Goal: Task Accomplishment & Management: Manage account settings

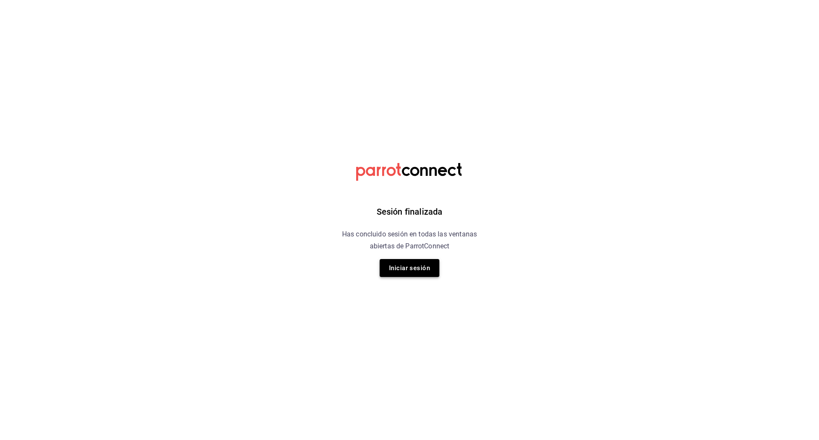
click at [408, 263] on button "Iniciar sesión" at bounding box center [409, 268] width 60 height 18
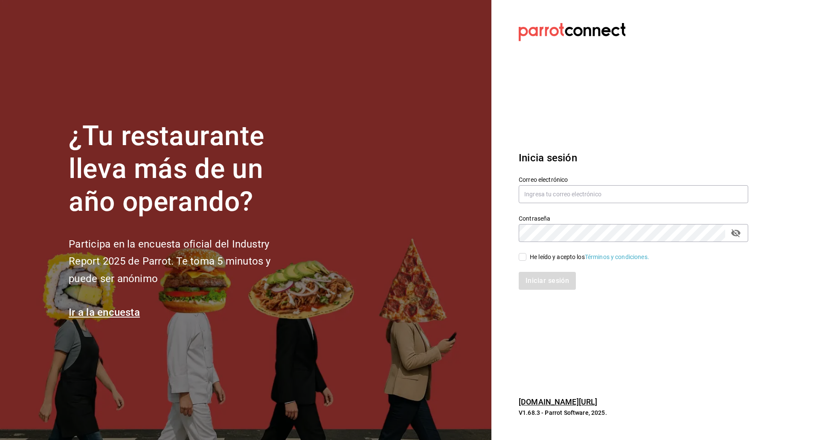
click at [627, 131] on section "Datos incorrectos. Verifica que tu Correo o Contraseña estén bien escritos. Ini…" at bounding box center [629, 220] width 277 height 440
click at [548, 188] on input "text" at bounding box center [632, 194] width 229 height 18
click at [552, 360] on section "Datos incorrectos. Verifica que tu Correo o Contraseña estén bien escritos. Ini…" at bounding box center [629, 220] width 277 height 440
click at [573, 197] on input "kevinS.fdez" at bounding box center [632, 194] width 229 height 18
type input "kevinS.fdez@gmail.com"
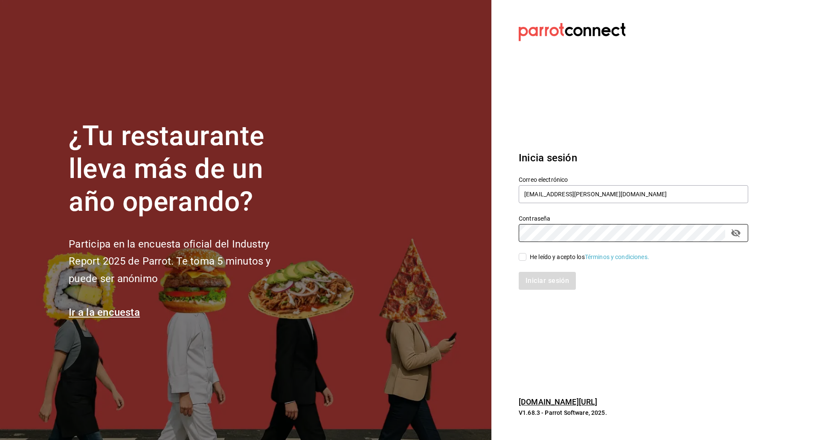
click at [527, 251] on div "He leído y acepto los Términos y condiciones." at bounding box center [628, 252] width 240 height 20
click at [523, 255] on input "He leído y acepto los Términos y condiciones." at bounding box center [522, 257] width 8 height 8
checkbox input "true"
click at [533, 281] on button "Iniciar sesión" at bounding box center [547, 281] width 58 height 18
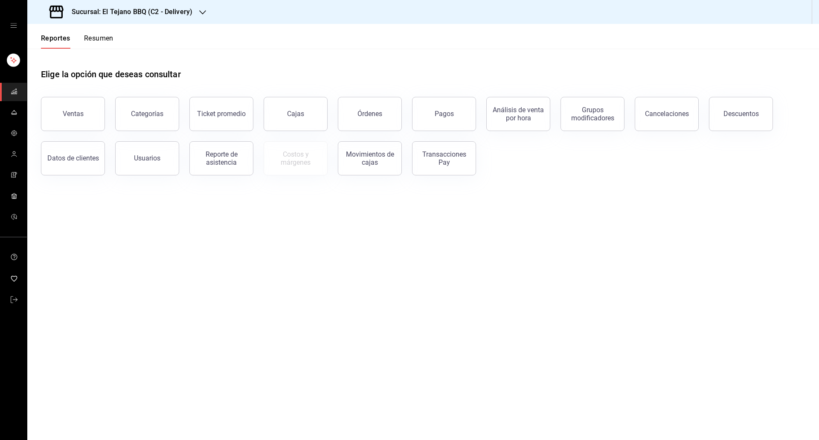
click at [121, 21] on div "Sucursal: El Tejano BBQ (C2 - Delivery)" at bounding box center [121, 12] width 175 height 24
click at [101, 75] on span "El Tejano BBQ (C1 - Comedor)" at bounding box center [74, 75] width 80 height 9
click at [16, 127] on link "mailbox folders" at bounding box center [13, 133] width 27 height 18
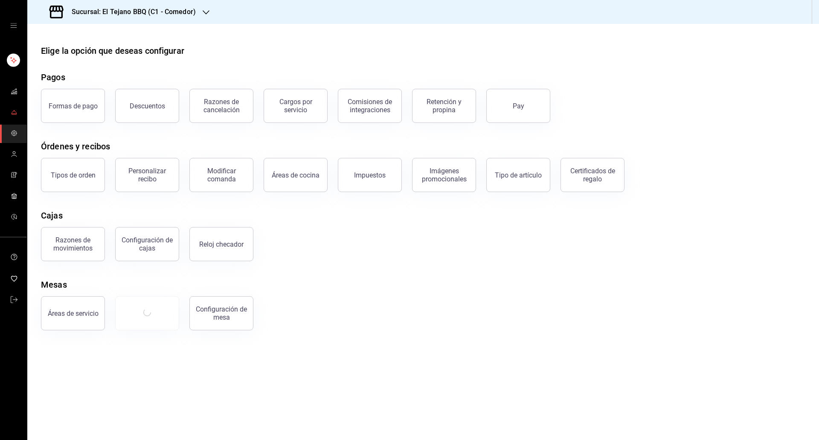
click at [12, 111] on icon "mailbox folders" at bounding box center [14, 112] width 7 height 7
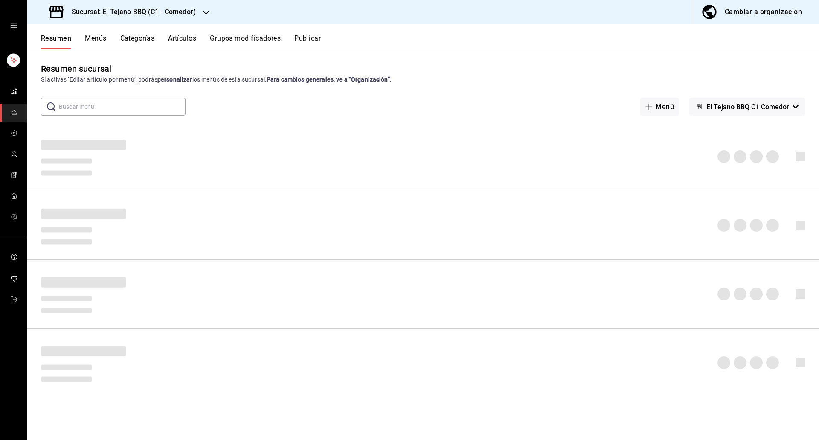
click at [120, 40] on button "Categorías" at bounding box center [137, 41] width 35 height 14
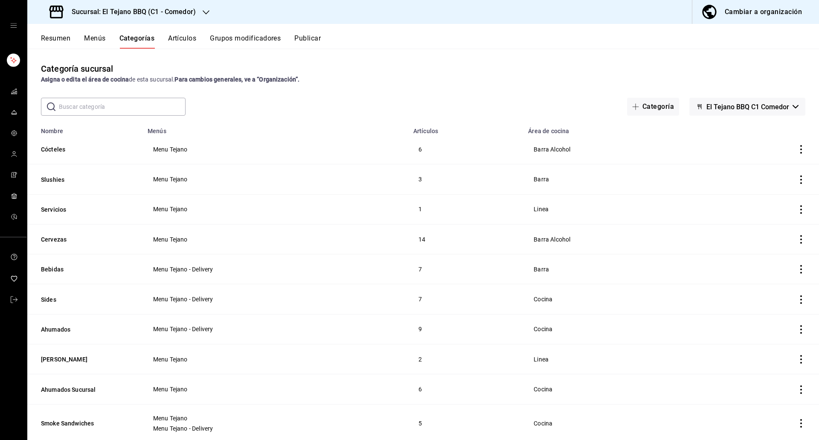
click at [196, 39] on button "Artículos" at bounding box center [182, 41] width 28 height 14
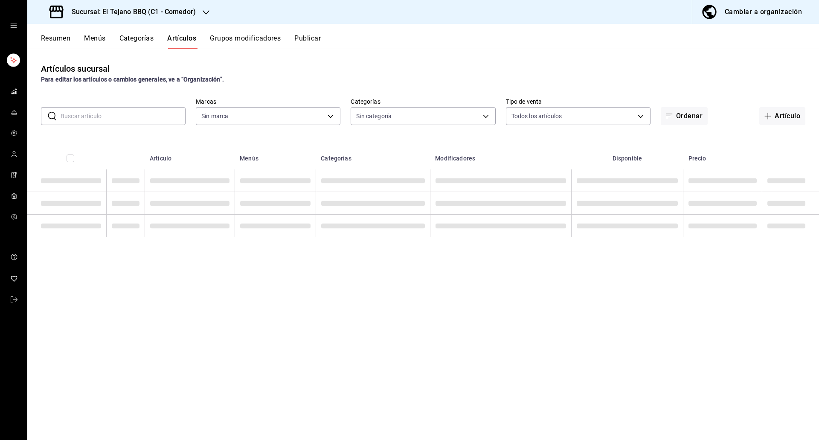
type input "c94772c4-3311-41c2-8861-4f79a687b49f"
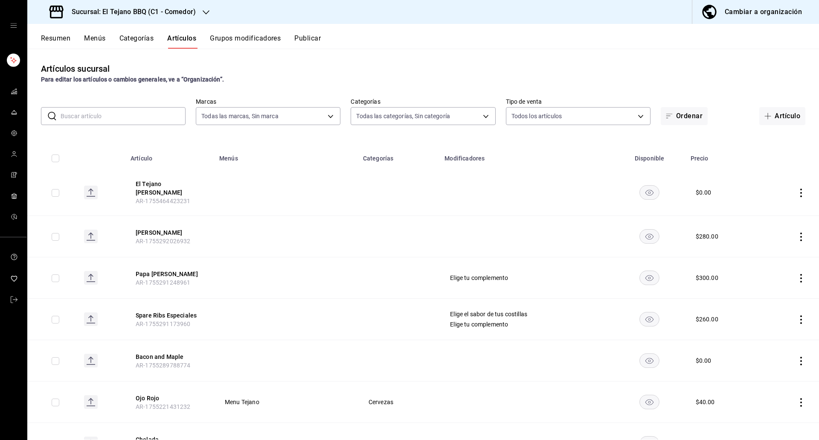
type input "9bb5e6f8-179f-4971-8704-f650e2e0510c,77e064aa-fa04-427c-ad3b-cd10a0bca2f2,57af2…"
click at [104, 32] on div "Resumen Menús Categorías Artículos Grupos modificadores Publicar" at bounding box center [422, 36] width 791 height 25
click at [101, 35] on button "Menús" at bounding box center [94, 41] width 21 height 14
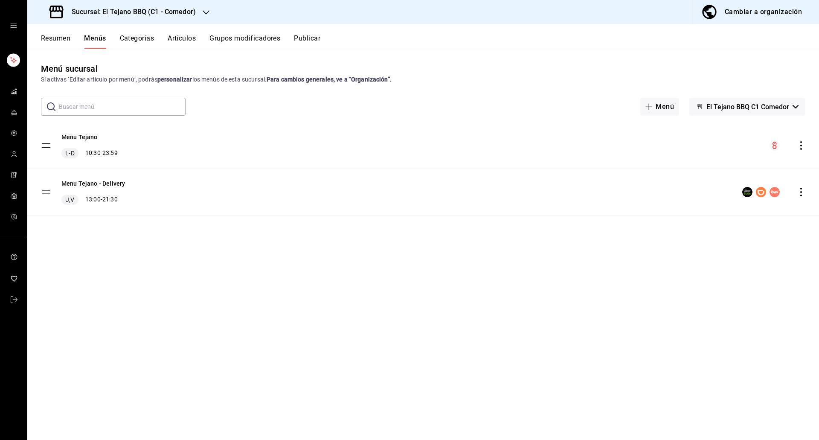
click at [135, 7] on h3 "Sucursal: El Tejano BBQ (C1 - Comedor)" at bounding box center [130, 12] width 131 height 10
click at [110, 62] on div "El Tejano BBQ (C3 - Bar)" at bounding box center [91, 55] width 128 height 19
click at [373, 385] on div "Menú sucursal Si activas ‘Editar artículo por menú’, podrás personalizar los me…" at bounding box center [422, 250] width 791 height 377
click at [140, 35] on button "Categorías" at bounding box center [137, 41] width 35 height 14
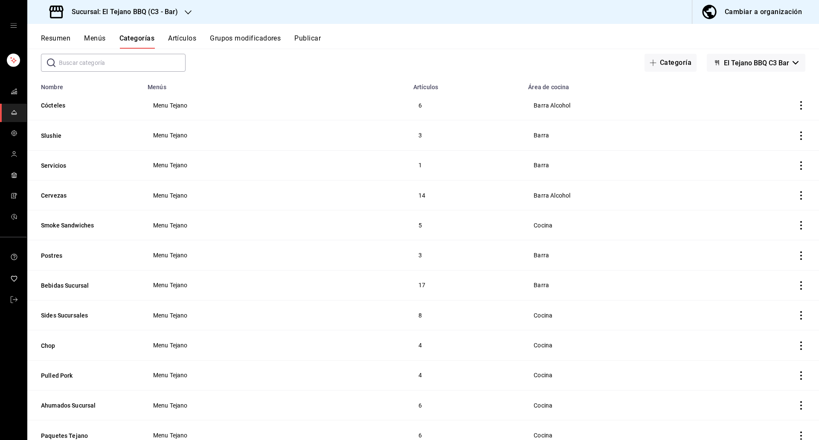
scroll to position [43, 0]
click at [56, 192] on button "Cervezas" at bounding box center [83, 195] width 85 height 9
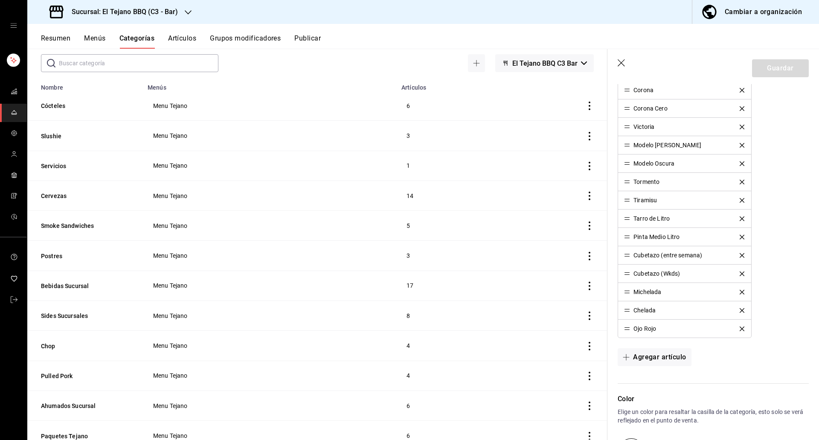
scroll to position [257, 0]
click at [739, 271] on icon "delete" at bounding box center [741, 273] width 5 height 5
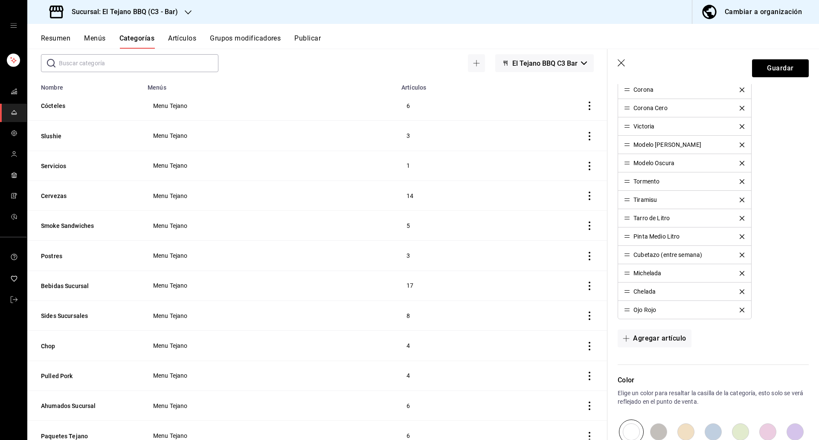
click at [668, 256] on div "Cubetazo (entre semana)" at bounding box center [667, 255] width 69 height 6
click at [770, 72] on button "Guardar" at bounding box center [780, 68] width 57 height 18
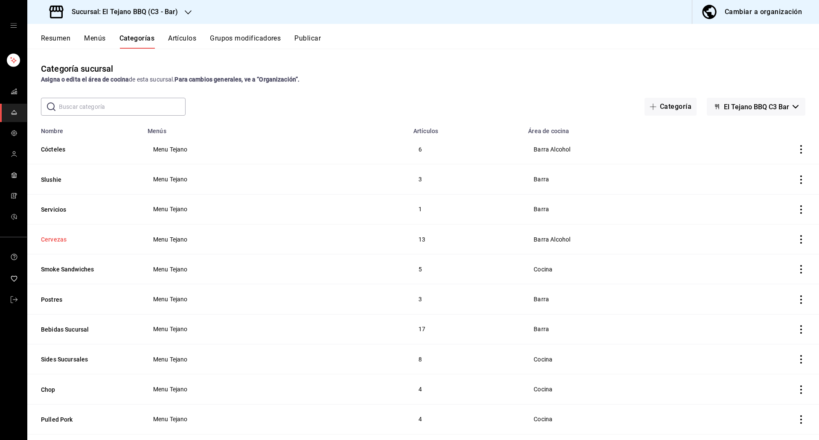
click at [48, 239] on button "Cervezas" at bounding box center [83, 239] width 85 height 9
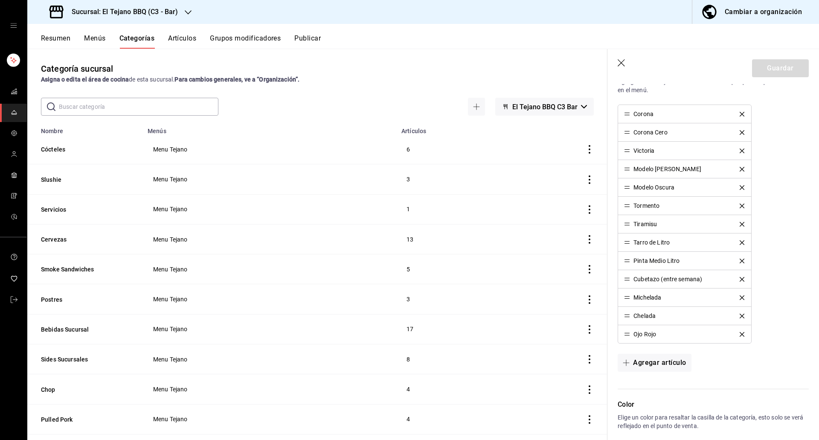
scroll to position [233, 0]
click at [739, 279] on icon "delete" at bounding box center [741, 278] width 5 height 5
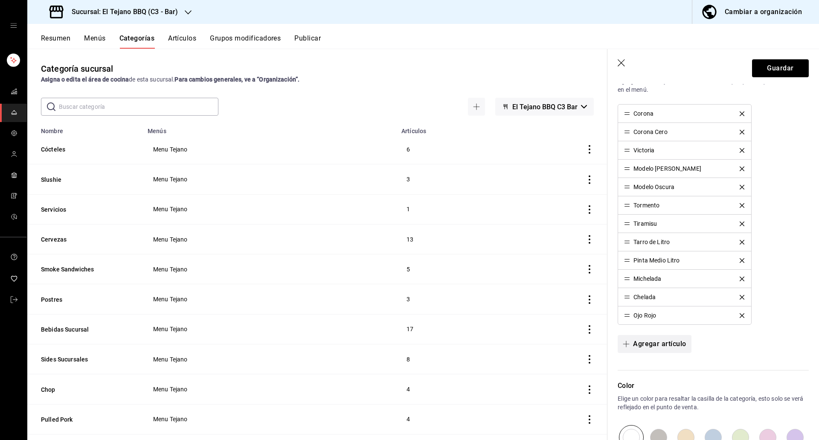
click at [639, 346] on button "Agregar artículo" at bounding box center [653, 344] width 73 height 18
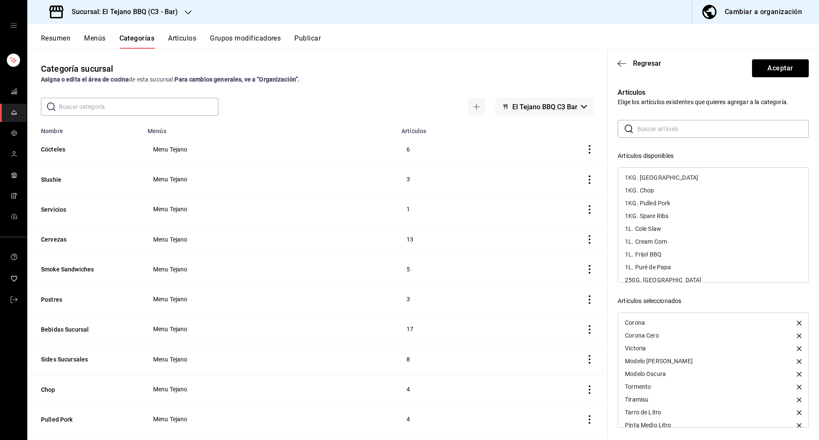
click at [653, 127] on input "text" at bounding box center [722, 128] width 171 height 17
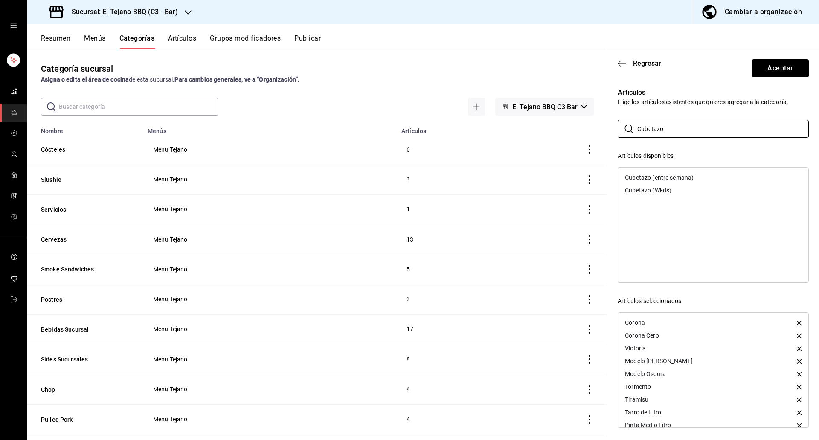
type input "Cubetazo"
click at [662, 188] on div "Cubetazo (Wkds)" at bounding box center [648, 190] width 46 height 6
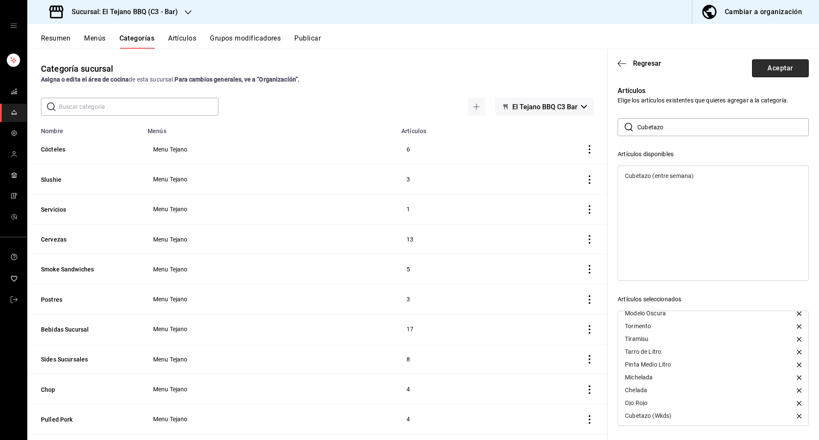
click at [788, 63] on button "Aceptar" at bounding box center [780, 68] width 57 height 18
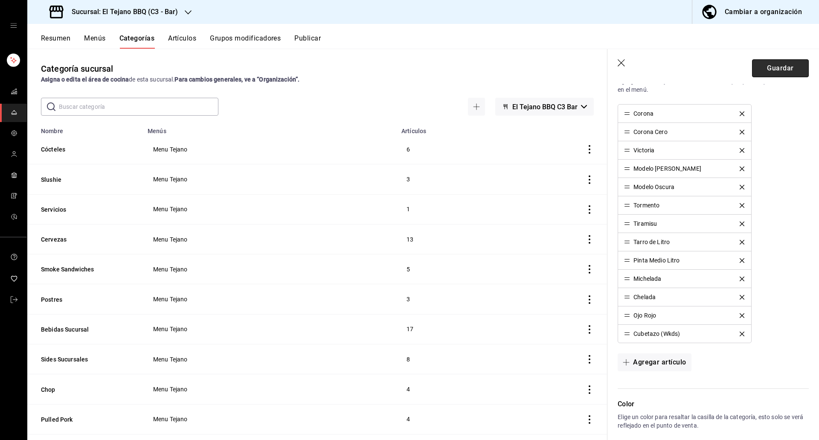
click at [761, 60] on button "Guardar" at bounding box center [780, 68] width 57 height 18
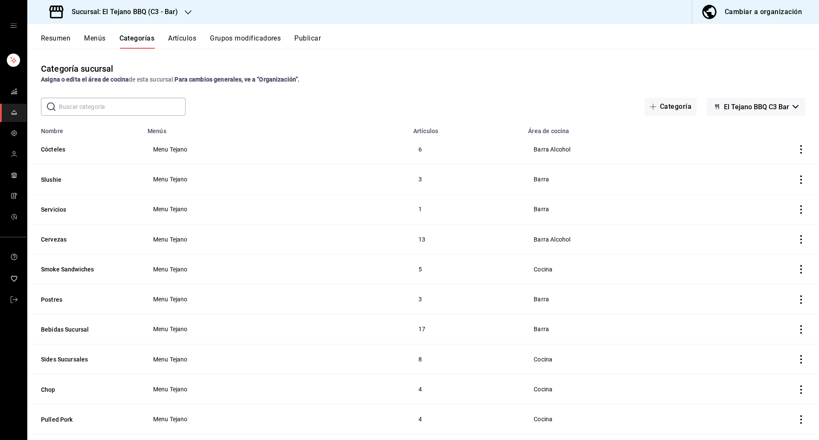
click at [194, 45] on button "Artículos" at bounding box center [182, 41] width 28 height 14
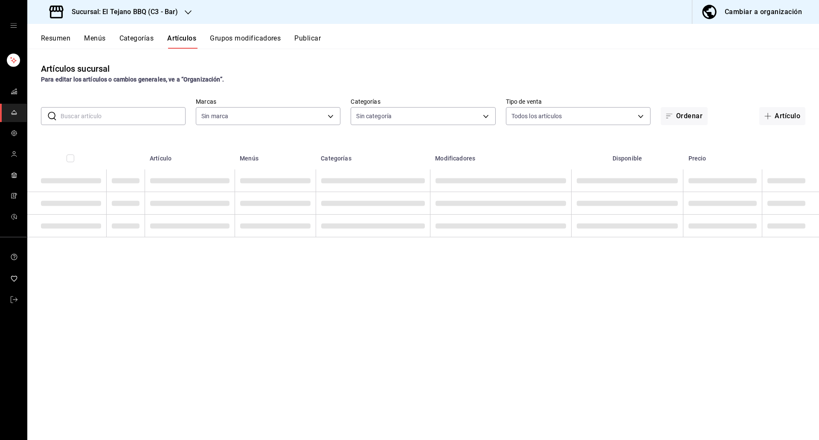
click at [124, 114] on input "text" at bounding box center [123, 115] width 125 height 17
type input "b3459b1d-cf60-492a-a264-26ebffa1fd03"
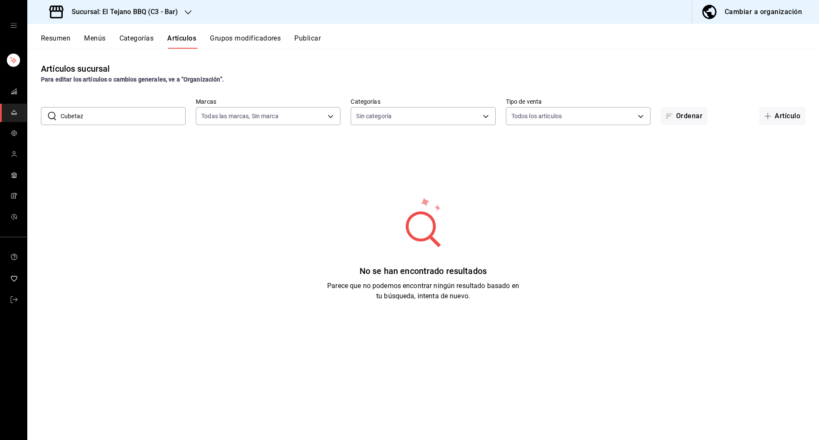
type input "Cubetazo"
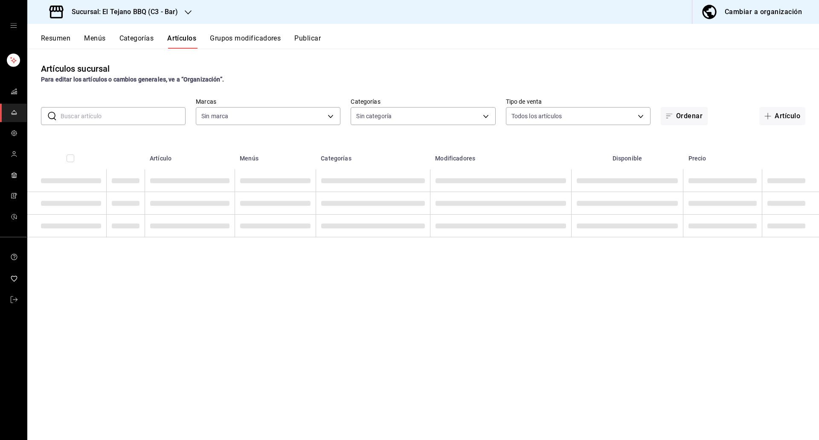
type input "9eadcfa9-a08f-4656-b30d-c8356cdeee32,a7bbff72-04c4-4aa6-a17e-e4d1261d7247,02064…"
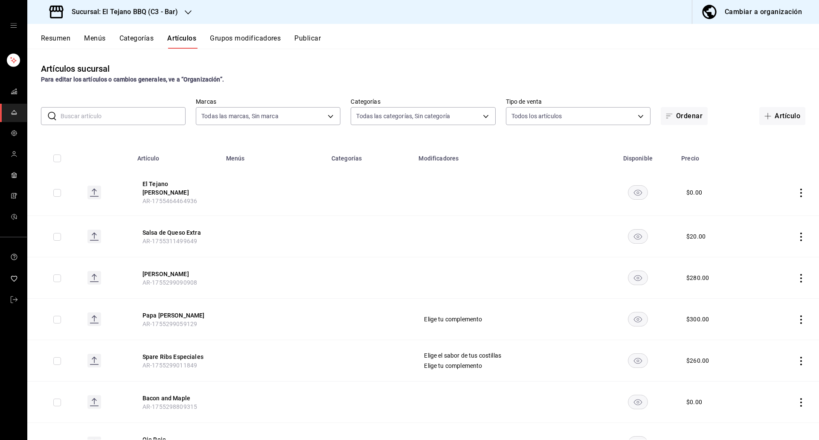
type input "b3459b1d-cf60-492a-a264-26ebffa1fd03"
click at [113, 118] on input "text" at bounding box center [123, 115] width 125 height 17
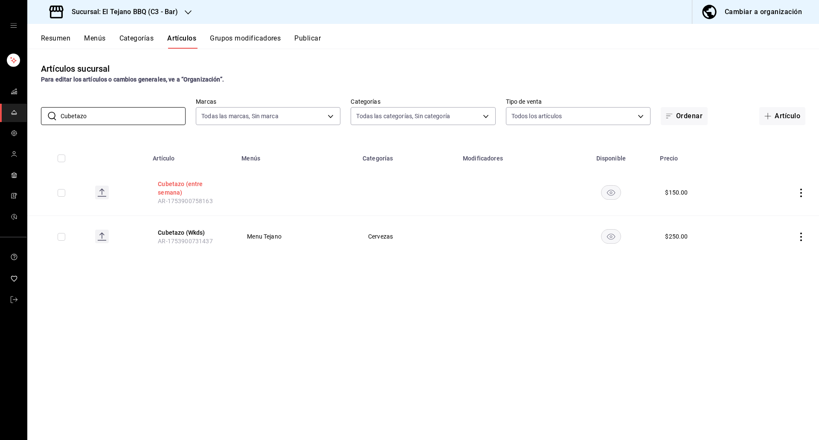
type input "Cubetazo"
click at [171, 182] on button "Cubetazo (entre semana)" at bounding box center [192, 187] width 68 height 17
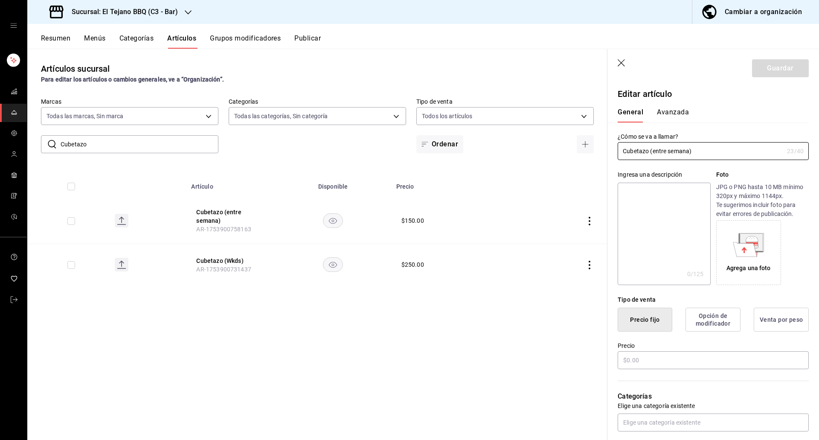
type input "$150.00"
drag, startPoint x: 652, startPoint y: 150, endPoint x: 729, endPoint y: 150, distance: 77.2
click at [729, 150] on input "Cubetazo (entre semana)" at bounding box center [700, 150] width 166 height 17
type input "Cubetazo Happy Hour"
click at [764, 63] on button "Guardar" at bounding box center [780, 68] width 57 height 18
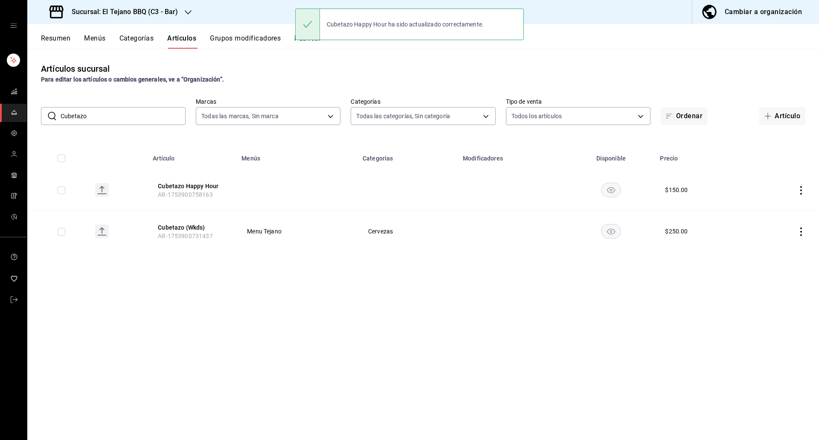
click at [398, 388] on div "Artículos sucursal Para editar los artículos o cambios generales, ve a “Organiz…" at bounding box center [422, 244] width 791 height 391
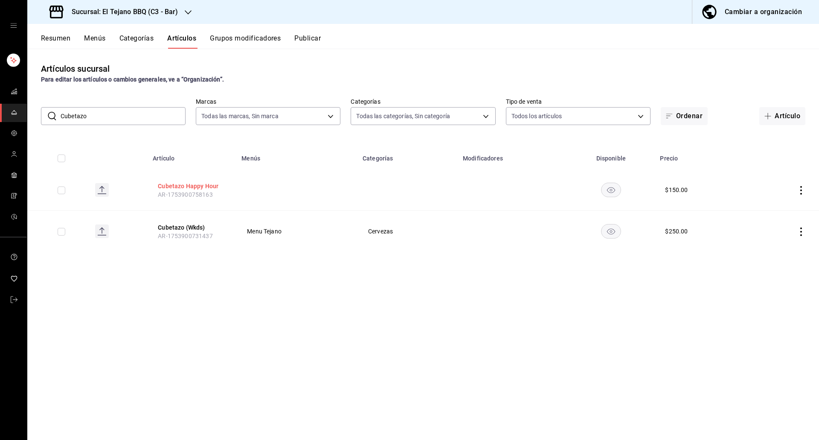
click at [174, 183] on button "Cubetazo Happy Hour" at bounding box center [192, 186] width 68 height 9
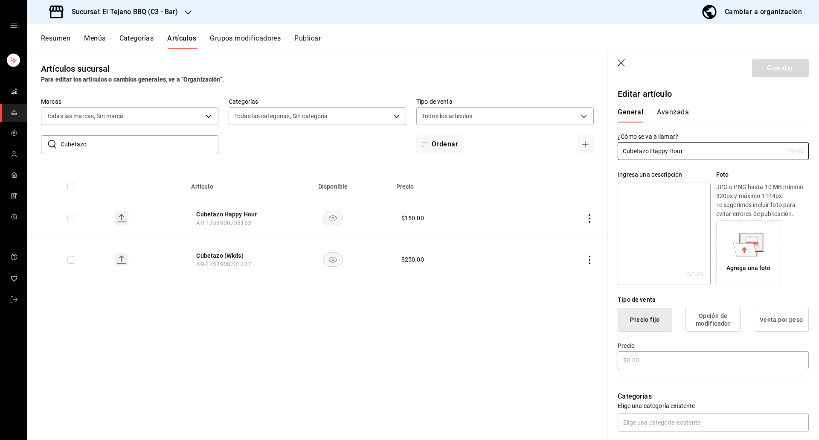
type input "$150.00"
click at [463, 350] on div "Artículos sucursal Para editar los artículos o cambios generales, ve a “Organiz…" at bounding box center [317, 244] width 580 height 391
click at [620, 62] on icon "button" at bounding box center [620, 62] width 7 height 7
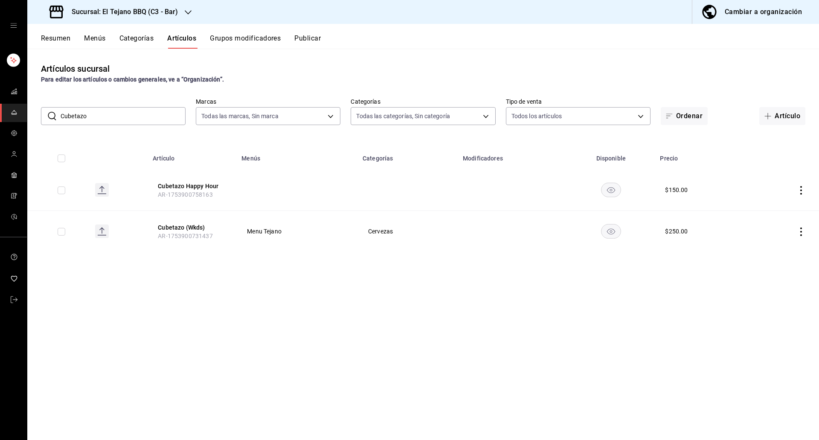
click at [89, 47] on button "Menús" at bounding box center [94, 41] width 21 height 14
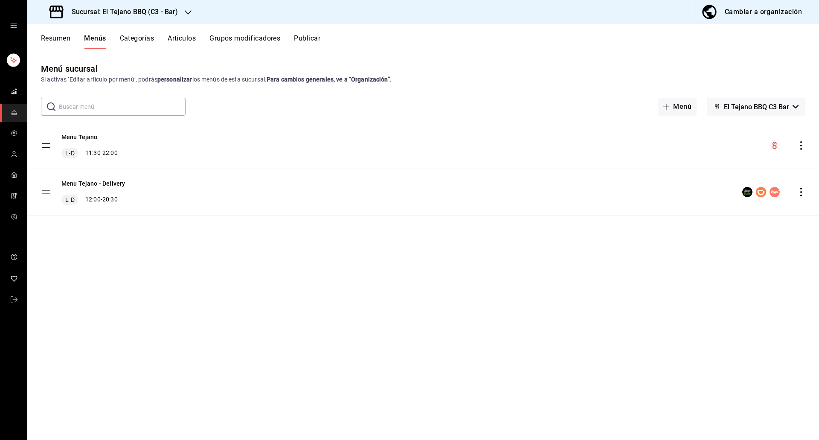
click at [130, 43] on button "Categorías" at bounding box center [137, 41] width 35 height 14
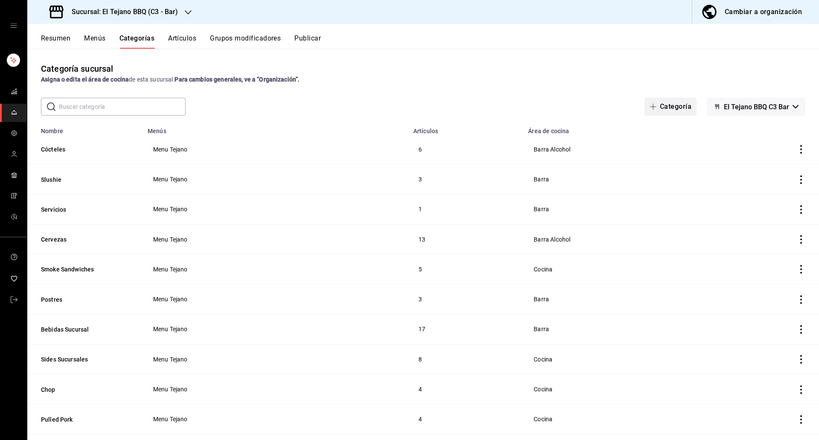
click at [645, 110] on button "Categoría" at bounding box center [670, 107] width 52 height 18
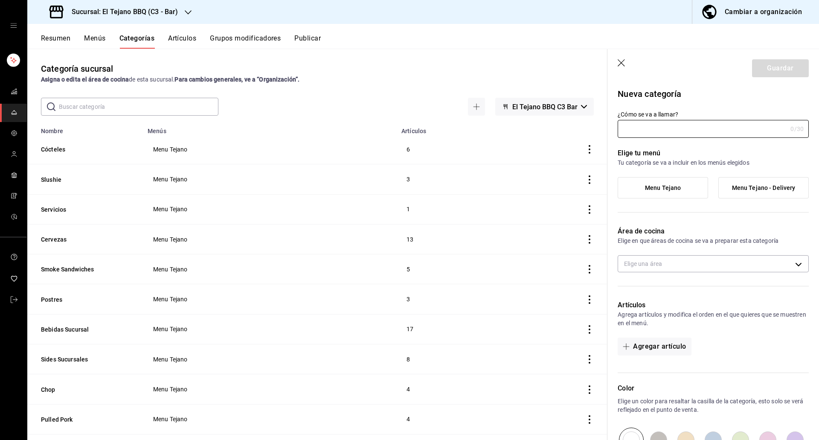
type input "b09dd59f-fcb8-42c9-83dc-cc1efbb19c17"
click at [683, 129] on input "Happy Hour (6pm-9PM)" at bounding box center [700, 128] width 166 height 17
type input "Happy Hour (6pm-9pm)"
click at [707, 108] on div "¿Cómo se va a llamar? Happy Hour (6pm-9pm) 20 /30 ¿Cómo se va a llamar?" at bounding box center [707, 119] width 201 height 38
click at [648, 189] on span "Menu Tejano" at bounding box center [663, 187] width 36 height 7
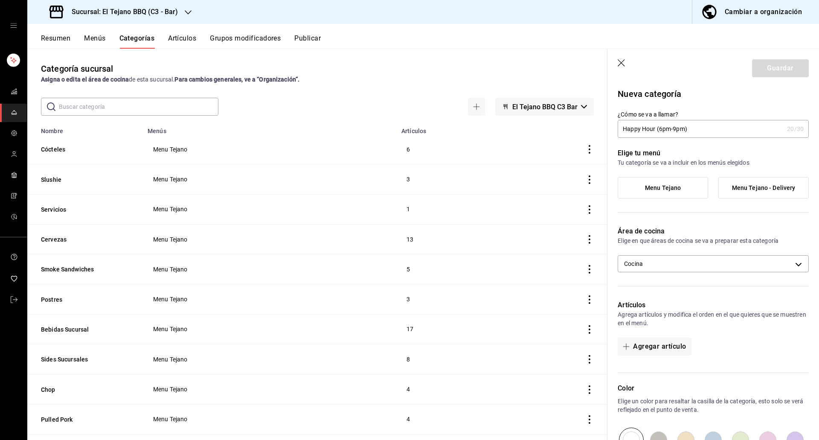
click at [0, 0] on input "Menu Tejano" at bounding box center [0, 0] width 0 height 0
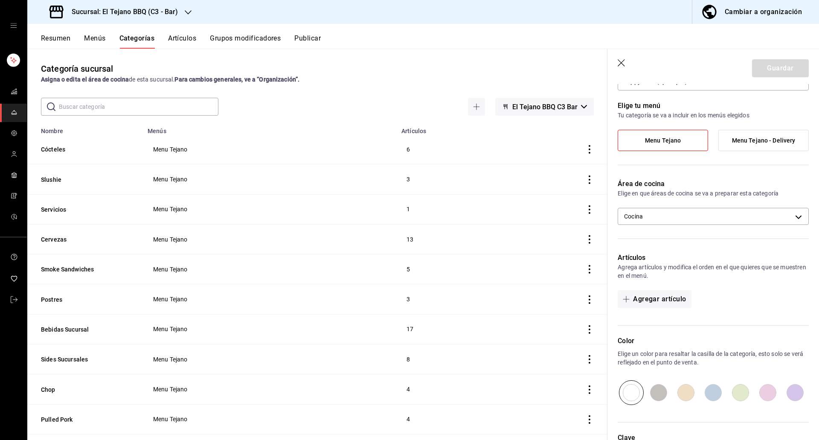
scroll to position [48, 0]
click at [654, 218] on body "Sucursal: El Tejano BBQ (C3 - Bar) Cambiar a organización Resumen Menús Categor…" at bounding box center [409, 220] width 819 height 440
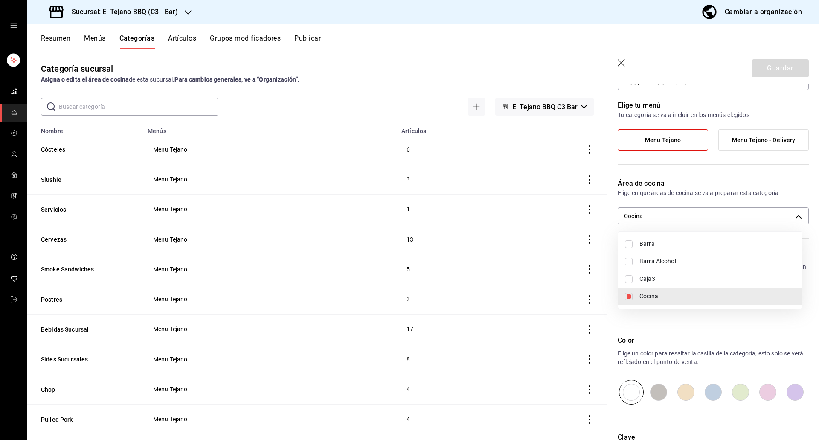
click at [653, 255] on li "Barra Alcohol" at bounding box center [710, 260] width 184 height 17
type input "b09dd59f-fcb8-42c9-83dc-cc1efbb19c17,a7c19130-4652-4e62-b8c6-b6c9ee2d7358"
checkbox input "true"
click at [633, 290] on li "Cocina" at bounding box center [710, 295] width 184 height 17
type input "a7c19130-4652-4e62-b8c6-b6c9ee2d7358"
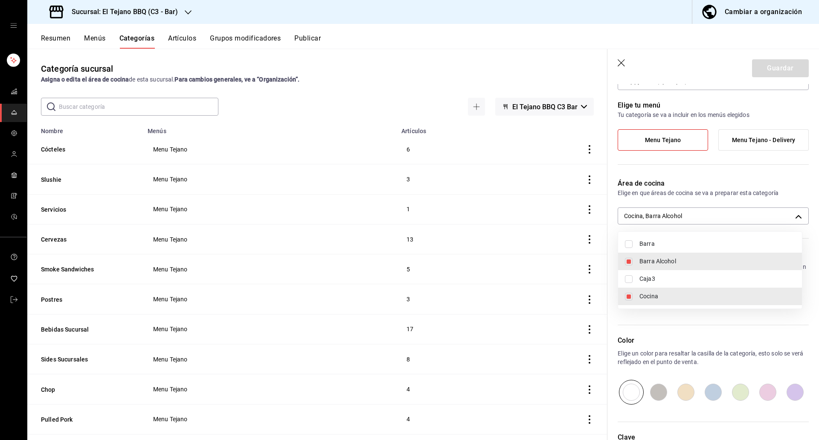
checkbox input "false"
click at [634, 247] on li "Barra" at bounding box center [710, 243] width 184 height 17
type input "a7c19130-4652-4e62-b8c6-b6c9ee2d7358,19e51a18-236b-45e4-9d56-a01ba33a74f3"
checkbox input "true"
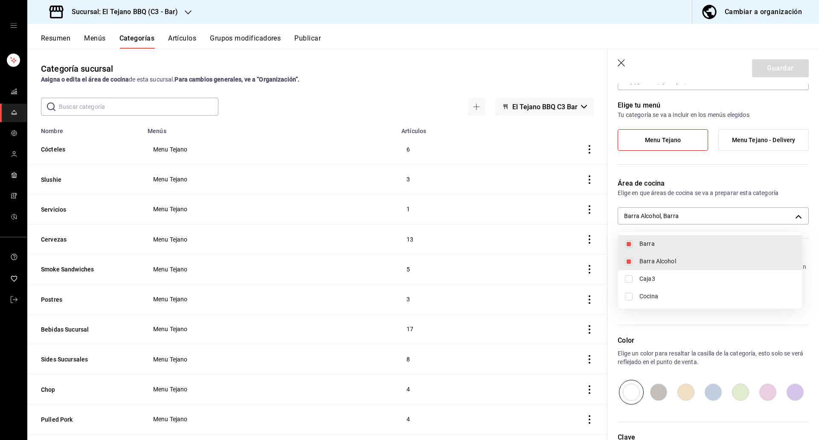
click at [633, 250] on li "Barra" at bounding box center [710, 243] width 184 height 17
type input "a7c19130-4652-4e62-b8c6-b6c9ee2d7358"
checkbox input "false"
click at [695, 185] on div at bounding box center [409, 220] width 819 height 440
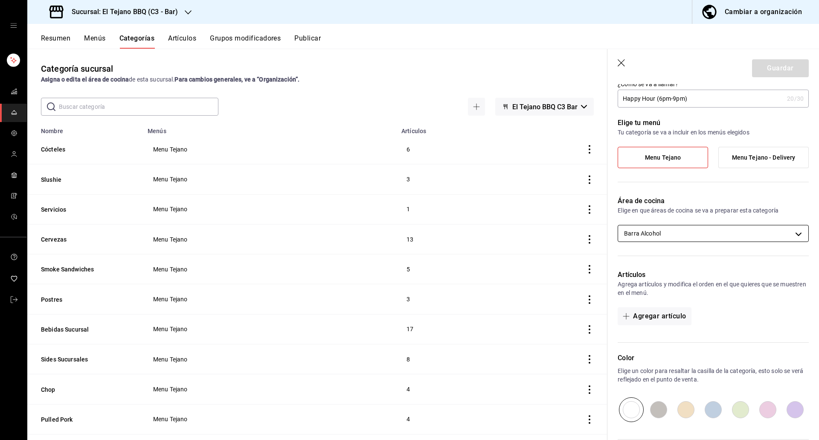
scroll to position [0, 0]
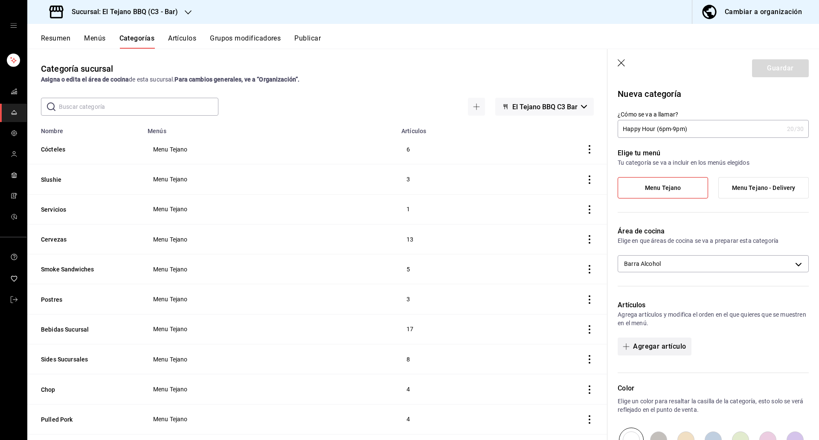
click at [642, 347] on button "Agregar artículo" at bounding box center [653, 346] width 73 height 18
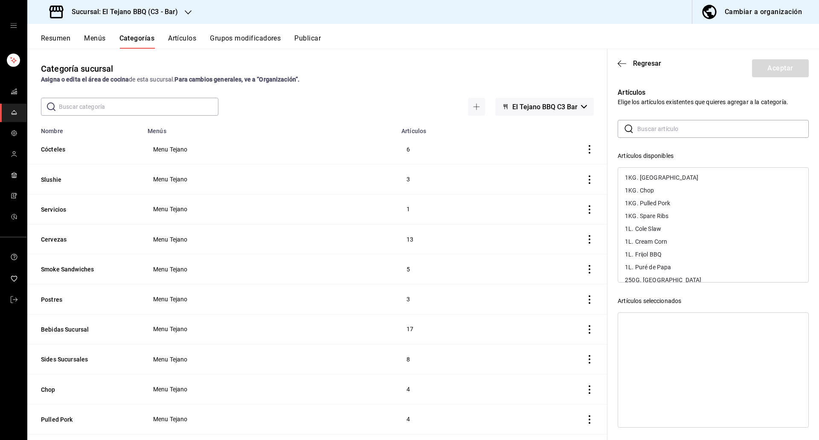
click at [664, 132] on input "text" at bounding box center [722, 128] width 171 height 17
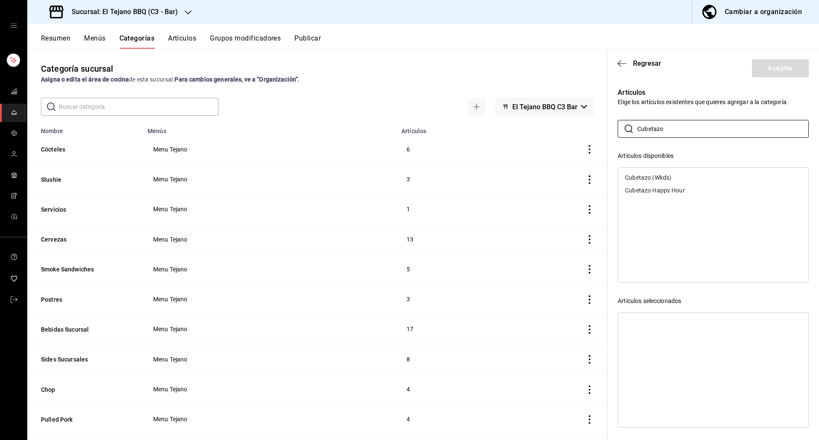
type input "Cubetazo"
click at [686, 189] on div "Cubetazo Happy Hour" at bounding box center [713, 190] width 190 height 13
click at [776, 61] on button "Aceptar" at bounding box center [780, 68] width 57 height 18
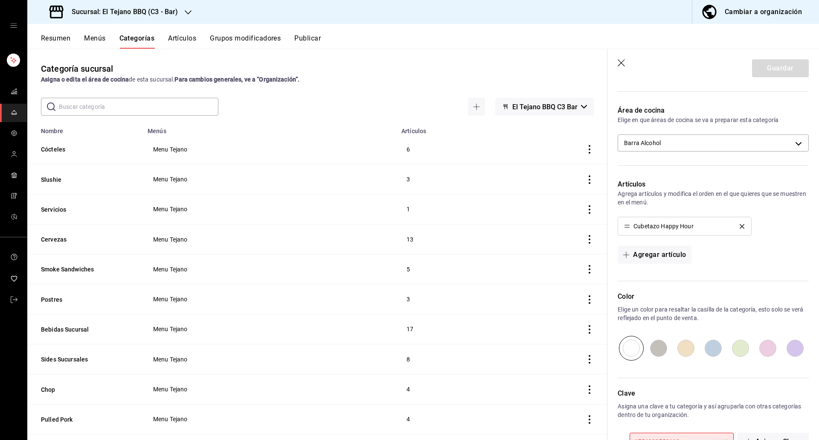
scroll to position [156, 0]
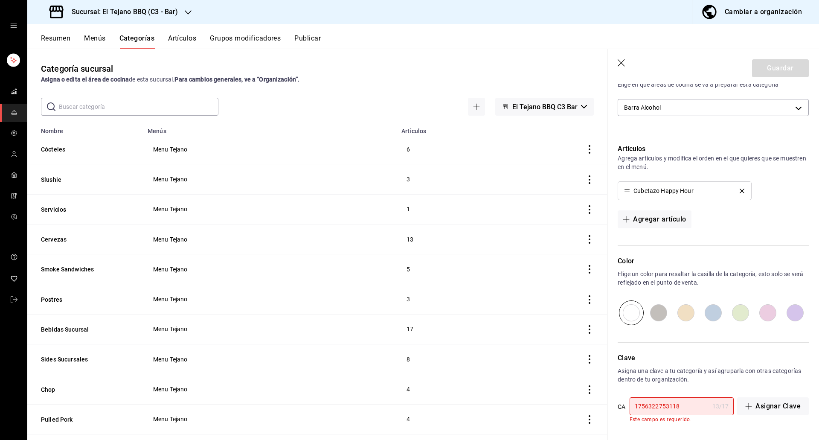
click at [686, 408] on input "1756322753118" at bounding box center [668, 405] width 79 height 17
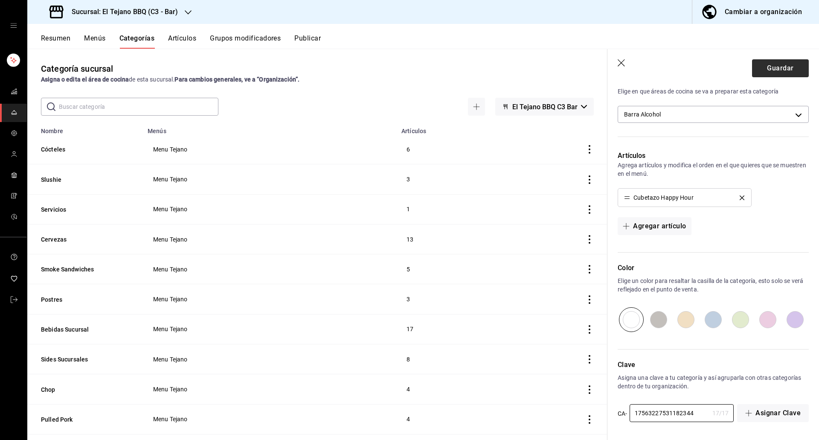
type input "17563227531182344"
click at [763, 62] on button "Guardar" at bounding box center [780, 68] width 57 height 18
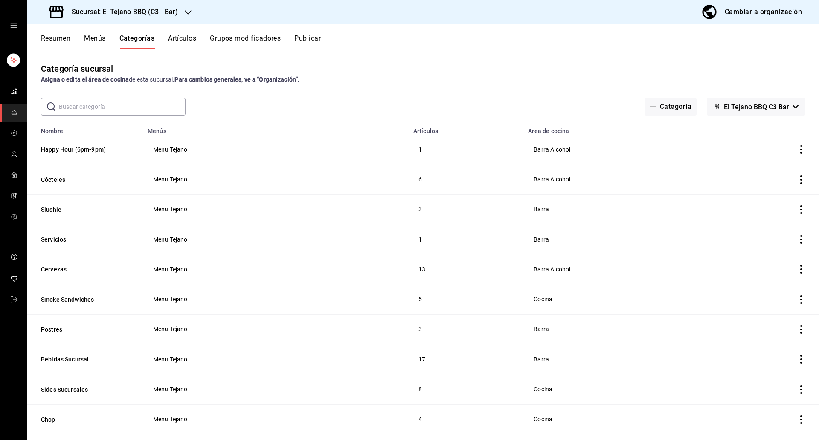
click at [55, 38] on button "Resumen" at bounding box center [55, 41] width 29 height 14
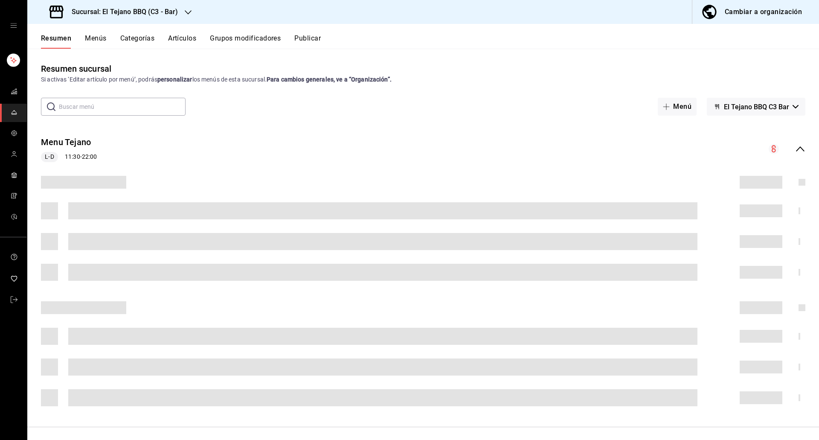
click at [248, 39] on button "Grupos modificadores" at bounding box center [245, 41] width 71 height 14
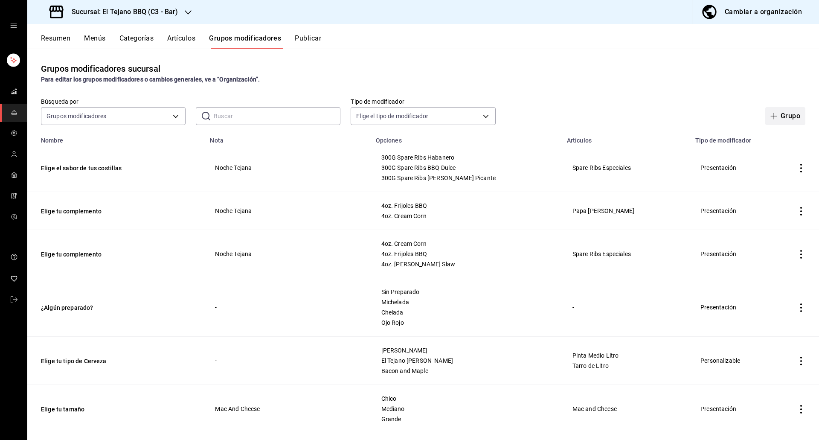
click at [770, 119] on icon "button" at bounding box center [773, 116] width 7 height 7
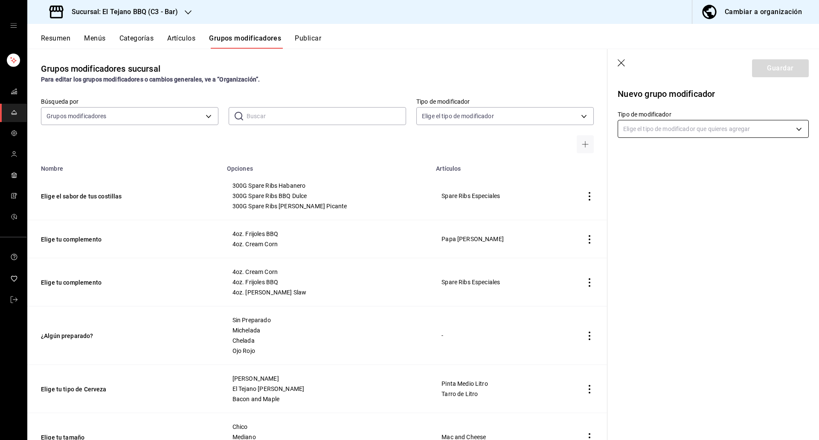
click at [660, 133] on body "Sucursal: El Tejano BBQ (C3 - Bar) Cambiar a organización Resumen Menús Categor…" at bounding box center [409, 220] width 819 height 440
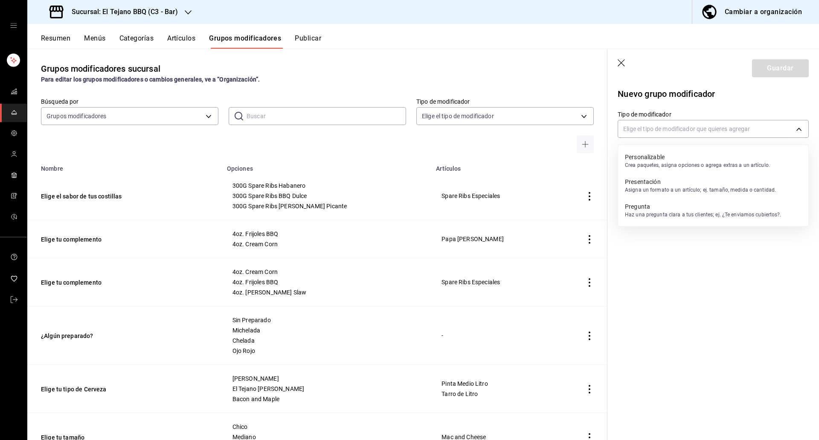
click at [652, 157] on p "Personalizable" at bounding box center [697, 157] width 145 height 9
type input "CUSTOMIZABLE"
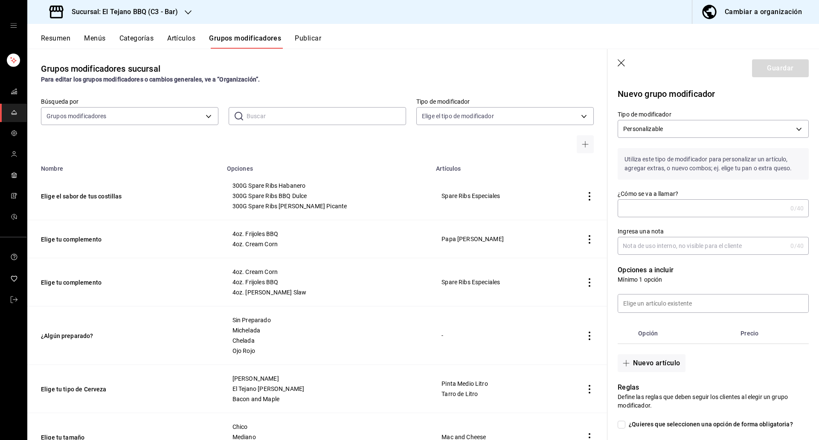
click at [640, 212] on input "¿Cómo se va a llamar?" at bounding box center [701, 208] width 169 height 17
click at [641, 366] on button "Nuevo artículo" at bounding box center [650, 363] width 67 height 18
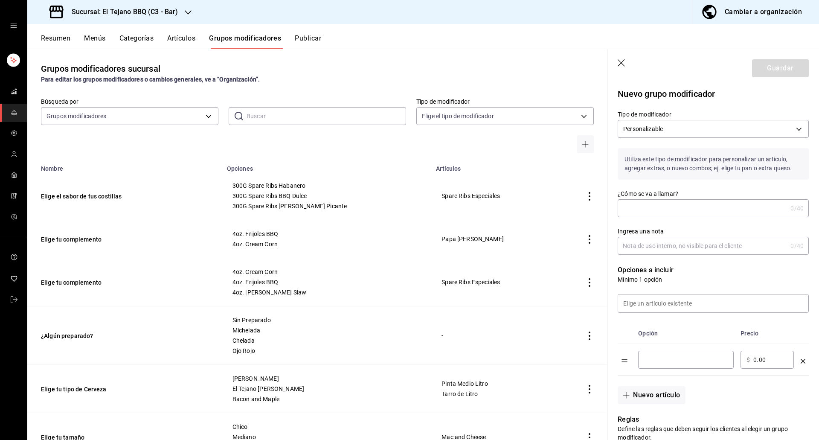
click at [662, 358] on input "optionsTable" at bounding box center [686, 359] width 84 height 9
click at [633, 336] on th "optionsTable" at bounding box center [625, 333] width 17 height 21
click at [797, 359] on td "optionsTable" at bounding box center [803, 360] width 12 height 32
click at [797, 368] on td "optionsTable" at bounding box center [803, 360] width 12 height 32
click at [797, 359] on td "optionsTable" at bounding box center [803, 360] width 12 height 32
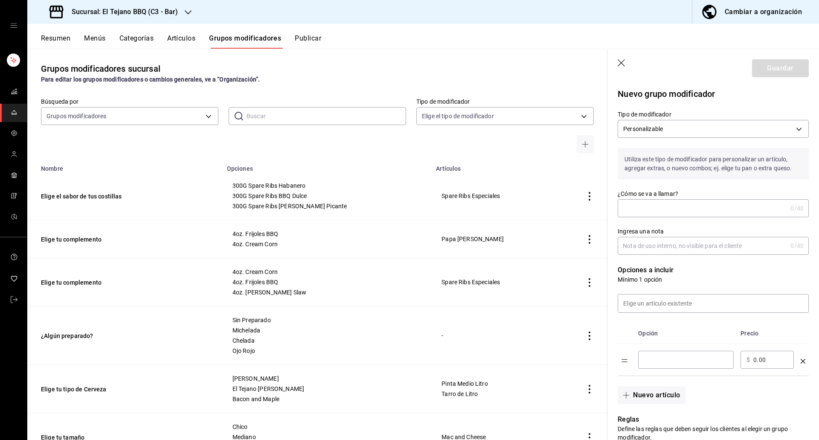
click at [800, 361] on icon "optionsTable" at bounding box center [802, 361] width 5 height 5
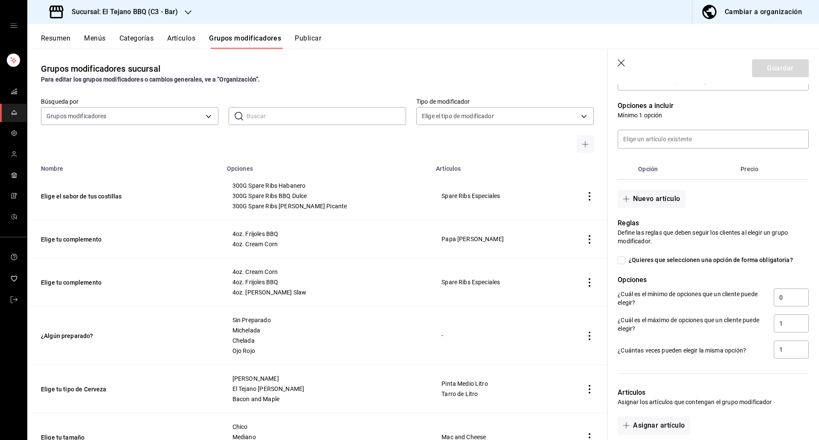
scroll to position [165, 0]
click at [674, 135] on input at bounding box center [713, 139] width 190 height 18
drag, startPoint x: 786, startPoint y: 298, endPoint x: 762, endPoint y: 298, distance: 23.9
click at [762, 298] on div "¿Cuál es el mínimo de opciones que un cliente puede elegir? 0" at bounding box center [712, 297] width 191 height 19
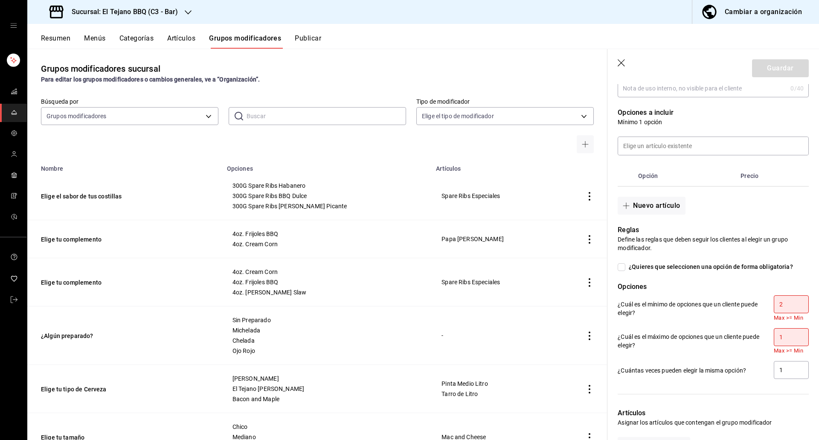
type input "2"
drag, startPoint x: 785, startPoint y: 336, endPoint x: 761, endPoint y: 336, distance: 23.9
click at [761, 336] on div "¿Cuál es el máximo de opciones que un cliente puede elegir? 1 Max >= Min" at bounding box center [712, 341] width 191 height 26
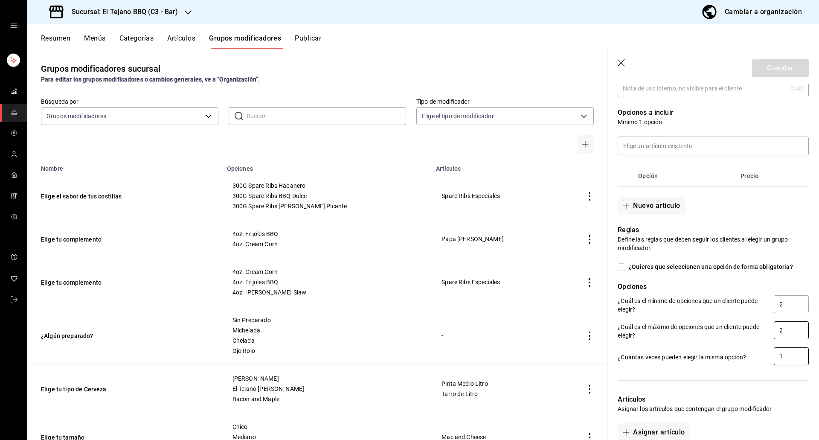
type input "2"
drag, startPoint x: 782, startPoint y: 359, endPoint x: 770, endPoint y: 359, distance: 11.9
click at [773, 359] on input "1" at bounding box center [790, 356] width 35 height 18
type input "2"
click at [718, 349] on div "¿Cuántas veces pueden elegir la misma opción? 2" at bounding box center [712, 356] width 191 height 19
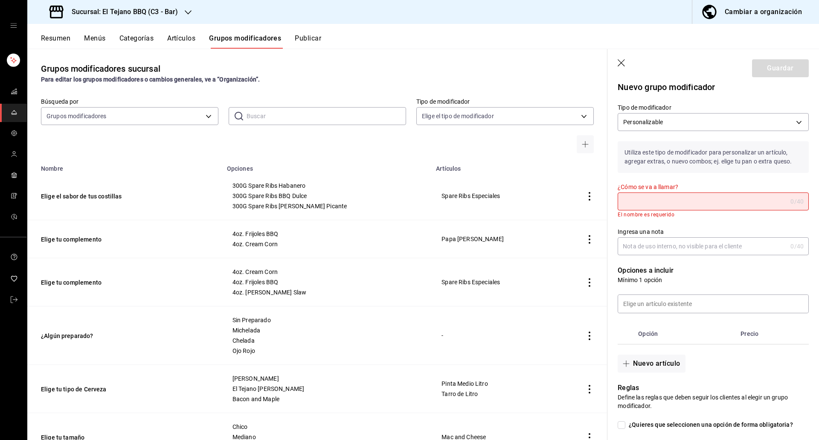
scroll to position [6, 0]
click at [674, 198] on input "¿Cómo se va a llamar?" at bounding box center [701, 201] width 169 height 17
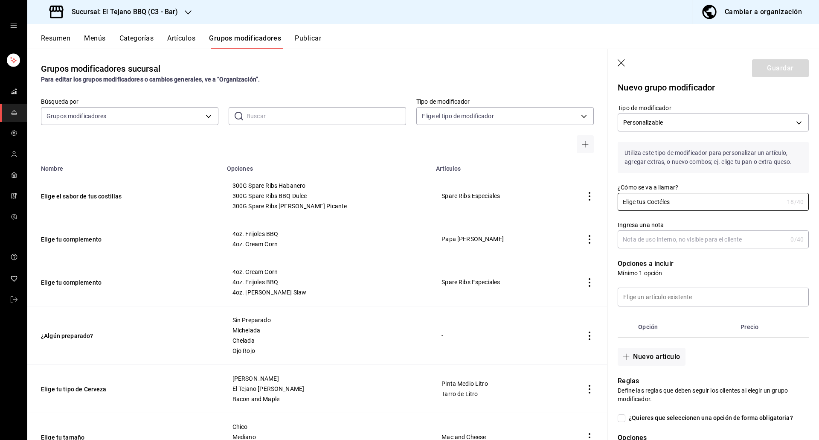
type input "Elige tus Coctéles"
click at [643, 243] on input "Ingresa una nota" at bounding box center [701, 239] width 169 height 17
click at [700, 240] on input "Solo para la Happy Hour (6p,-9pm)" at bounding box center [700, 239] width 166 height 17
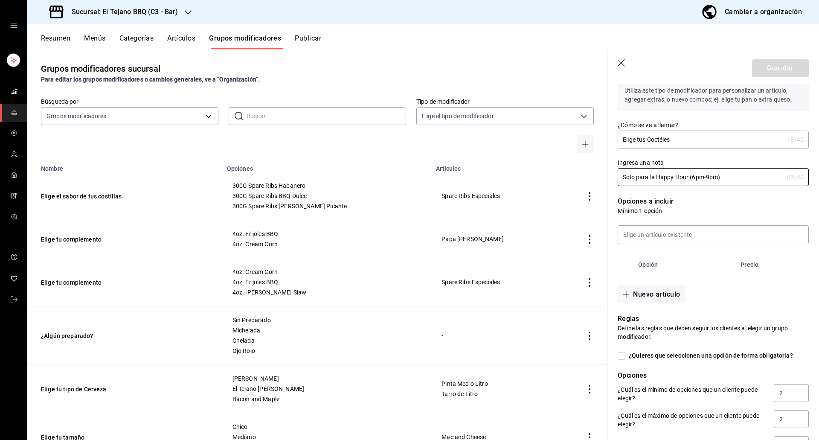
scroll to position [69, 0]
type input "Solo para la Happy Hour (6pm-9pm)"
click at [674, 229] on input at bounding box center [713, 234] width 190 height 18
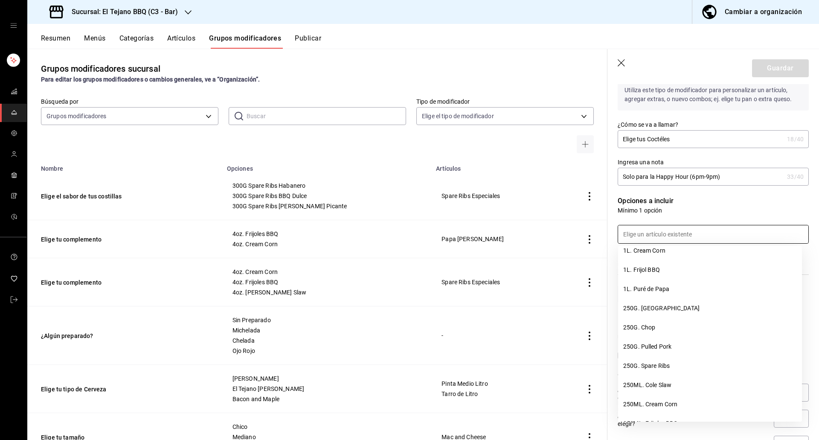
scroll to position [124, 0]
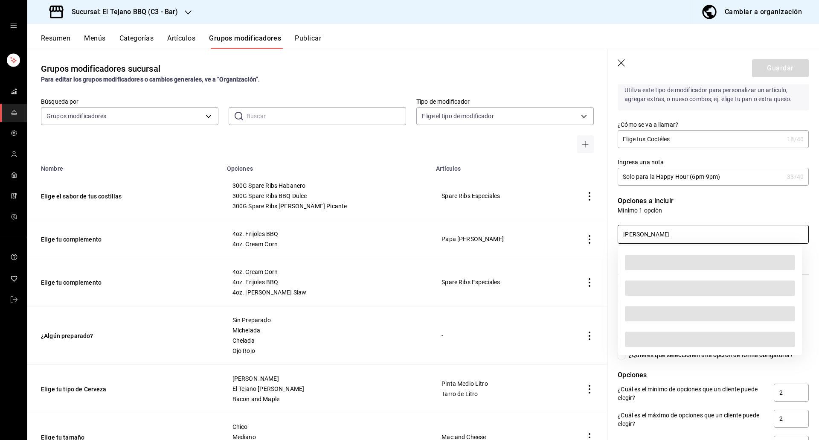
type input "[PERSON_NAME]"
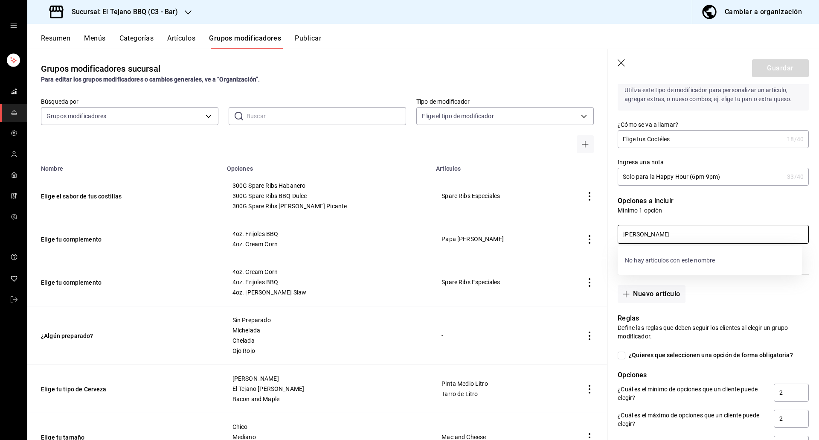
drag, startPoint x: 665, startPoint y: 233, endPoint x: 613, endPoint y: 234, distance: 52.0
click at [613, 234] on div "[PERSON_NAME]" at bounding box center [707, 228] width 201 height 29
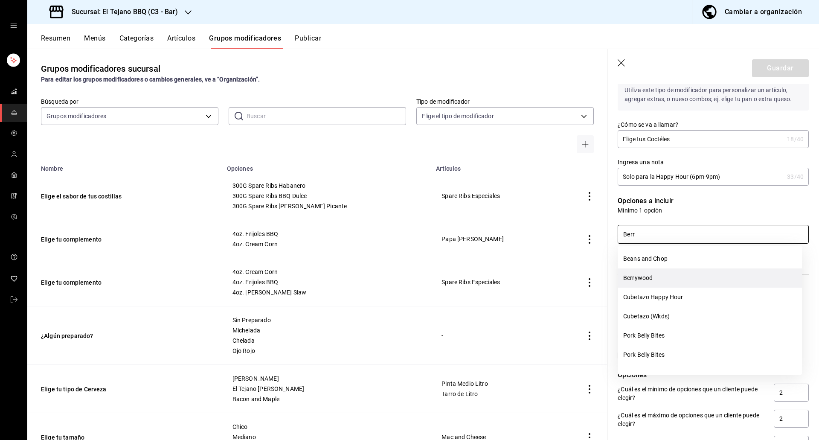
click at [648, 279] on li "Berrywood" at bounding box center [710, 277] width 184 height 19
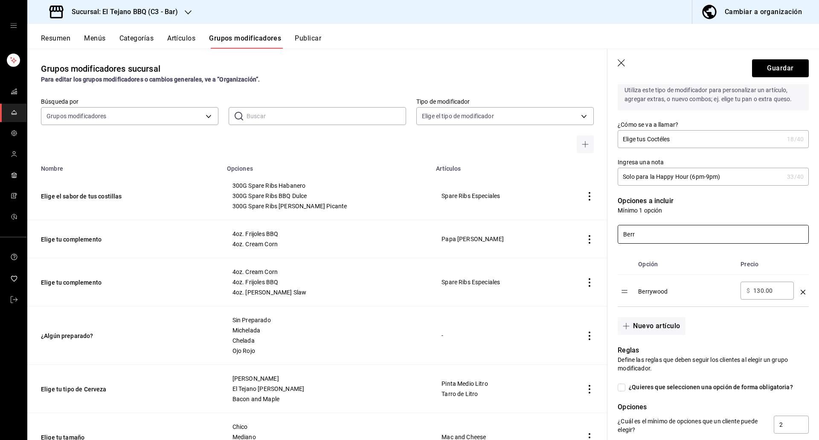
drag, startPoint x: 660, startPoint y: 236, endPoint x: 610, endPoint y: 240, distance: 50.8
click at [610, 240] on div "Berr" at bounding box center [707, 228] width 201 height 29
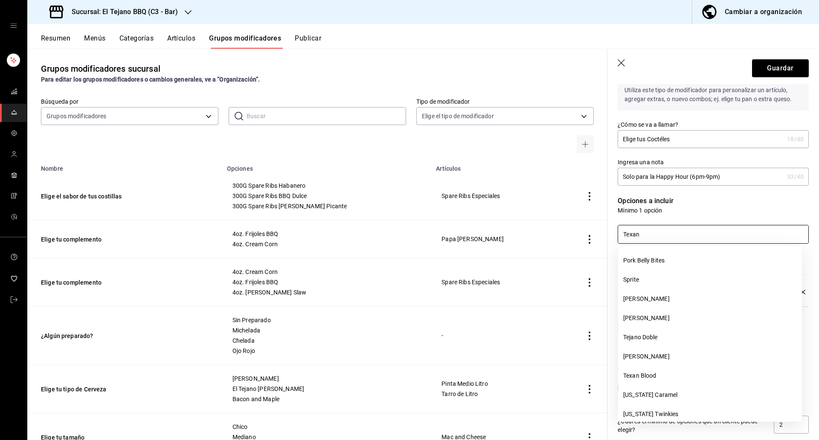
scroll to position [183, 0]
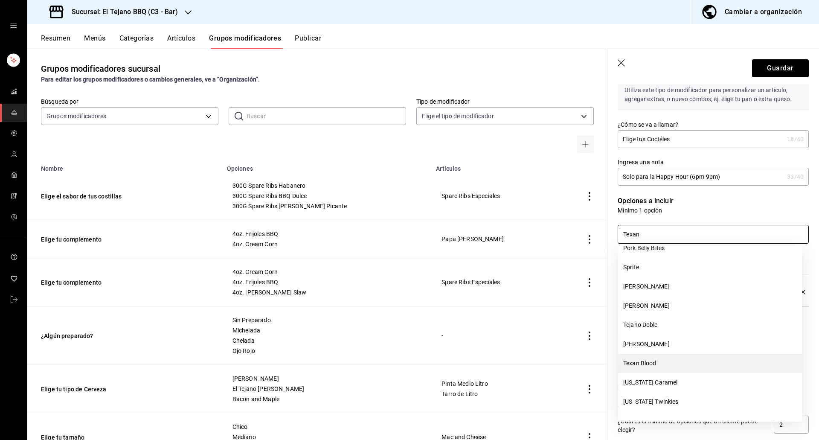
click at [655, 355] on li "Texan Blood" at bounding box center [710, 362] width 184 height 19
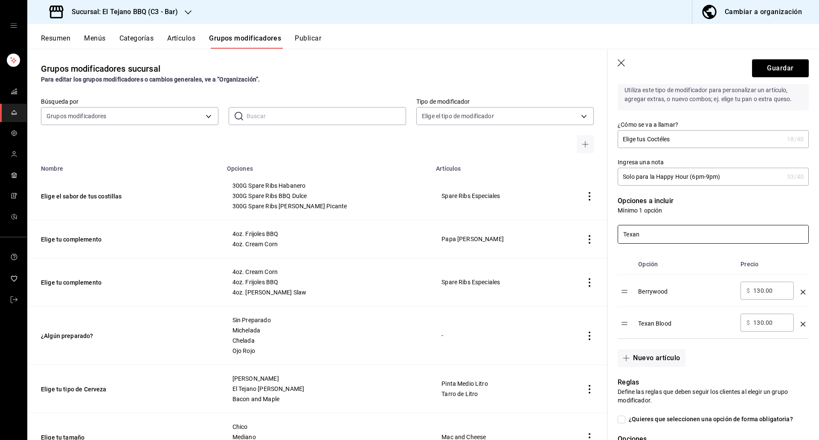
type input "Texan"
drag, startPoint x: 778, startPoint y: 292, endPoint x: 743, endPoint y: 292, distance: 34.5
click at [743, 292] on div "​ $ 130.00 ​" at bounding box center [766, 290] width 53 height 18
type input "0.00"
drag, startPoint x: 774, startPoint y: 319, endPoint x: 752, endPoint y: 319, distance: 22.2
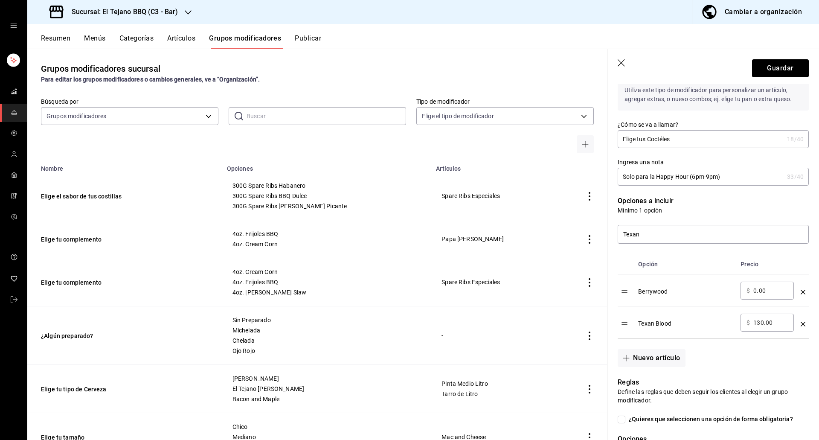
click at [752, 319] on div "​ $ 130.00 ​" at bounding box center [766, 322] width 53 height 18
type input "1.00"
type input "0.00"
click at [677, 230] on input "Texan" at bounding box center [713, 234] width 190 height 18
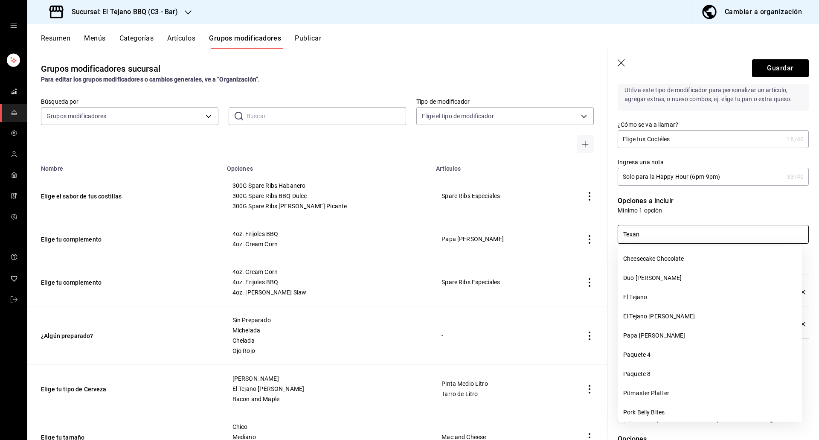
drag, startPoint x: 677, startPoint y: 230, endPoint x: 612, endPoint y: 235, distance: 65.0
click at [612, 235] on div "Texan" at bounding box center [707, 228] width 201 height 29
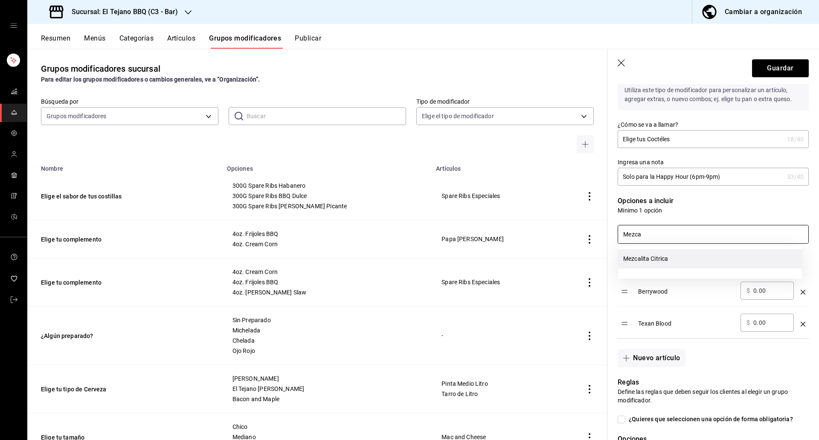
click at [640, 255] on li "Mezcalita Citrica" at bounding box center [710, 258] width 184 height 19
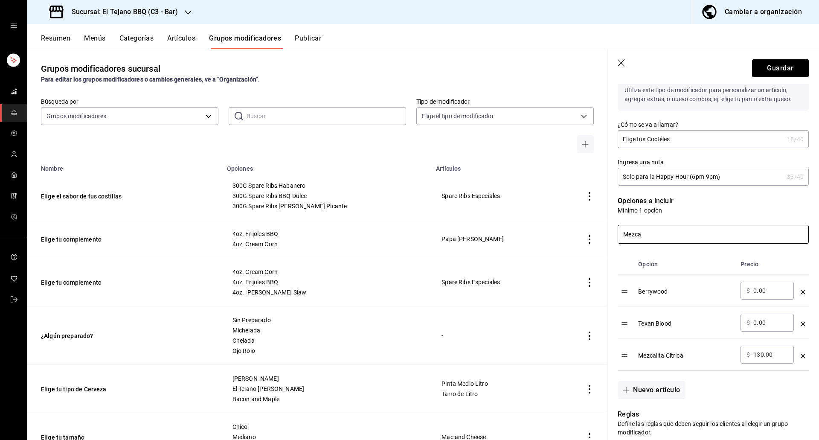
drag, startPoint x: 679, startPoint y: 241, endPoint x: 592, endPoint y: 227, distance: 88.5
click at [592, 227] on main "Grupos modificadores sucursal Para editar los grupos modificadores o cambios ge…" at bounding box center [422, 244] width 791 height 391
type input "Cow"
click at [653, 260] on li "Cowboy Sunset" at bounding box center [710, 258] width 184 height 19
drag, startPoint x: 673, startPoint y: 230, endPoint x: 590, endPoint y: 223, distance: 83.4
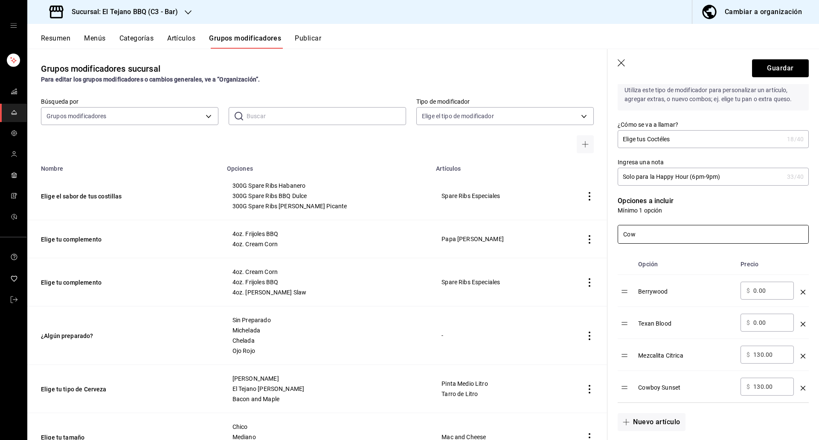
click at [590, 223] on main "Grupos modificadores sucursal Para editar los grupos modificadores o cambios ge…" at bounding box center [422, 244] width 791 height 391
click at [657, 260] on li "Forajido" at bounding box center [710, 258] width 184 height 19
drag, startPoint x: 654, startPoint y: 232, endPoint x: 605, endPoint y: 231, distance: 49.0
click at [605, 231] on main "Grupos modificadores sucursal Para editar los grupos modificadores o cambios ge…" at bounding box center [422, 244] width 791 height 391
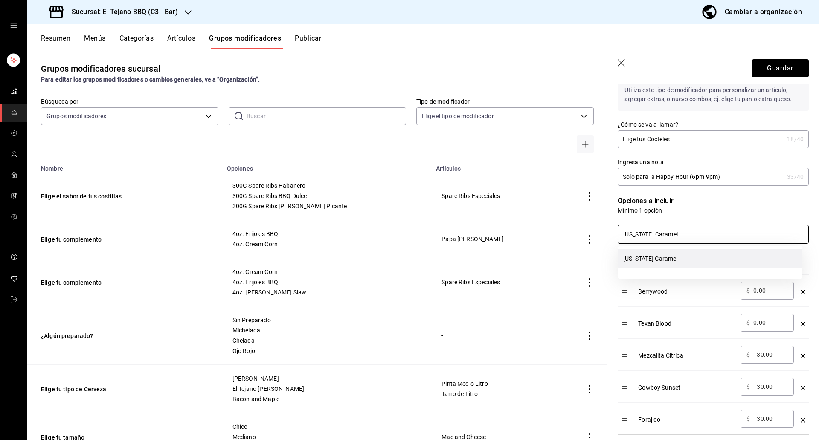
click at [666, 266] on li "[US_STATE] Caramel" at bounding box center [710, 258] width 184 height 19
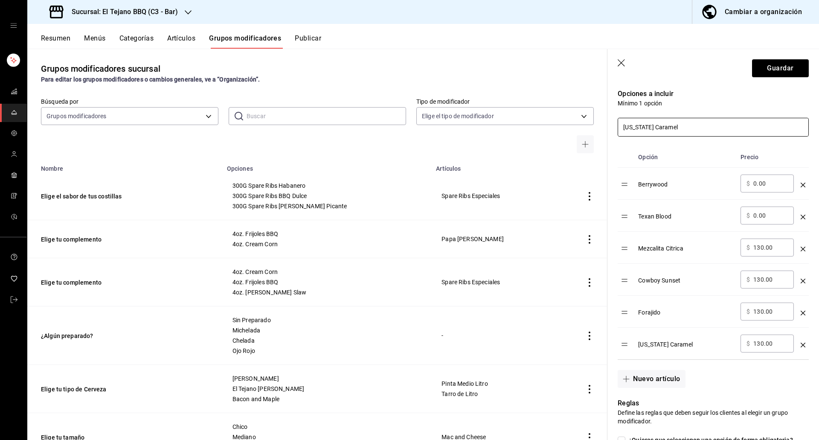
scroll to position [189, 0]
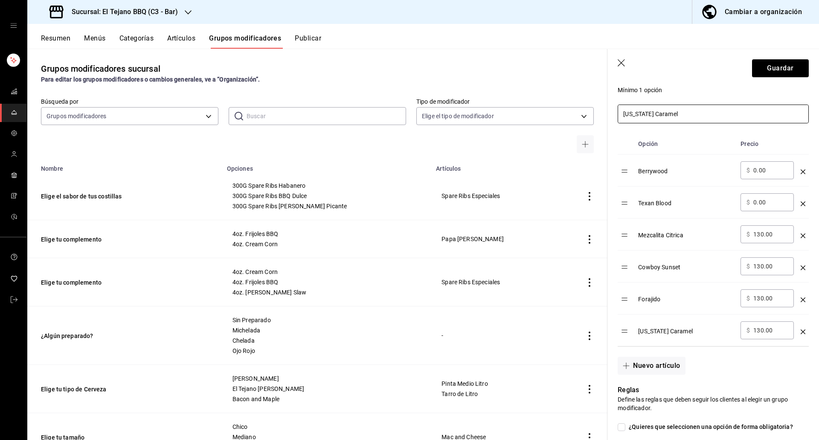
type input "[US_STATE] Caramel"
drag, startPoint x: 777, startPoint y: 240, endPoint x: 750, endPoint y: 240, distance: 27.7
click at [750, 240] on div "​ $ 130.00 ​" at bounding box center [766, 234] width 53 height 18
click at [783, 235] on div "​ $ 130.00 ​" at bounding box center [766, 234] width 53 height 18
drag, startPoint x: 783, startPoint y: 235, endPoint x: 734, endPoint y: 235, distance: 48.6
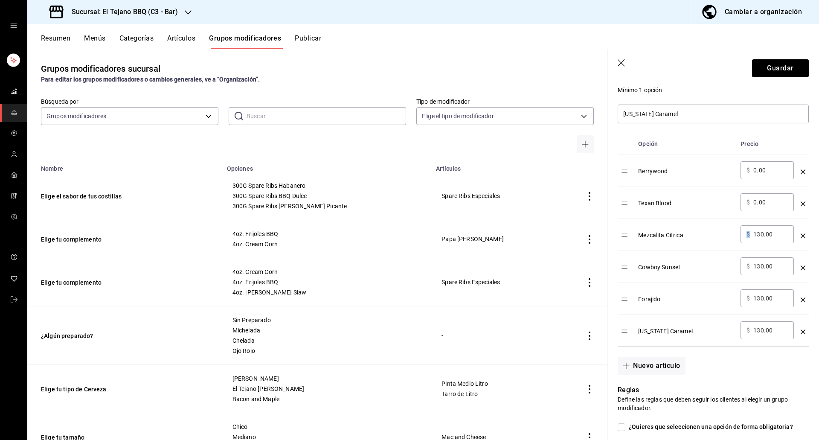
click at [734, 235] on tr "Mezcalita Citrica ​ $ 130.00 ​" at bounding box center [712, 234] width 191 height 32
click at [774, 240] on div "​ $ 130.00 ​" at bounding box center [766, 234] width 53 height 18
drag, startPoint x: 771, startPoint y: 236, endPoint x: 752, endPoint y: 234, distance: 18.5
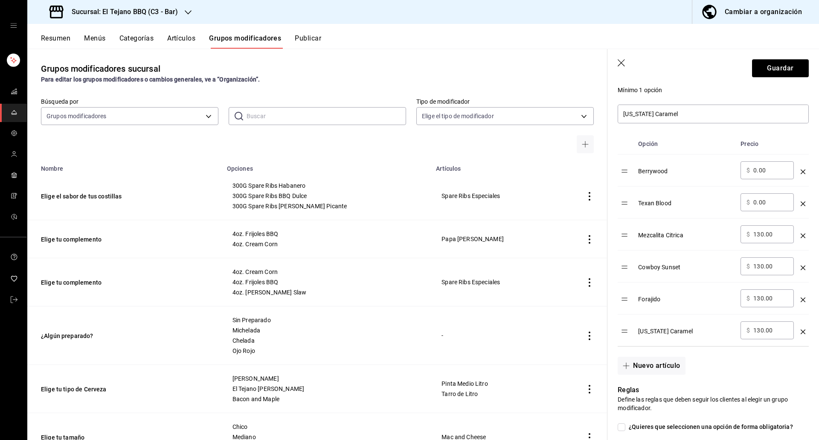
click at [752, 234] on div "​ $ 130.00 ​" at bounding box center [766, 234] width 53 height 18
click at [770, 267] on input "130.00" at bounding box center [770, 266] width 35 height 9
click at [766, 233] on input "optionsTable" at bounding box center [770, 234] width 35 height 9
type input "0.00"
click at [768, 270] on input "130.00" at bounding box center [770, 266] width 35 height 9
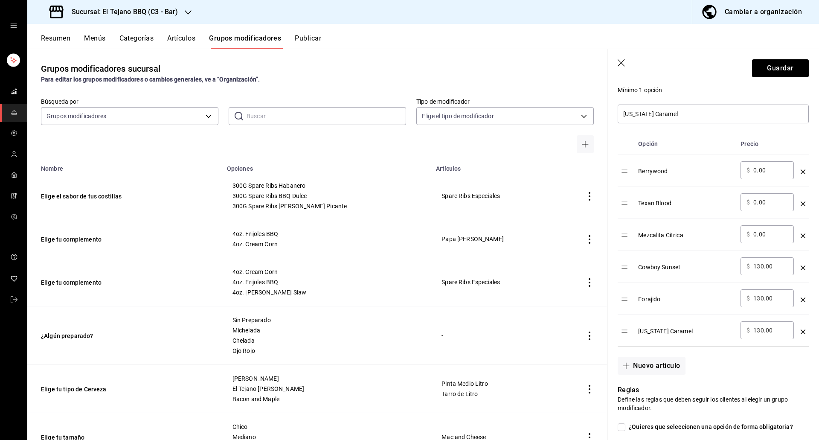
click at [768, 270] on input "130.00" at bounding box center [770, 266] width 35 height 9
type input "0.00"
click at [766, 302] on input "130.00" at bounding box center [770, 298] width 35 height 9
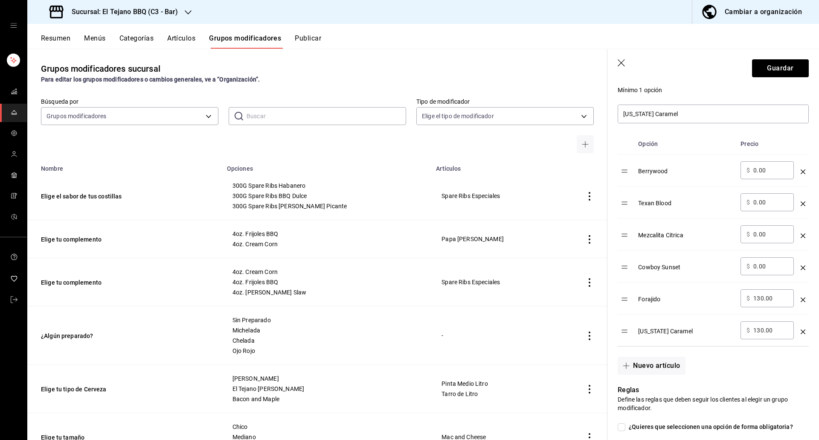
click at [766, 302] on input "130.00" at bounding box center [770, 298] width 35 height 9
type input "0.00"
click at [753, 330] on input "130.00" at bounding box center [770, 330] width 35 height 9
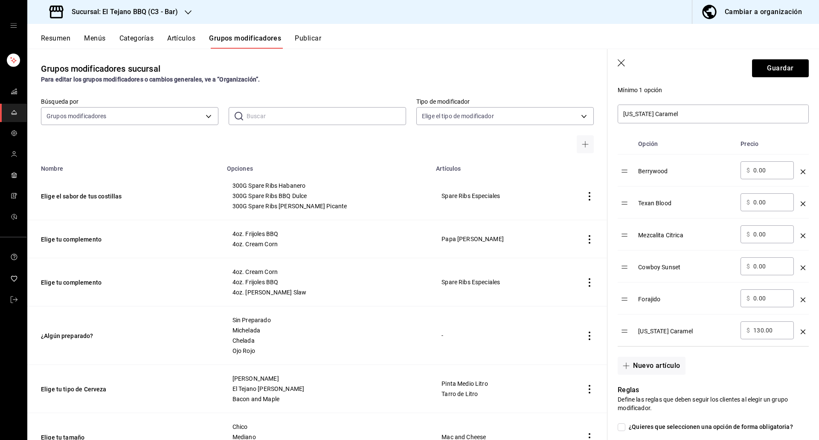
click at [753, 330] on input "130.00" at bounding box center [770, 330] width 35 height 9
type input "0.00"
click at [746, 372] on div "Nuevo artículo" at bounding box center [707, 360] width 201 height 28
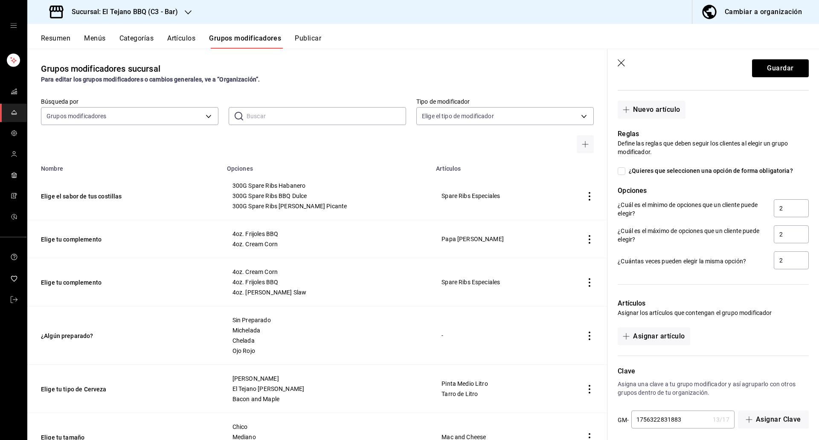
scroll to position [446, 0]
click at [688, 173] on span "¿Quieres que seleccionen una opción de forma obligatoria?" at bounding box center [709, 170] width 168 height 9
click at [625, 173] on input "¿Quieres que seleccionen una opción de forma obligatoria?" at bounding box center [621, 171] width 8 height 8
checkbox input "true"
type input "1"
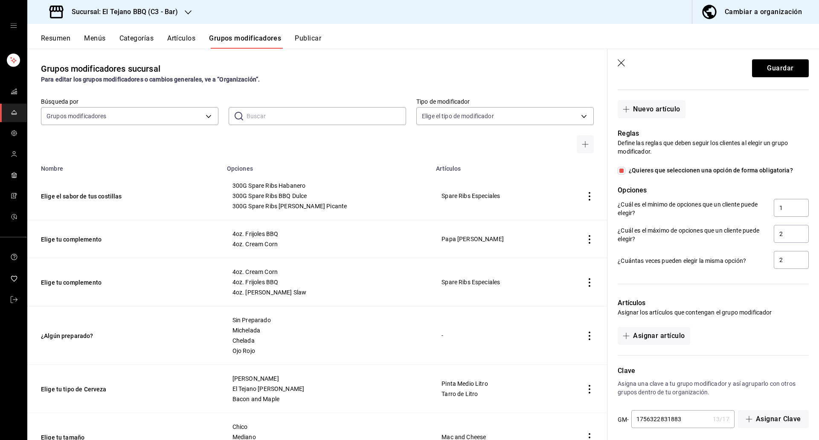
click at [683, 173] on span "¿Quieres que seleccionen una opción de forma obligatoria?" at bounding box center [709, 170] width 168 height 9
click at [625, 173] on input "¿Quieres que seleccionen una opción de forma obligatoria?" at bounding box center [621, 171] width 8 height 8
checkbox input "false"
type input "0"
drag, startPoint x: 790, startPoint y: 208, endPoint x: 767, endPoint y: 207, distance: 23.1
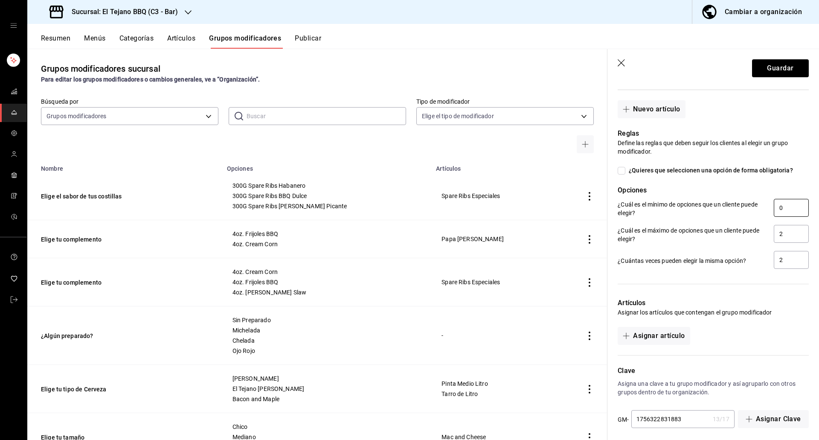
click at [767, 207] on div "¿Cuál es el mínimo de opciones que un cliente puede elegir? 0" at bounding box center [712, 208] width 191 height 19
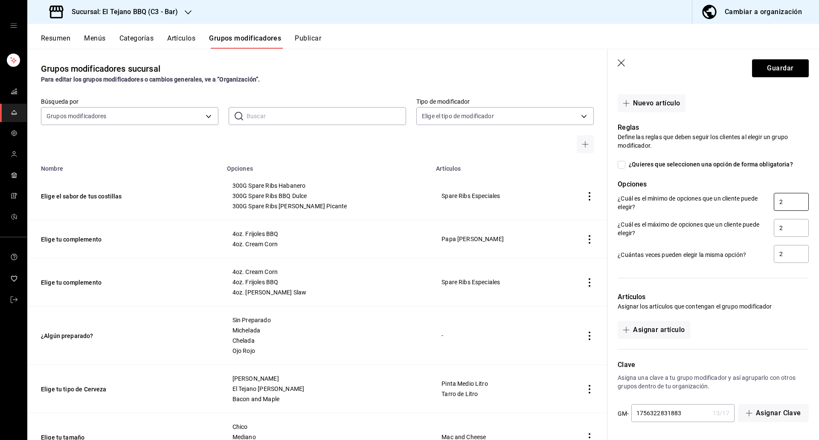
type input "2"
click at [709, 304] on p "Asignar los artículos que contengan el grupo modificador" at bounding box center [712, 306] width 191 height 9
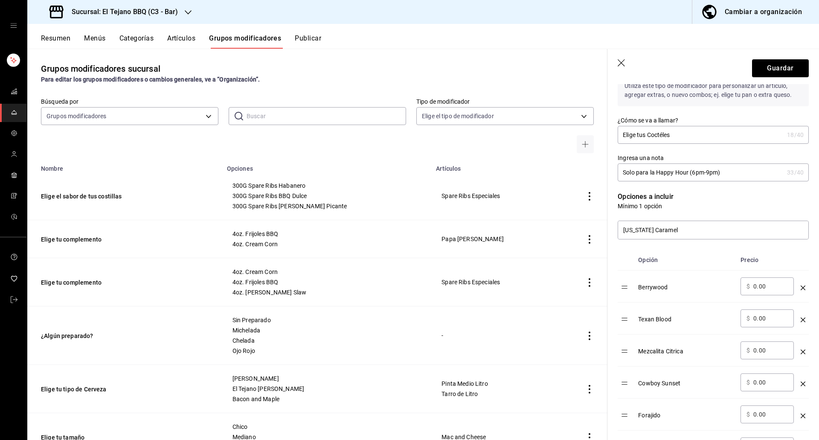
scroll to position [0, 0]
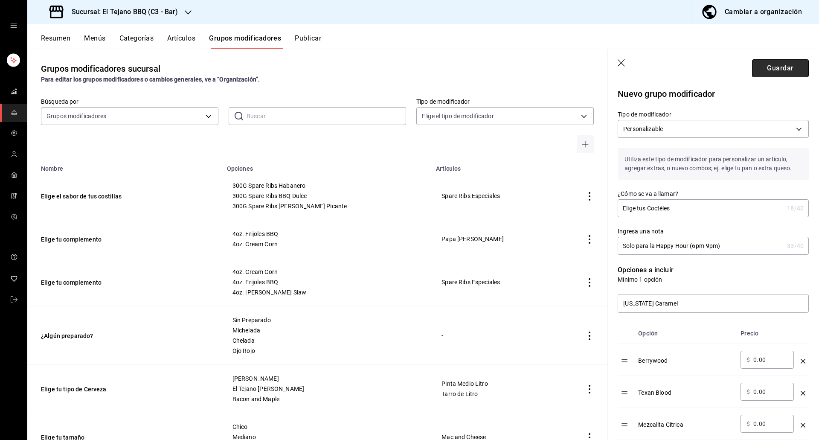
click at [784, 64] on button "Guardar" at bounding box center [780, 68] width 57 height 18
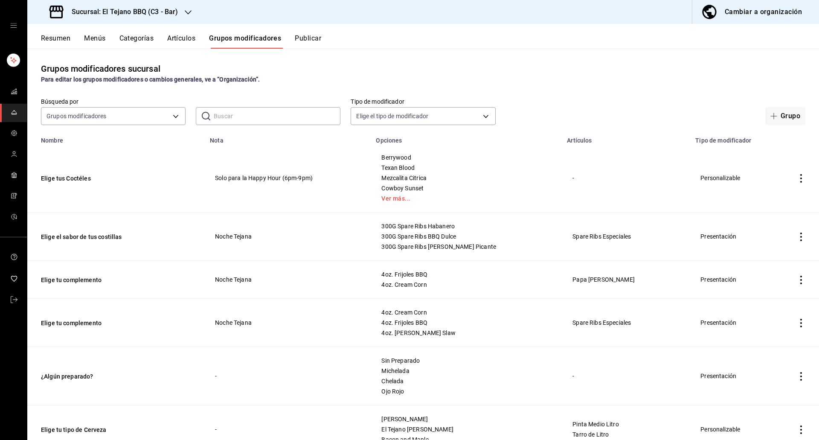
click at [182, 38] on button "Artículos" at bounding box center [181, 41] width 28 height 14
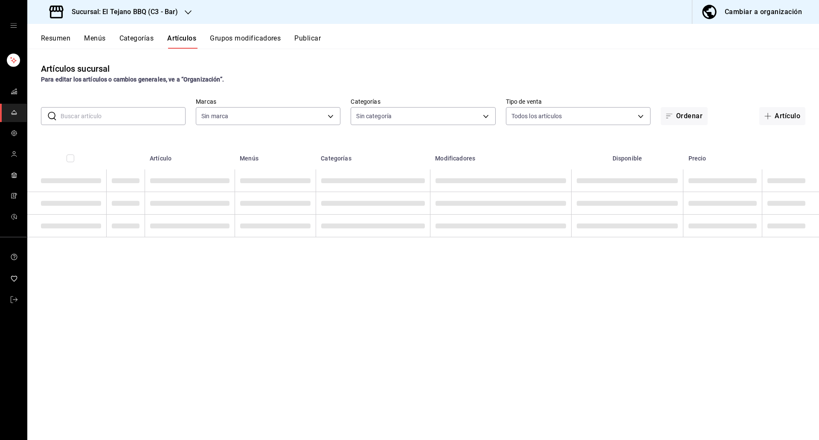
type input "b3459b1d-cf60-492a-a264-26ebffa1fd03"
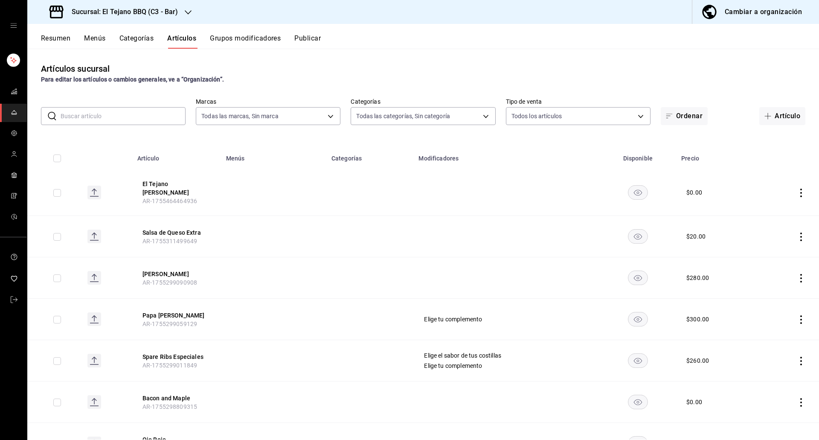
type input "908fd0ca-d0cc-455d-a21f-7dafafad6c50,9eadcfa9-a08f-4656-b30d-c8356cdeee32,a7bbf…"
click at [785, 116] on button "Artículo" at bounding box center [782, 116] width 46 height 18
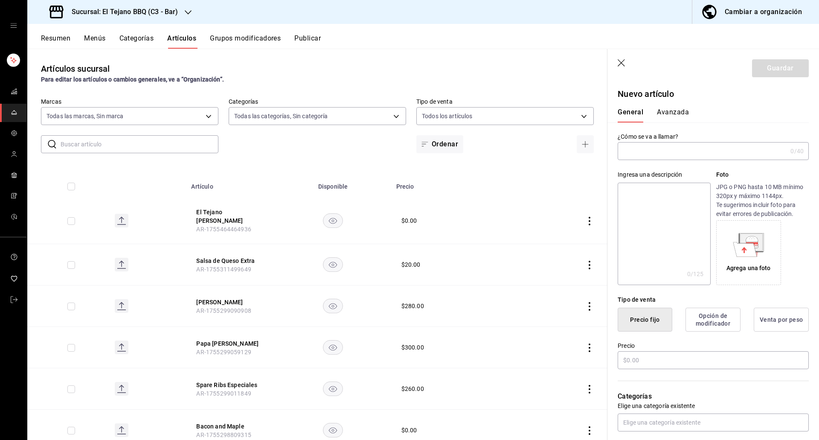
type input "AR-1756323097018"
type input "Cocteles 2x1"
click at [656, 197] on textarea at bounding box center [663, 233] width 93 height 102
type textarea "H"
type textarea "x"
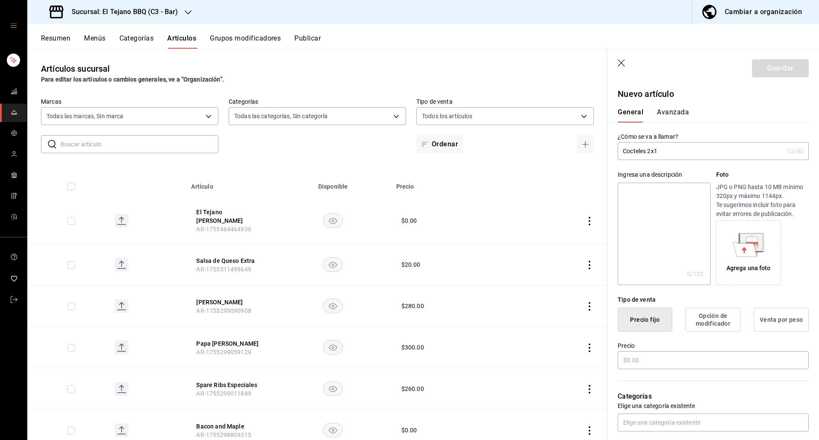
type textarea "U"
type textarea "x"
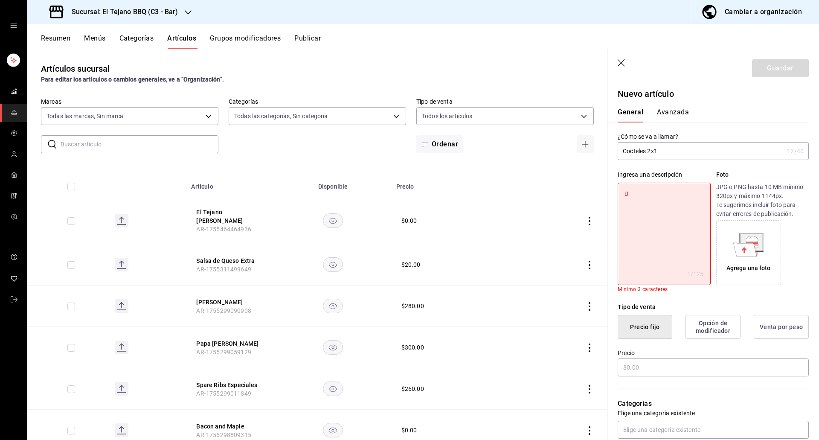
type textarea "Un"
type textarea "x"
type textarea "Uni"
type textarea "x"
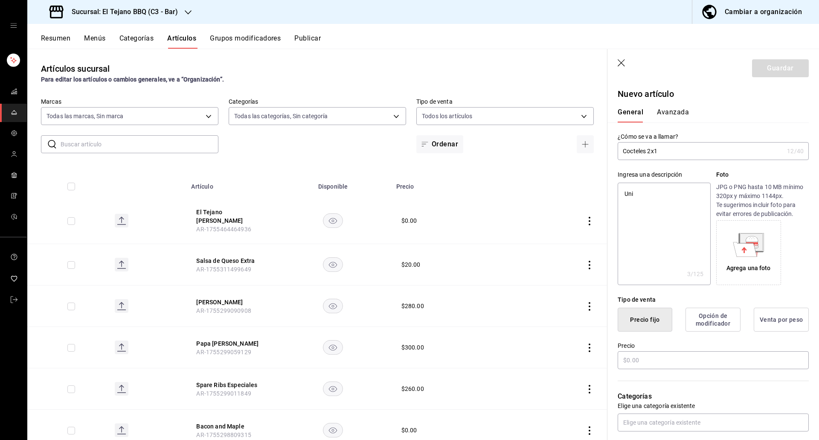
type textarea "Unic"
type textarea "x"
type textarea "Unica"
type textarea "x"
type textarea "Unicame"
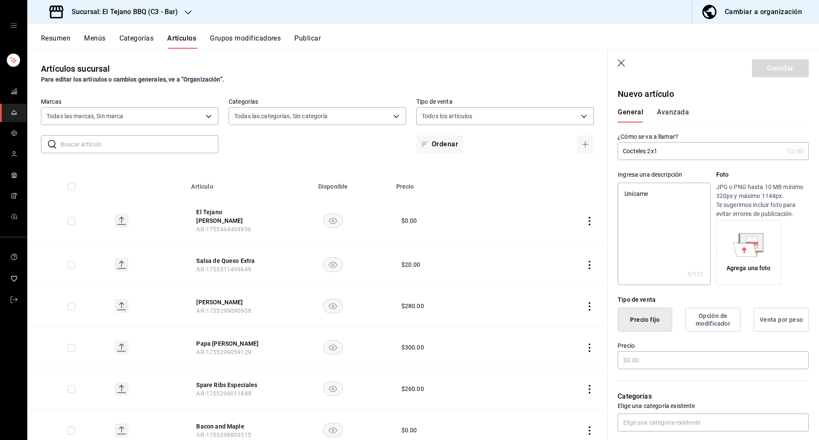
type textarea "x"
type textarea "Unicamen"
type textarea "x"
type textarea "Unicament"
type textarea "x"
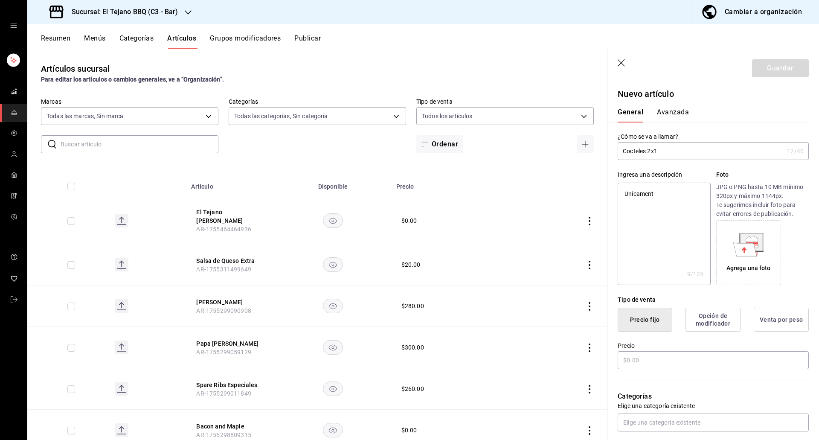
type textarea "Unicamente"
type textarea "x"
type textarea "Unicamente"
type textarea "x"
type textarea "Unicamente en"
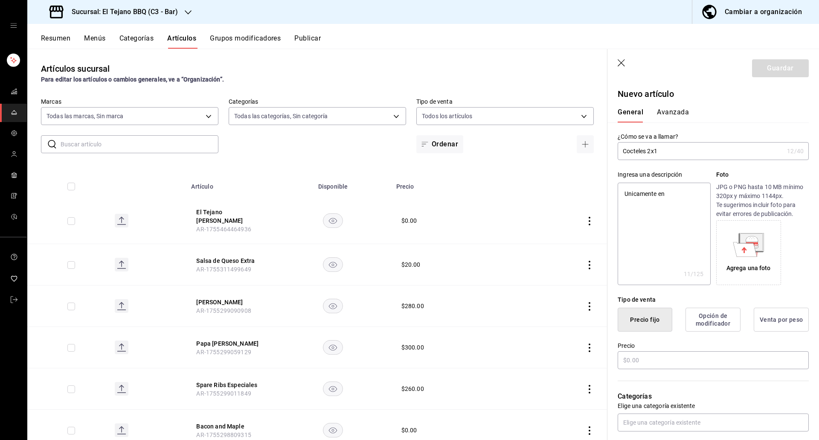
type textarea "x"
type textarea "Unicamente en"
type textarea "x"
type textarea "Unicamente en H"
type textarea "x"
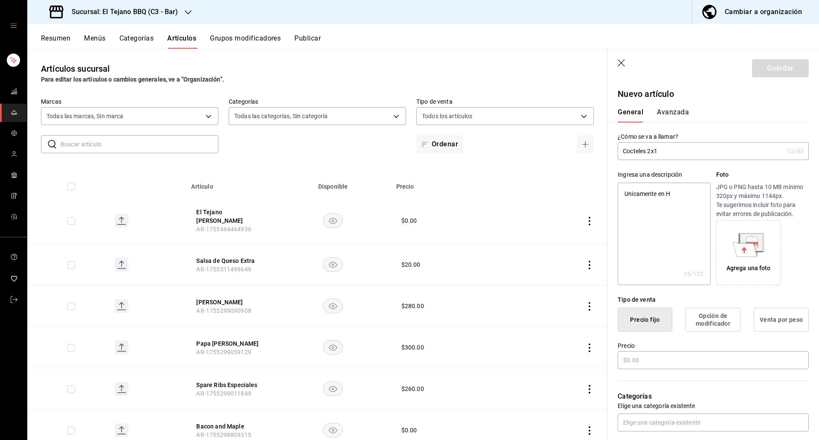
type textarea "Unicamente en Ha"
type textarea "x"
type textarea "Unicamente en Hap"
type textarea "x"
type textarea "Unicamente en Happ"
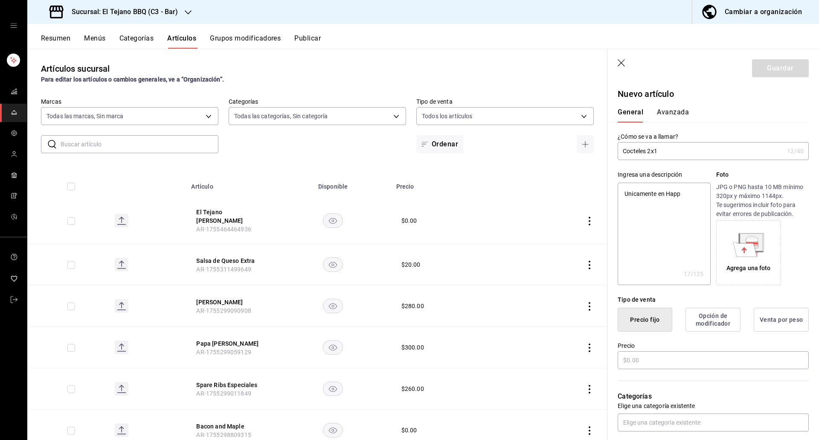
type textarea "x"
type textarea "Unicamente en Happy"
type textarea "x"
type textarea "Unicamente en Happy H"
type textarea "x"
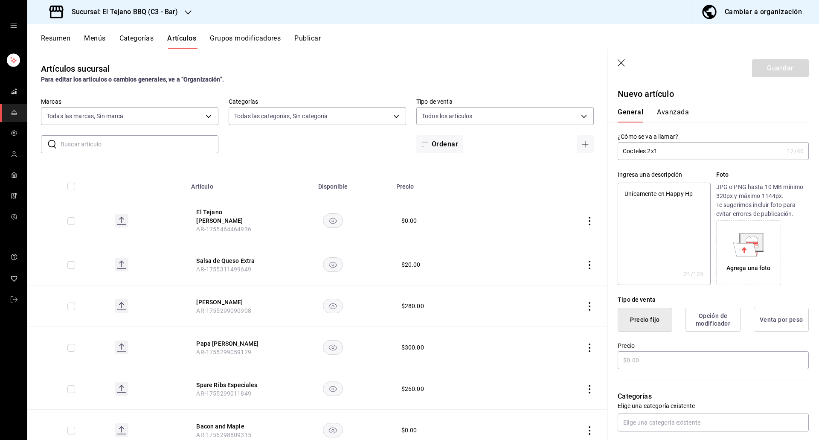
type textarea "Unicamente en Happy Hpo"
type textarea "x"
type textarea "Unicamente en Happy Hp"
type textarea "x"
type textarea "Unicamente en Happy H"
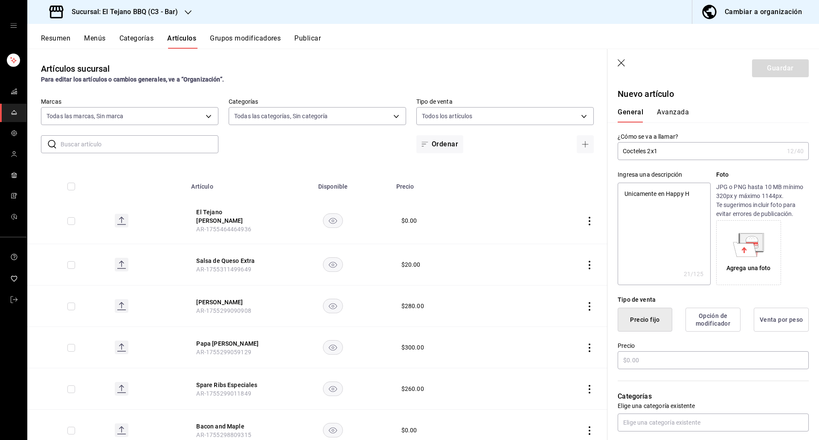
type textarea "x"
type textarea "Unicamente en Happy Ho"
type textarea "x"
type textarea "Unicamente en Happy Hour"
type textarea "x"
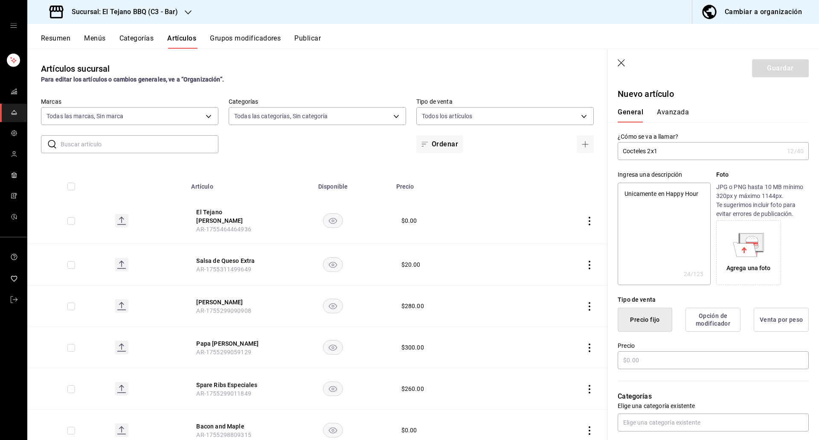
click at [636, 197] on textarea "Unicamente en Happy Hour" at bounding box center [663, 233] width 93 height 102
click at [0, 0] on lt-span "Unicameral" at bounding box center [0, 0] width 0 height 0
type textarea "Unicameral en Happy Hour"
type textarea "x"
type textarea "Unicamera en Happy Hour"
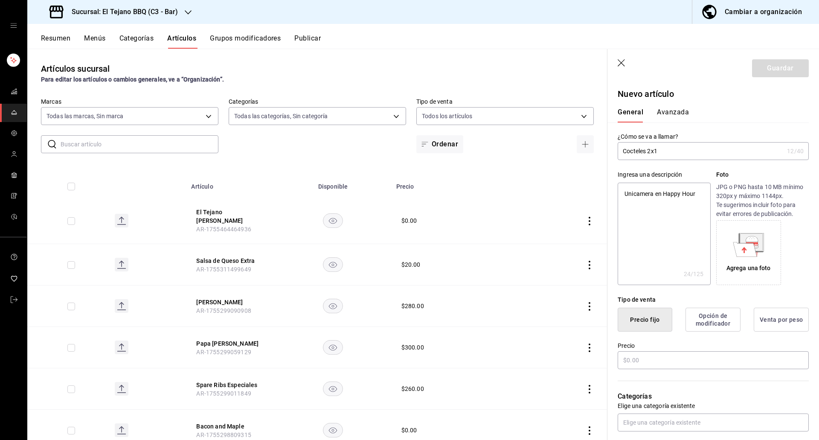
type textarea "x"
type textarea "Unicamer en Happy Hour"
type textarea "x"
type textarea "Unicame en Happy Hour"
type textarea "x"
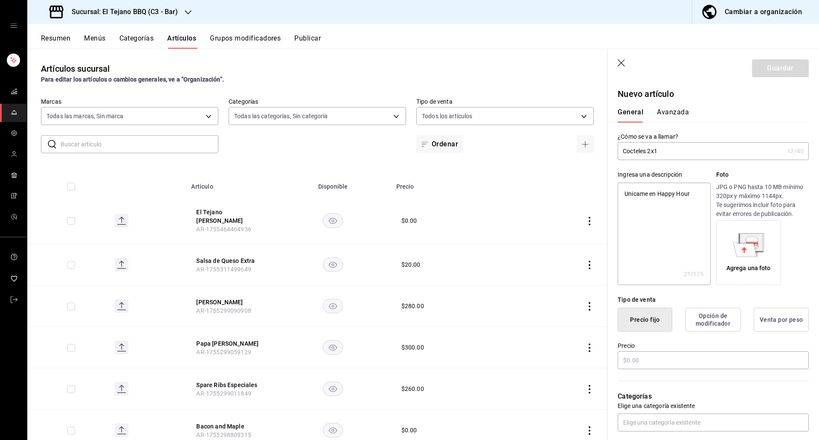
type textarea "Unicamen en Happy Hour"
type textarea "x"
type textarea "Unicament en Happy Hour"
type textarea "x"
type textarea "Unicamente en Happy Hour"
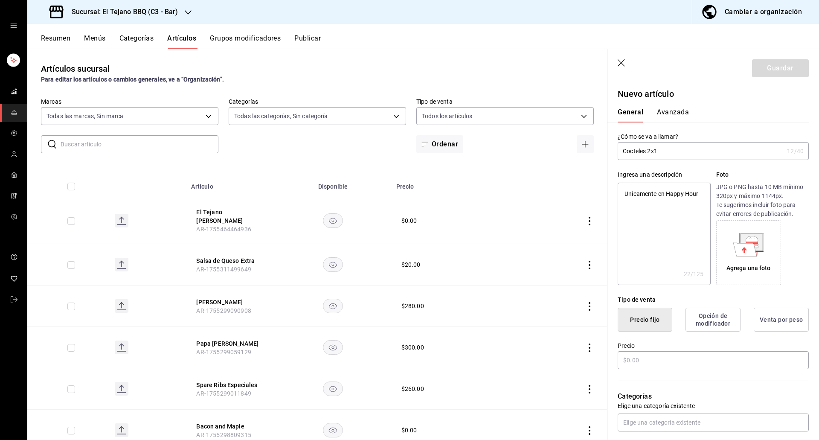
type textarea "x"
click at [657, 226] on textarea "Unicamente en Happy Hour" at bounding box center [663, 233] width 93 height 102
click at [679, 205] on textarea "Unicamente en Happy Hour" at bounding box center [663, 233] width 93 height 102
click at [639, 195] on textarea "Unicamente en Happy Hour" at bounding box center [663, 233] width 93 height 102
click at [649, 276] on textarea "Unicamente en Happy Hour" at bounding box center [663, 233] width 93 height 102
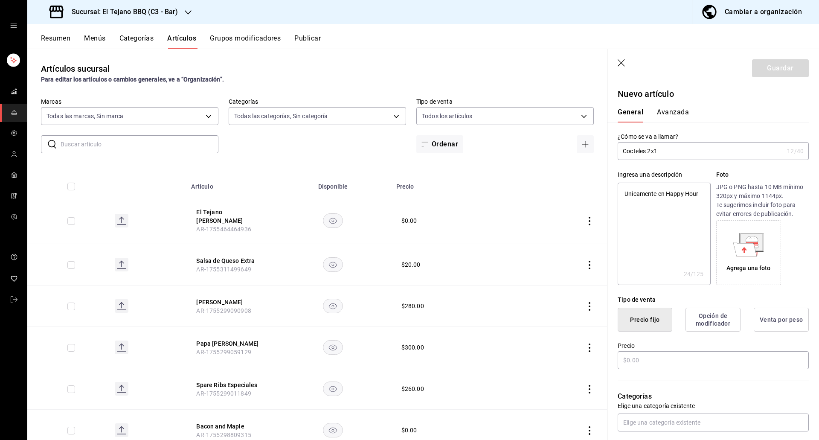
scroll to position [7, 0]
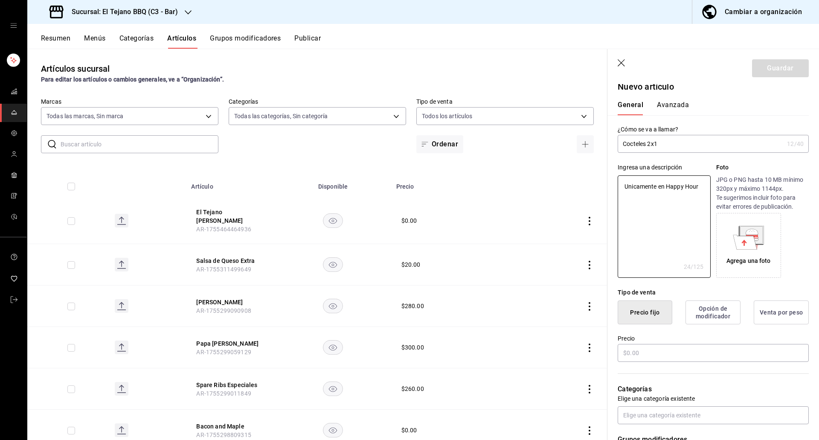
drag, startPoint x: 657, startPoint y: 191, endPoint x: 612, endPoint y: 188, distance: 45.3
click at [612, 188] on div "Ingresa una descripción Unicamente en Happy Hour x 24 /125 ​ Foto JPG o PNG has…" at bounding box center [707, 215] width 201 height 125
type textarea "S en Happy Hour"
type textarea "x"
type textarea "So en Happy Hour"
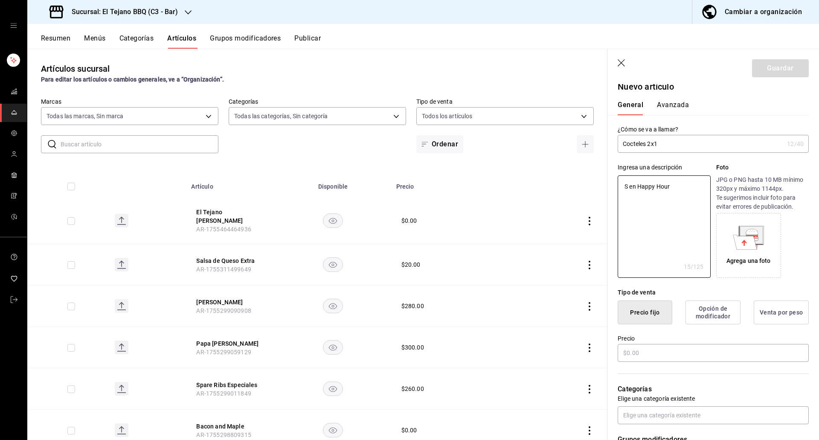
type textarea "x"
type textarea "Sol en Happy Hour"
type textarea "x"
type textarea "Solo en Happy Hour"
type textarea "x"
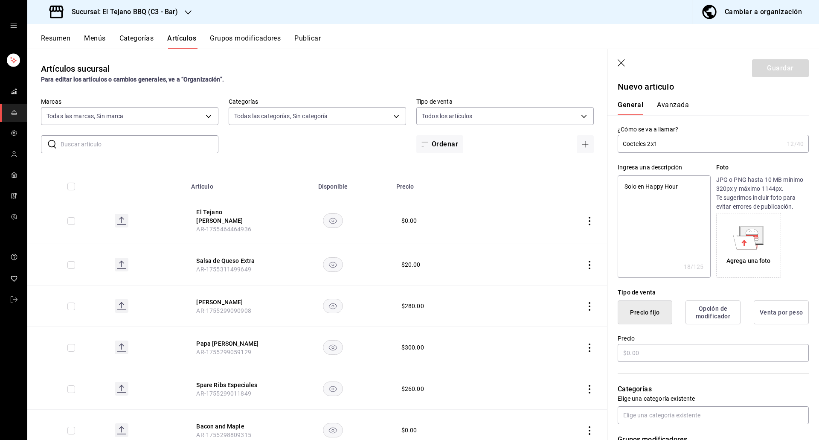
click at [639, 185] on textarea "Solo en Happy Hour" at bounding box center [663, 226] width 93 height 102
type textarea "Solo pHappy Hour"
type textarea "x"
type textarea "Solo paHappy Hour"
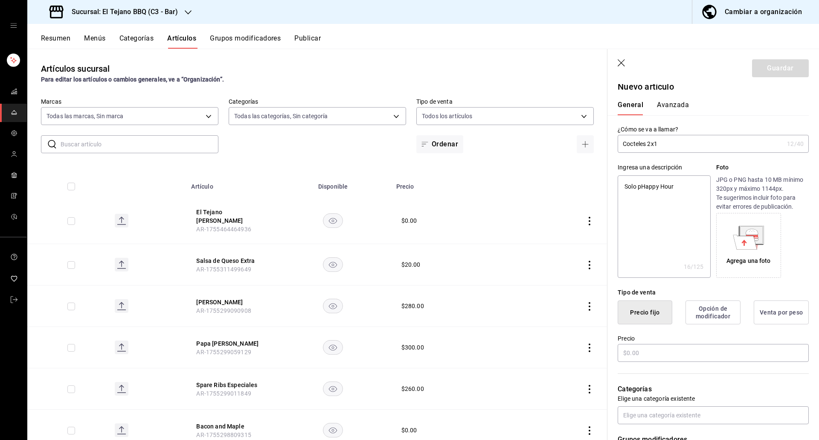
type textarea "x"
type textarea "Solo parHappy Hour"
type textarea "x"
type textarea "Solo paraHappy Hour"
type textarea "x"
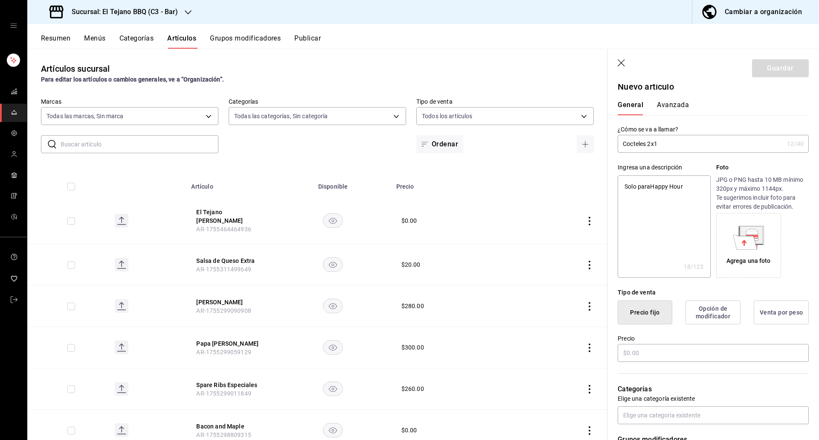
type textarea "Solo para Happy Hour"
type textarea "x"
click at [700, 187] on textarea "Solo para Happy Hour" at bounding box center [663, 226] width 93 height 102
type textarea "Solo para Happy Hour"
type textarea "x"
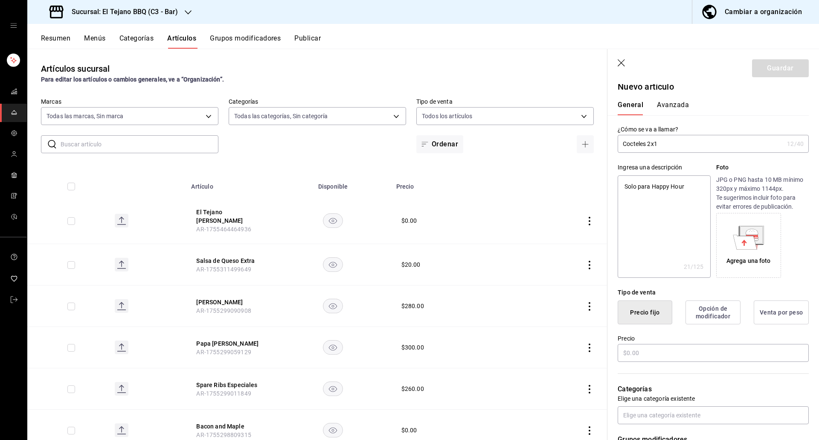
type textarea "Solo para Happy Hour ("
type textarea "x"
type textarea "Solo para Happy Hour (6"
type textarea "x"
type textarea "Solo para Happy Hour (6p"
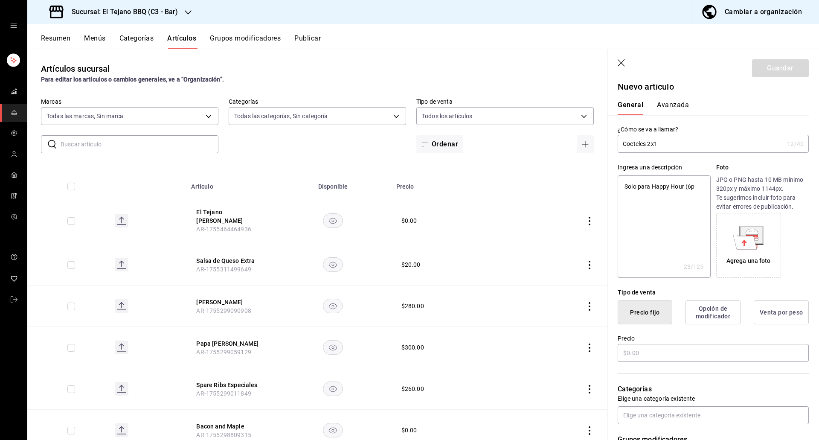
type textarea "x"
type textarea "Solo para Happy Hour (6pm"
type textarea "x"
type textarea "Solo para Happy Hour (6pm-"
type textarea "x"
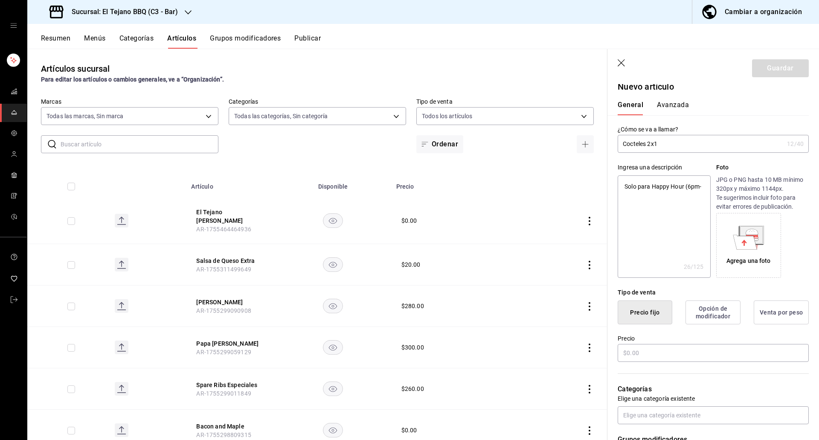
type textarea "Solo para Happy Hour (6pm-9"
type textarea "x"
type textarea "Solo para Happy Hour (6pm-9p"
type textarea "x"
type textarea "Solo para Happy Hour (6pm-9pm"
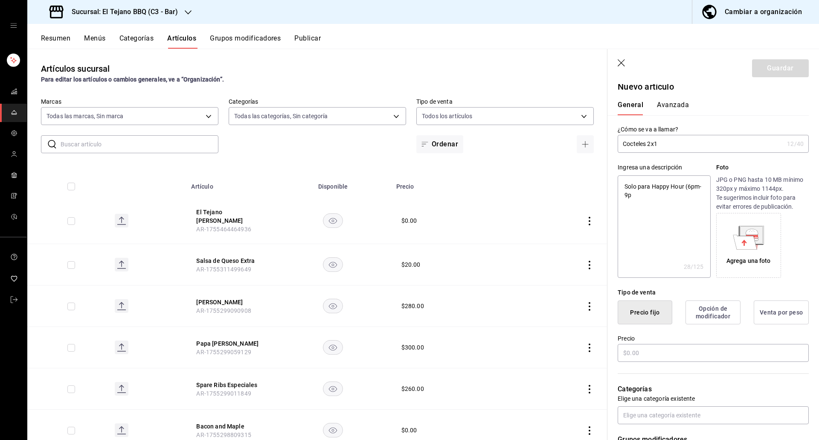
type textarea "x"
type textarea "Solo para Happy Hour (6pm-9pm"
type textarea "x"
type textarea "Solo para Happy Hour (6pm-9p"
type textarea "x"
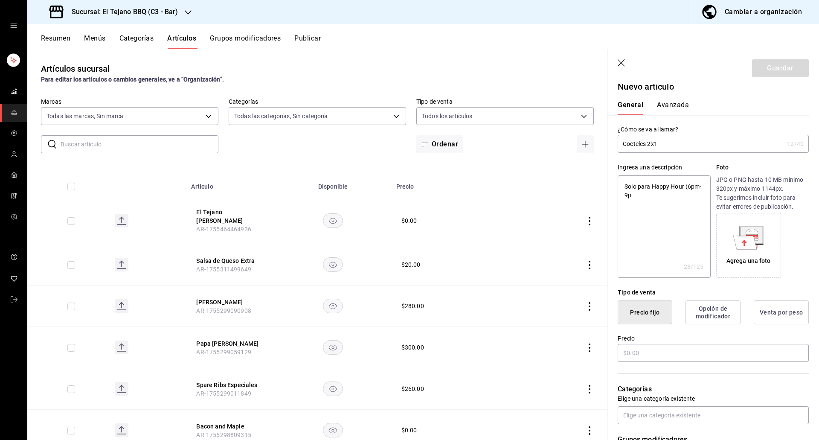
type textarea "Solo para Happy Hour (6pm-9p)"
type textarea "x"
type textarea "Solo para Happy Hour (6pm-9p"
type textarea "x"
type textarea "Solo para Happy Hour (6pm-9pm"
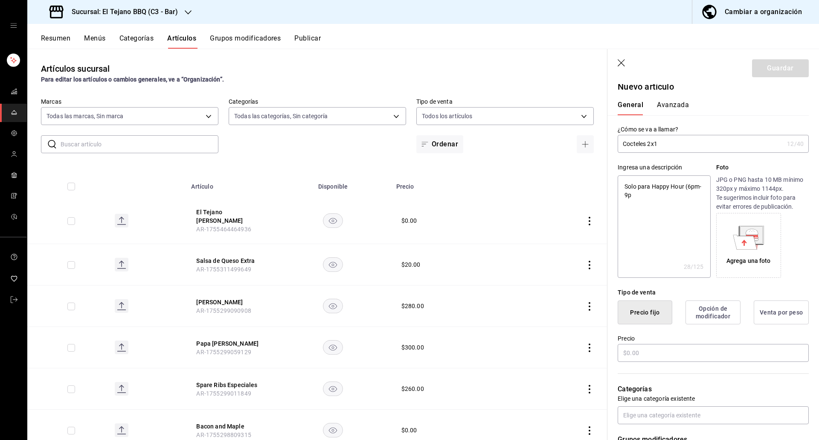
type textarea "x"
type textarea "Solo para Happy Hour (6pm-9pm)"
type textarea "x"
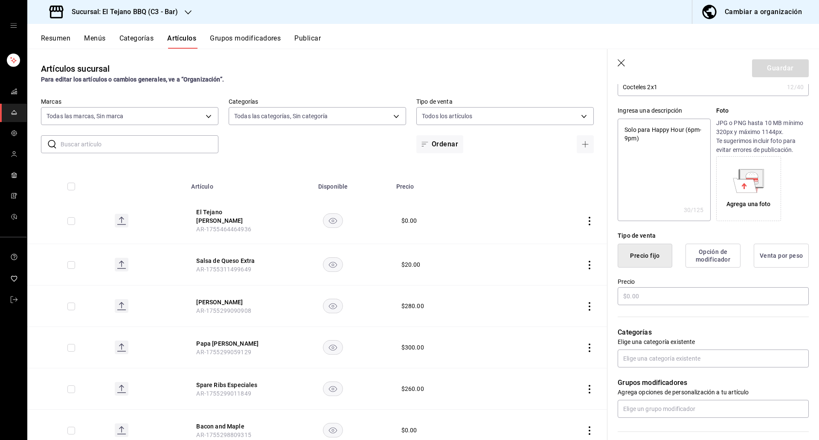
scroll to position [65, 0]
type textarea "Solo para Happy Hour (6pm-9pm)"
click at [659, 293] on input "text" at bounding box center [712, 295] width 191 height 18
type textarea "x"
type input "$13.00"
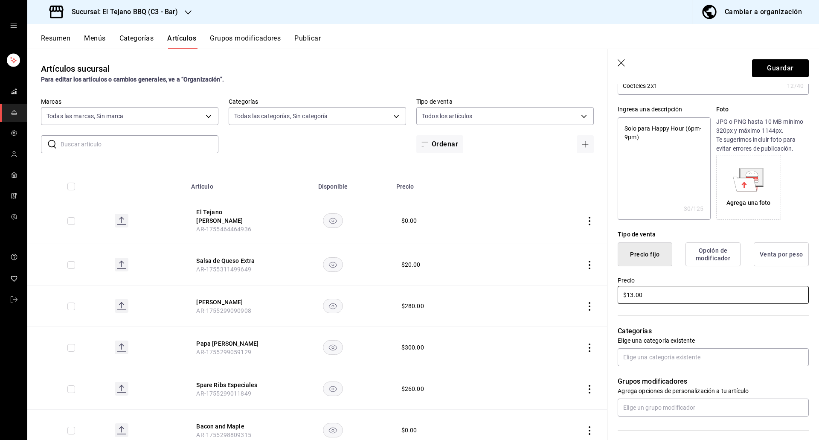
type textarea "x"
type input "$131.00"
type textarea "x"
type input "$13.00"
type textarea "x"
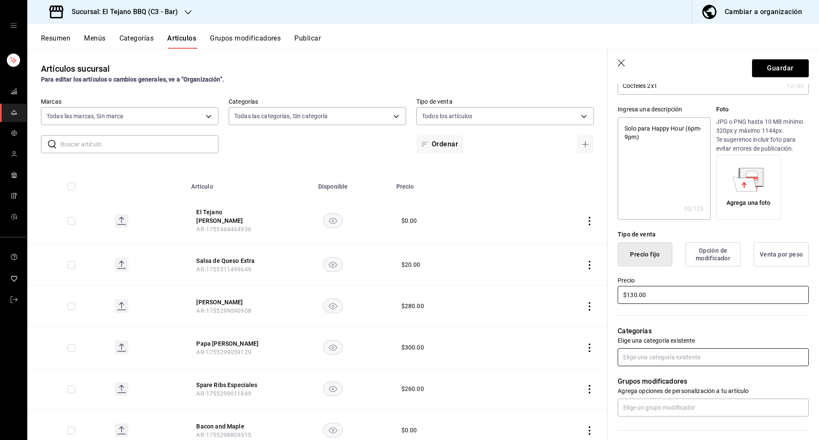
type input "$130.00"
click at [666, 353] on input "text" at bounding box center [712, 357] width 191 height 18
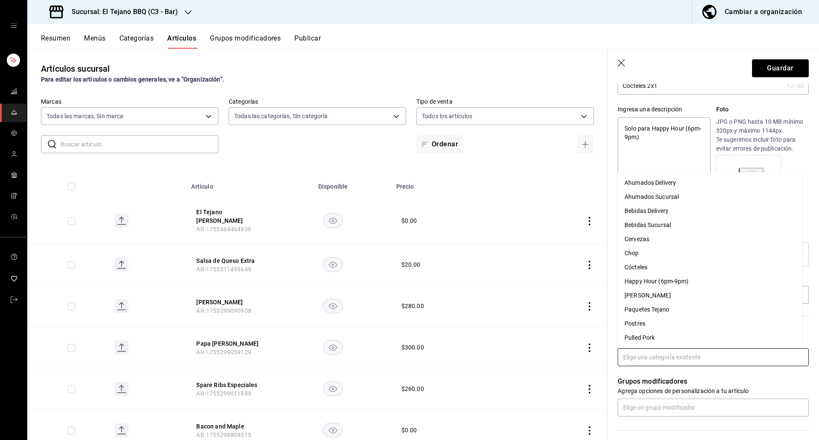
scroll to position [70, 0]
click at [672, 212] on li "Happy Hour (6pm-9pm)" at bounding box center [709, 211] width 185 height 14
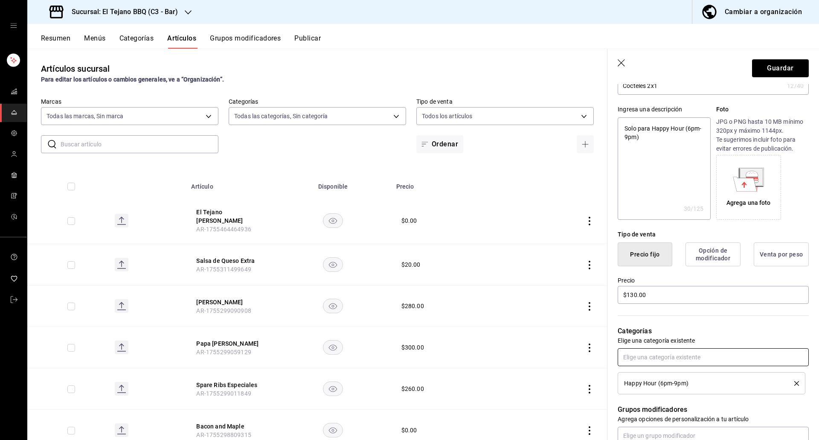
scroll to position [132, 0]
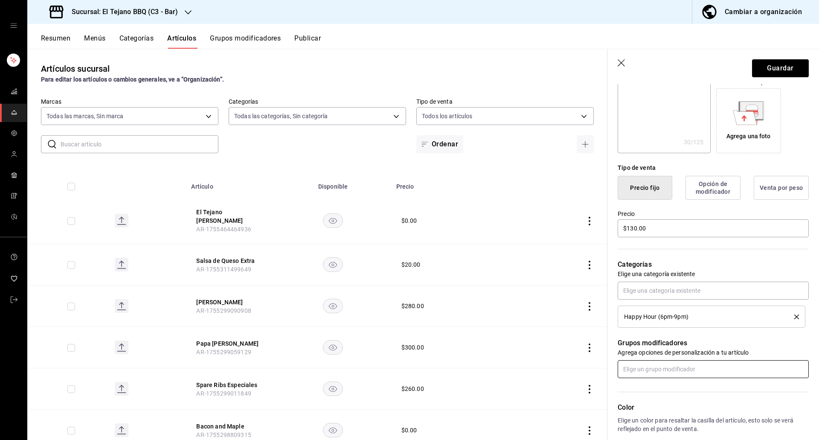
click at [655, 368] on input "text" at bounding box center [712, 369] width 191 height 18
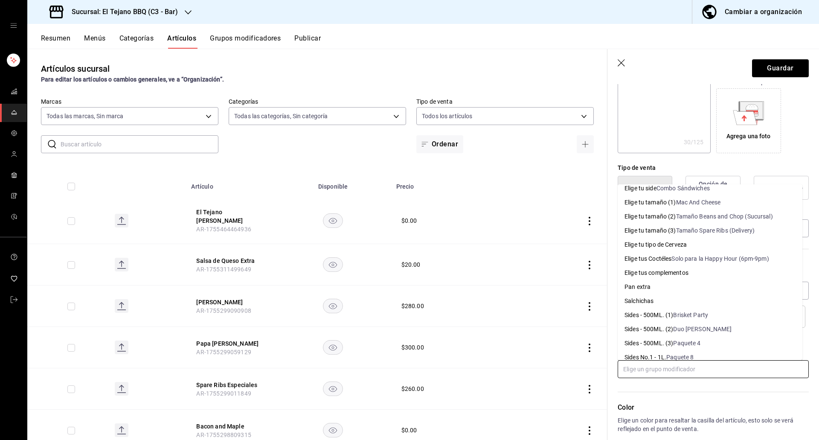
scroll to position [148, 0]
click at [674, 258] on div "Solo para la Happy Hour (6pm-9pm)" at bounding box center [719, 258] width 97 height 9
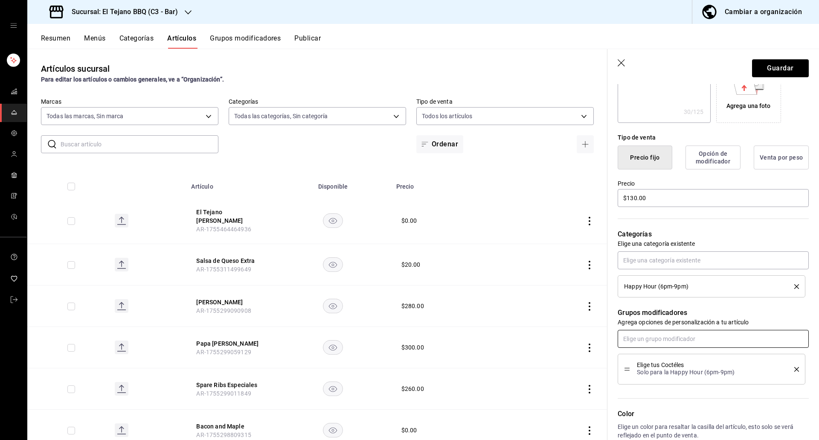
scroll to position [0, 0]
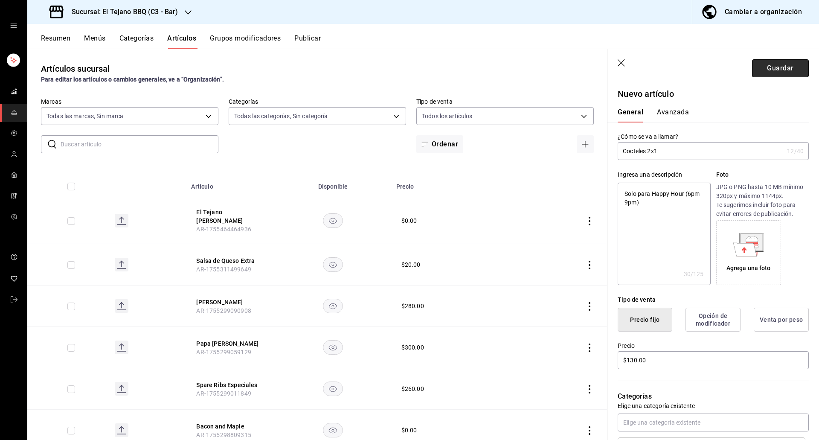
click at [784, 68] on button "Guardar" at bounding box center [780, 68] width 57 height 18
type textarea "x"
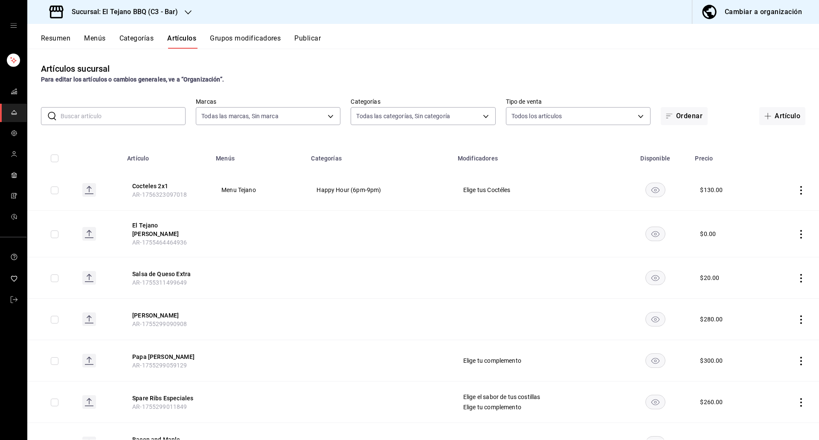
click at [103, 37] on button "Menús" at bounding box center [94, 41] width 21 height 14
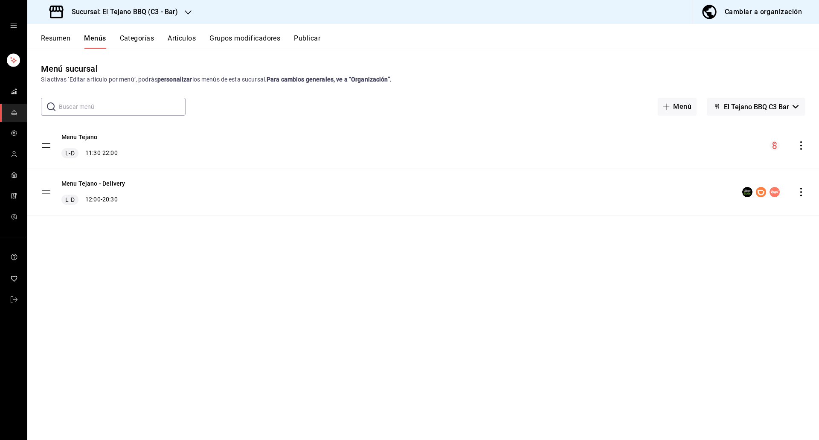
click at [799, 147] on icon "actions" at bounding box center [800, 145] width 9 height 9
click at [715, 173] on li "Editar" at bounding box center [725, 164] width 133 height 17
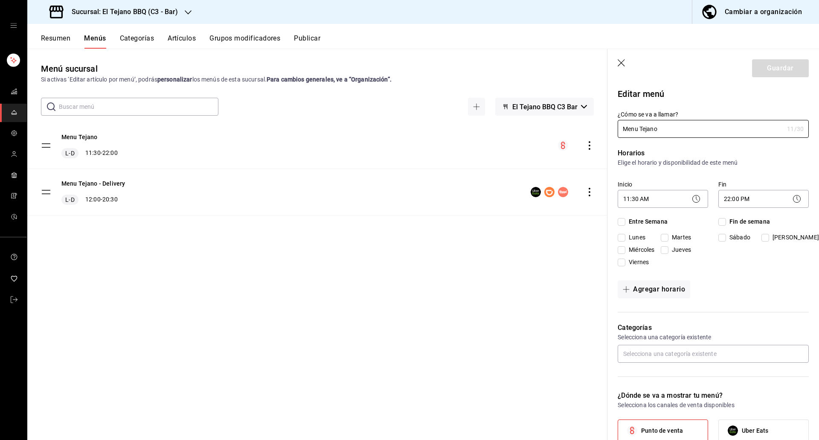
checkbox input "true"
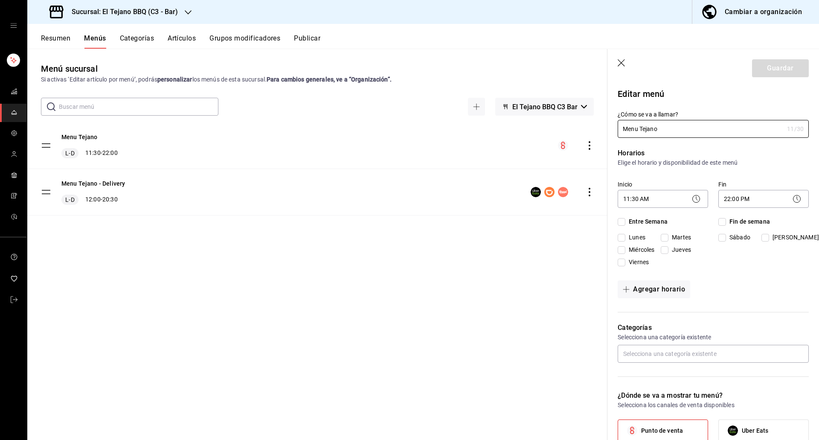
checkbox input "true"
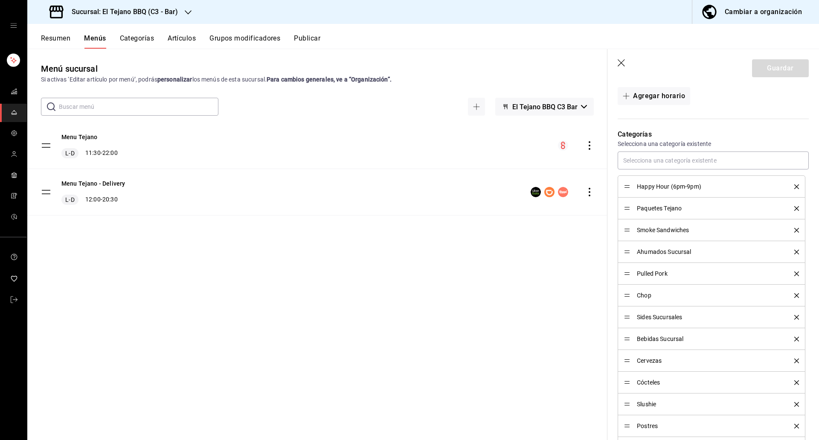
scroll to position [198, 0]
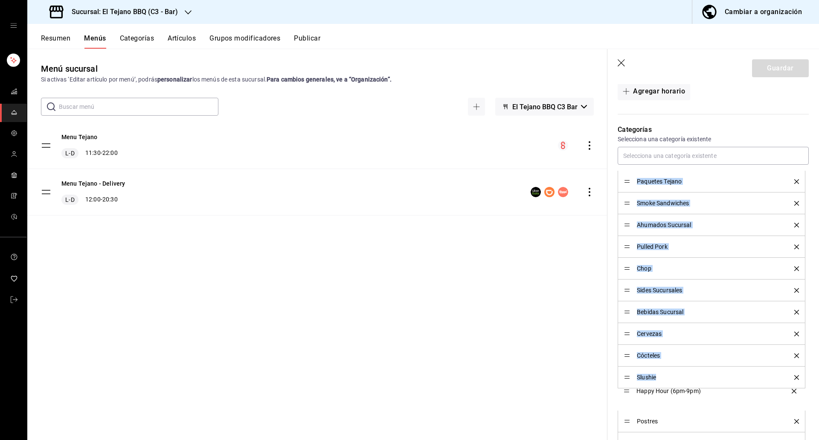
drag, startPoint x: 626, startPoint y: 184, endPoint x: 684, endPoint y: 393, distance: 216.8
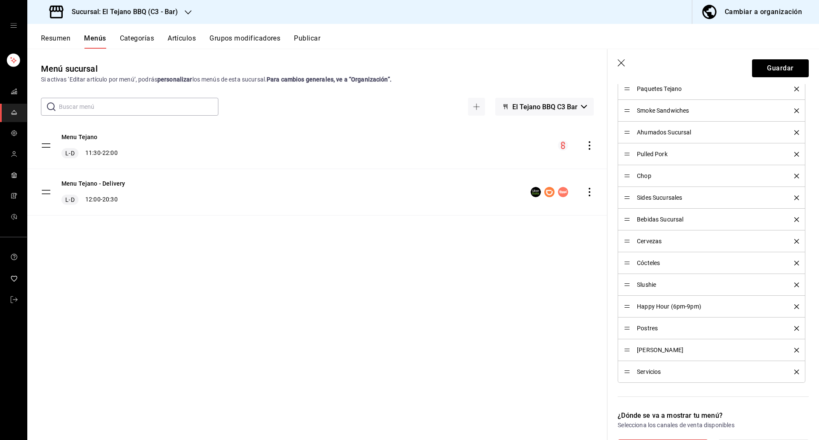
scroll to position [287, 0]
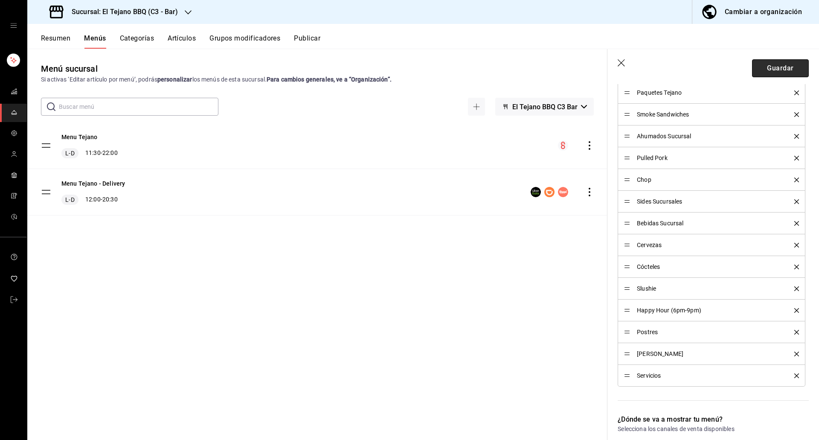
click at [772, 72] on button "Guardar" at bounding box center [780, 68] width 57 height 18
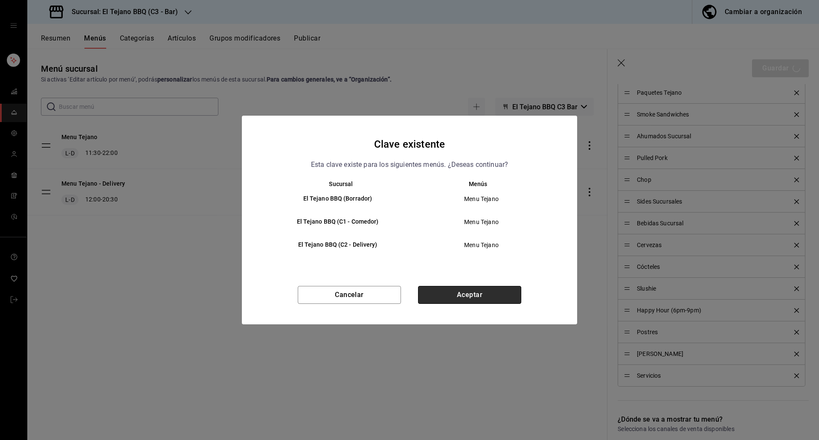
click at [491, 297] on button "Aceptar" at bounding box center [469, 295] width 103 height 18
checkbox input "false"
type input "1756323239719"
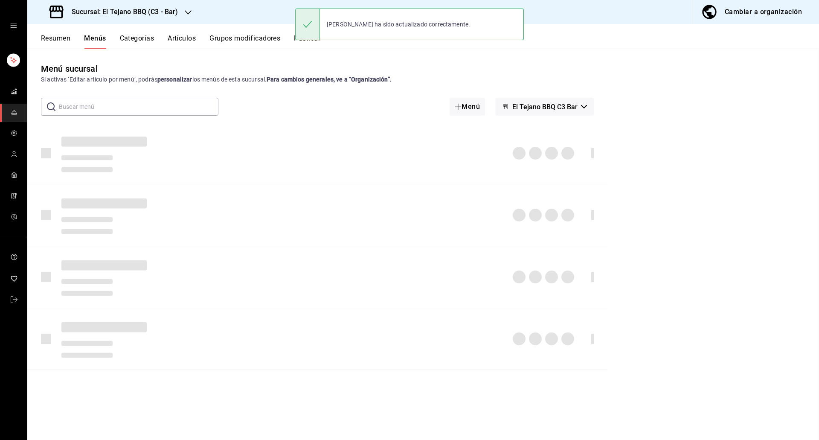
checkbox input "false"
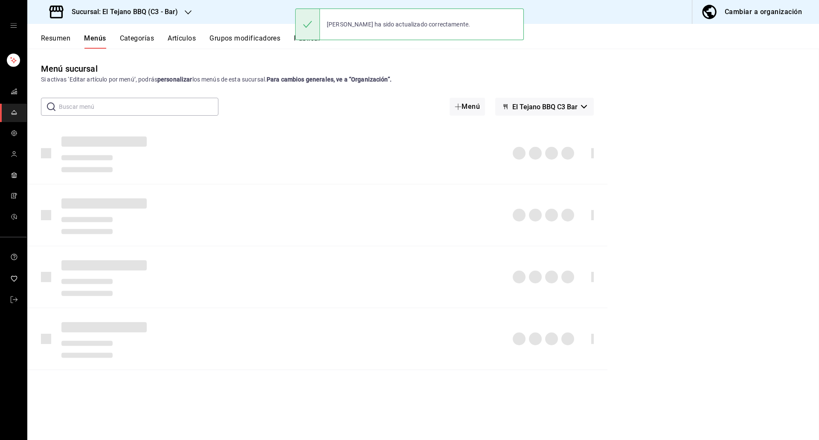
checkbox input "false"
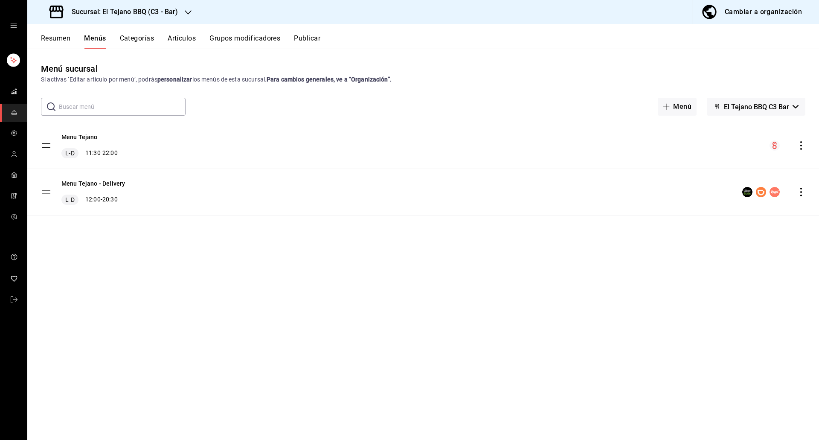
click at [301, 39] on button "Publicar" at bounding box center [307, 41] width 26 height 14
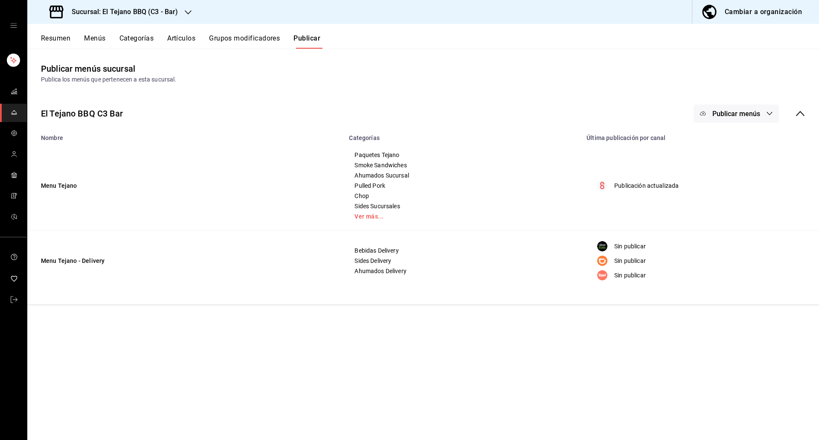
click at [721, 112] on span "Publicar menús" at bounding box center [736, 114] width 48 height 8
click at [718, 134] on div at bounding box center [716, 141] width 24 height 14
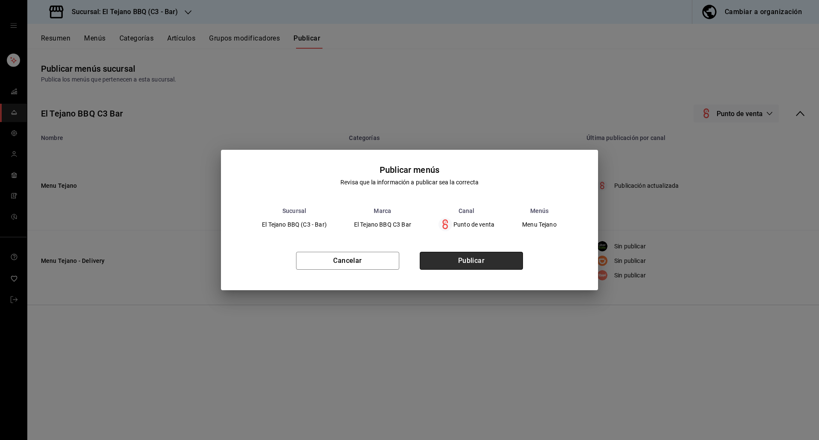
click at [486, 263] on button "Publicar" at bounding box center [471, 261] width 103 height 18
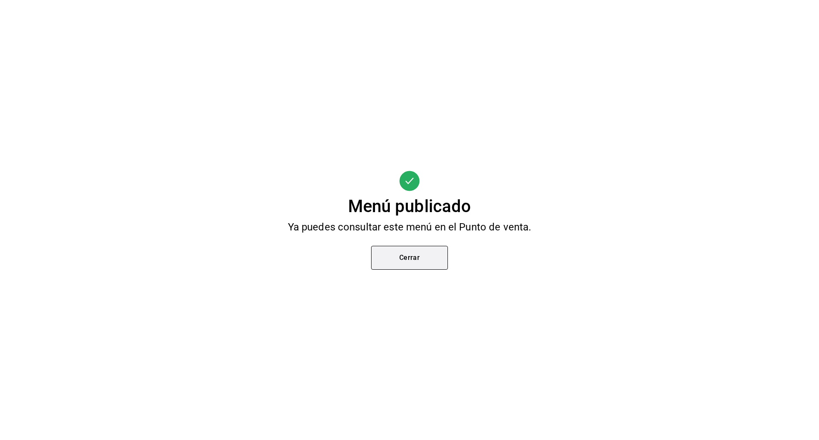
click at [422, 253] on button "Cerrar" at bounding box center [409, 258] width 77 height 24
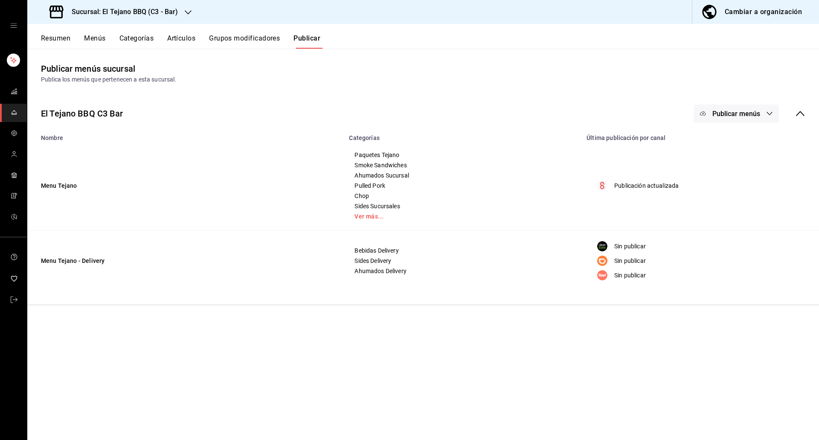
click at [160, 10] on h3 "Sucursal: El Tejano BBQ (C3 - Bar)" at bounding box center [121, 12] width 113 height 10
click at [213, 64] on div at bounding box center [409, 220] width 819 height 440
click at [105, 41] on button "Menús" at bounding box center [94, 41] width 21 height 14
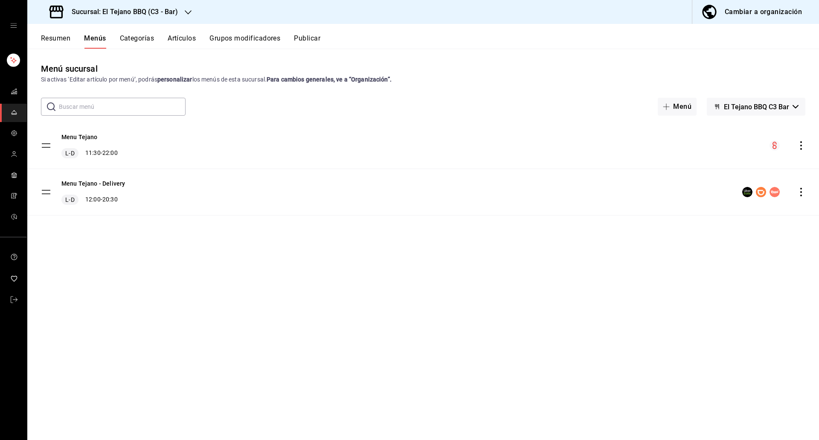
click at [802, 147] on icon "actions" at bounding box center [800, 145] width 9 height 9
click at [728, 192] on li "Previsualizar" at bounding box center [725, 199] width 133 height 17
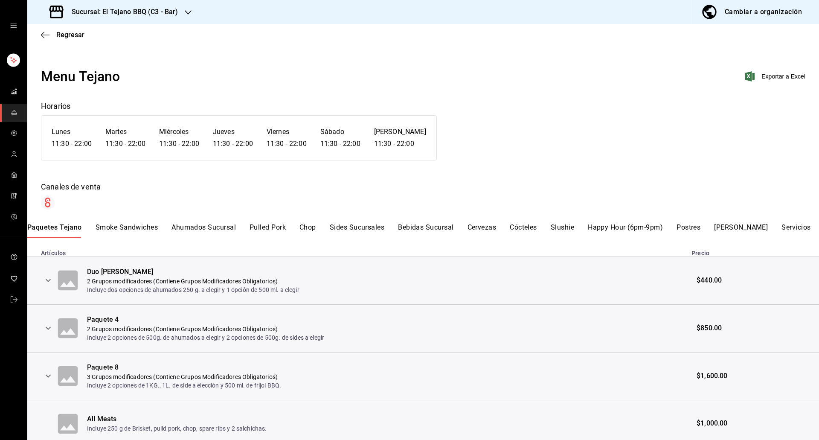
click at [621, 224] on button "Happy Hour (6pm-9pm)" at bounding box center [624, 230] width 75 height 14
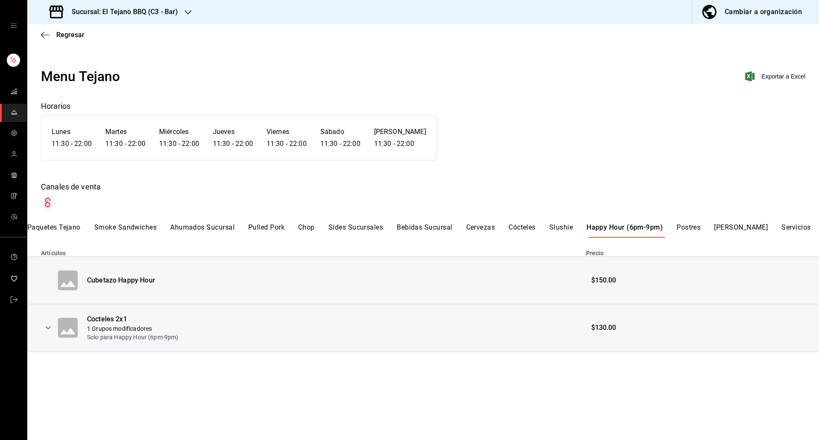
click at [44, 326] on icon "expand row" at bounding box center [48, 327] width 10 height 10
click at [90, 373] on icon "expand row" at bounding box center [94, 370] width 10 height 10
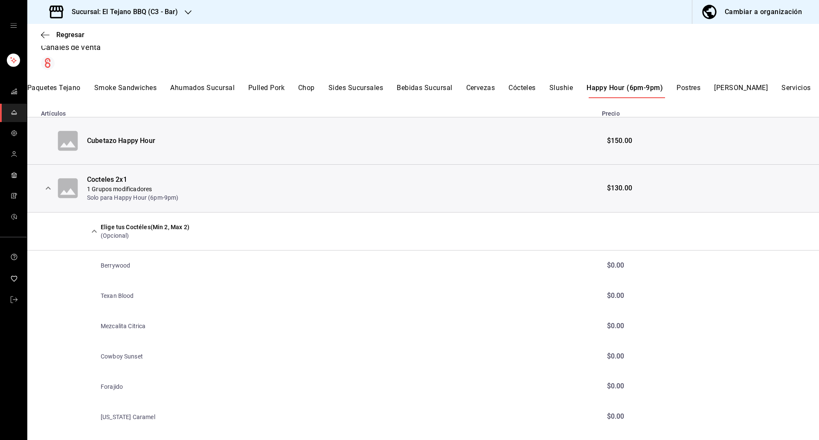
scroll to position [159, 0]
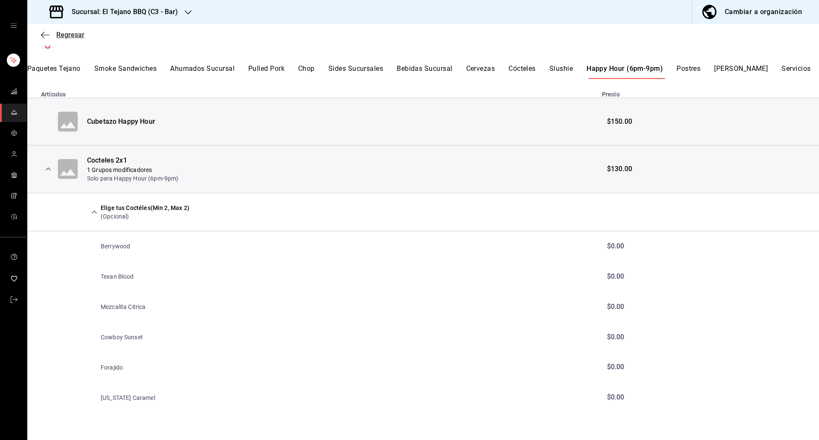
click at [75, 36] on span "Regresar" at bounding box center [70, 35] width 28 height 8
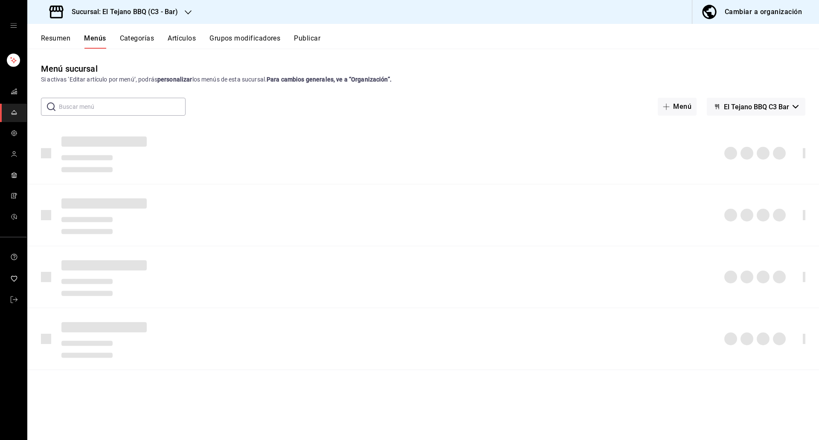
click at [179, 5] on div "Sucursal: El Tejano BBQ (C3 - Bar)" at bounding box center [114, 12] width 161 height 24
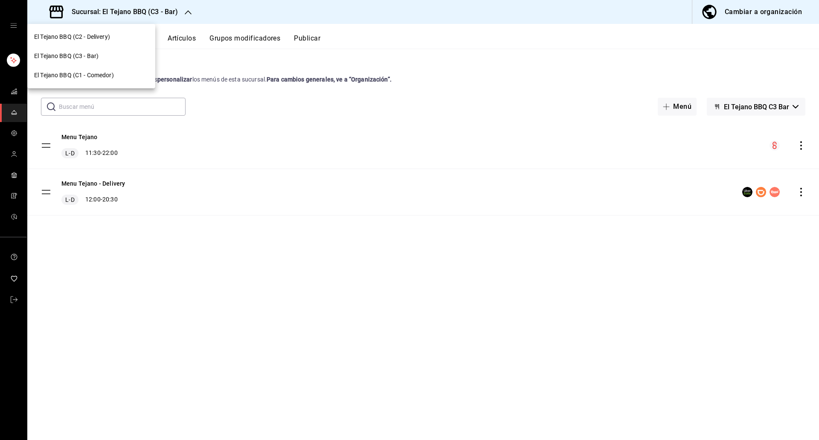
click at [92, 70] on div "El Tejano BBQ (C1 - Comedor)" at bounding box center [91, 75] width 128 height 19
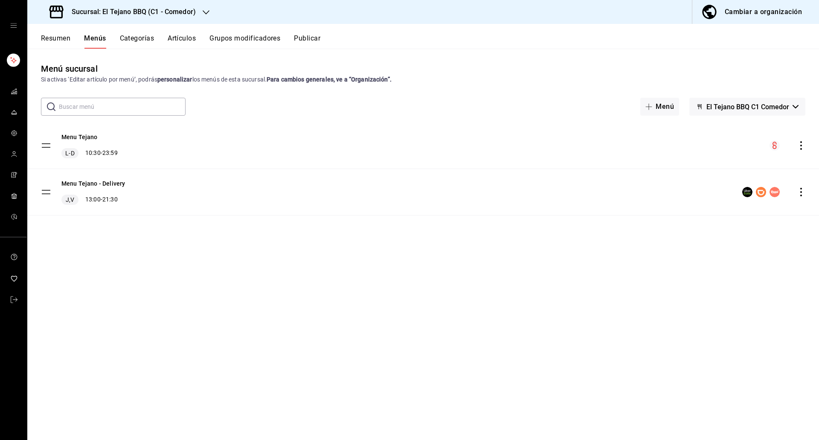
click at [183, 41] on button "Artículos" at bounding box center [182, 41] width 28 height 14
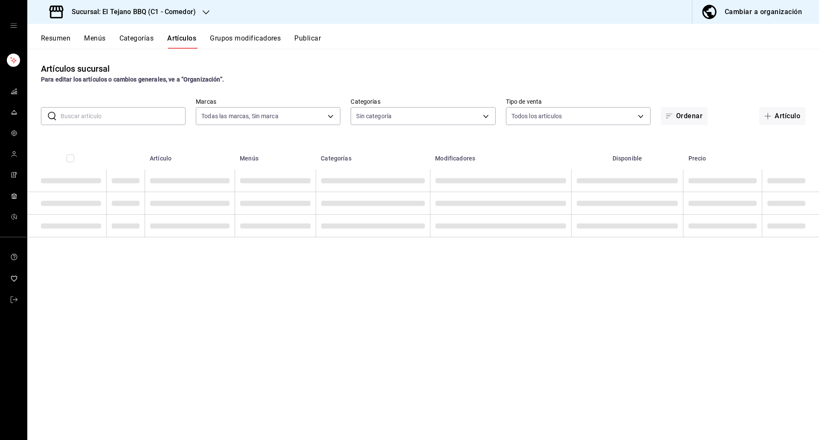
type input "c94772c4-3311-41c2-8861-4f79a687b49f"
type input "9bb5e6f8-179f-4971-8704-f650e2e0510c,77e064aa-fa04-427c-ad3b-cd10a0bca2f2,57af2…"
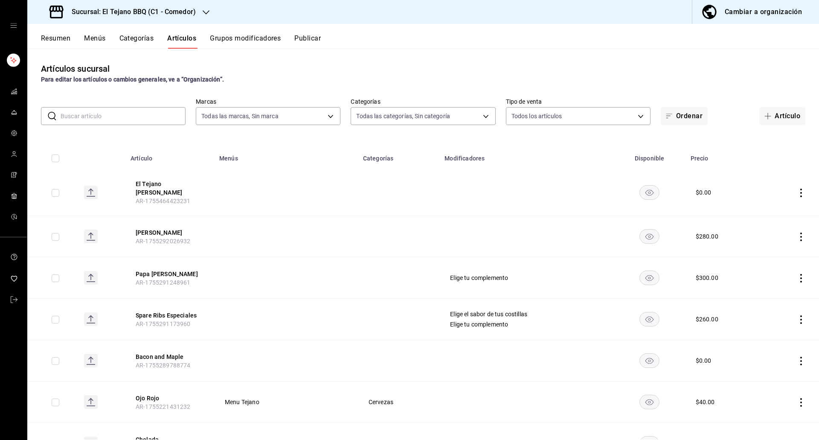
click at [121, 41] on button "Categorías" at bounding box center [136, 41] width 35 height 14
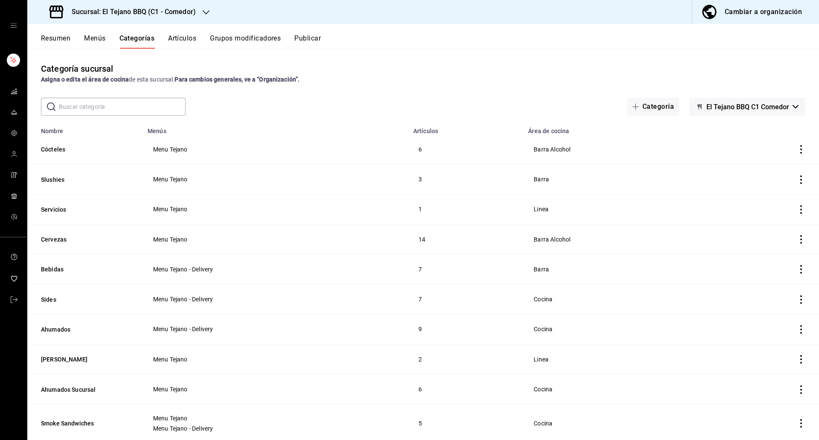
scroll to position [1, 0]
click at [64, 237] on button "Cervezas" at bounding box center [83, 238] width 85 height 9
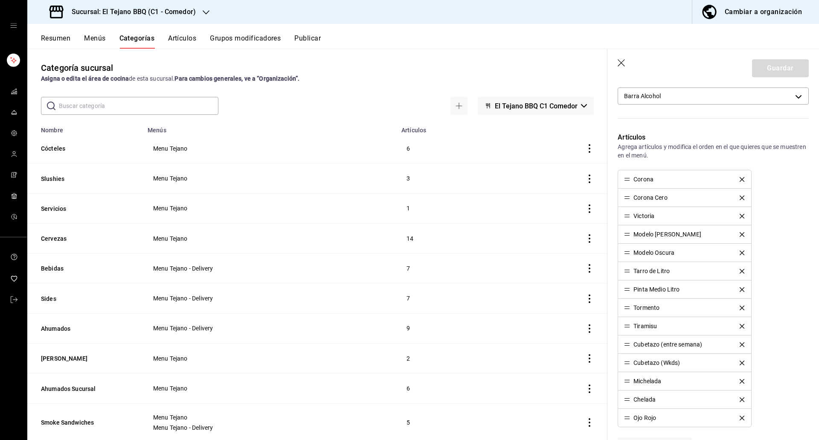
scroll to position [169, 0]
click at [739, 342] on icon "delete" at bounding box center [741, 342] width 5 height 5
click at [782, 63] on button "Guardar" at bounding box center [780, 68] width 57 height 18
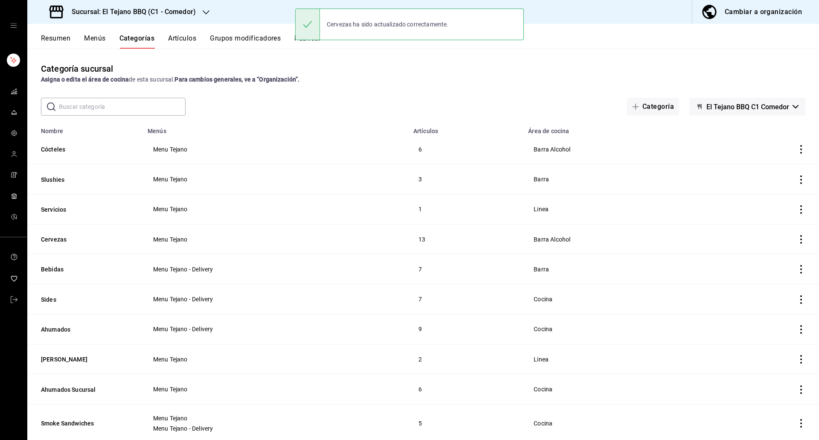
click at [194, 42] on button "Artículos" at bounding box center [182, 41] width 28 height 14
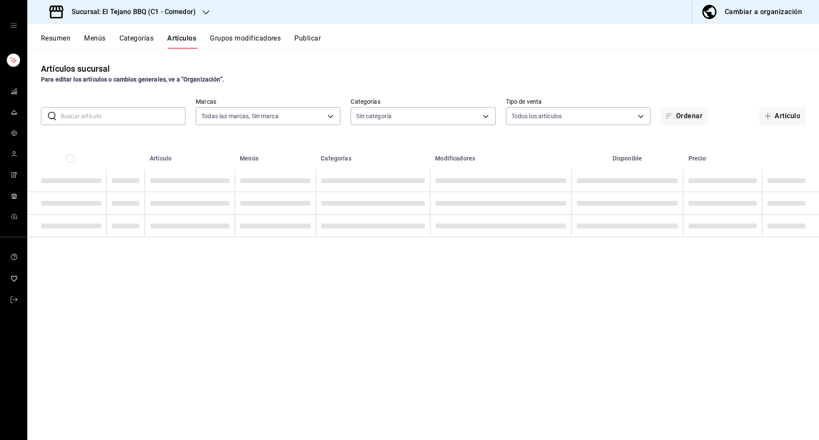
type input "c94772c4-3311-41c2-8861-4f79a687b49f"
type input "9bb5e6f8-179f-4971-8704-f650e2e0510c,77e064aa-fa04-427c-ad3b-cd10a0bca2f2,57af2…"
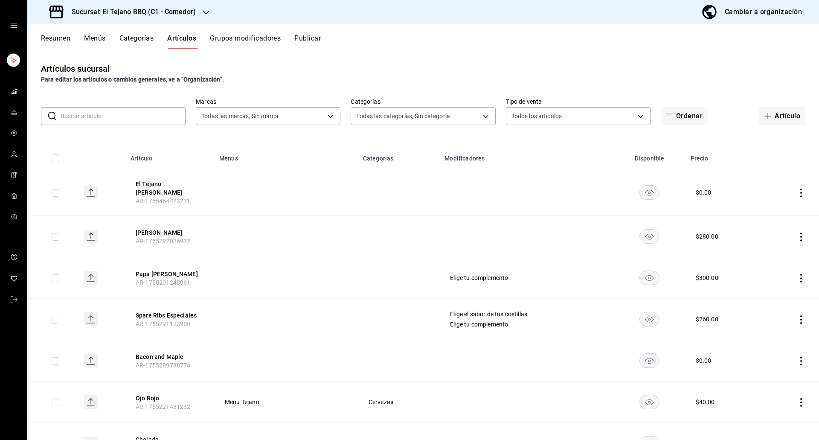
click at [109, 110] on input "text" at bounding box center [123, 115] width 125 height 17
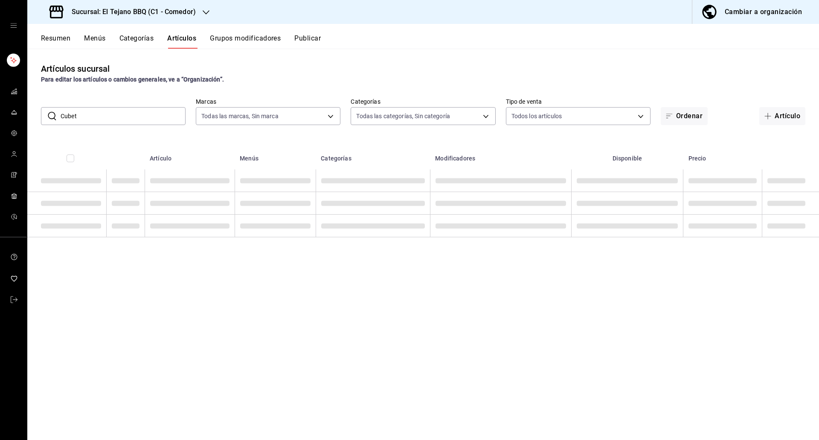
click at [109, 110] on input "Cubet" at bounding box center [123, 115] width 125 height 17
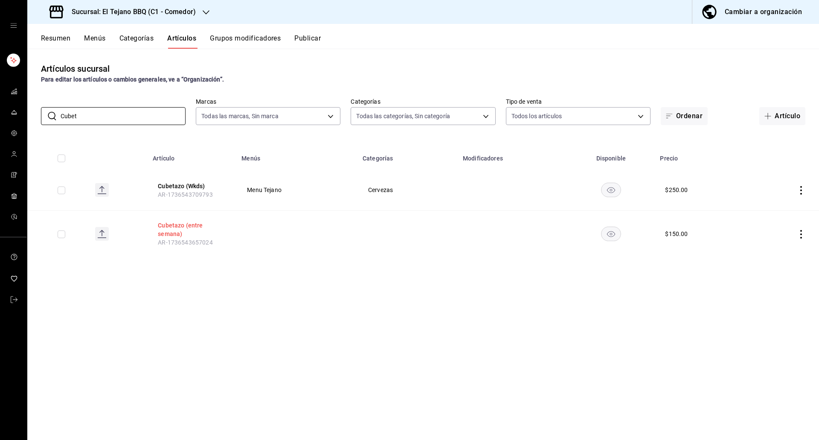
type input "Cubet"
click at [171, 228] on button "Cubetazo (entre semana)" at bounding box center [192, 229] width 68 height 17
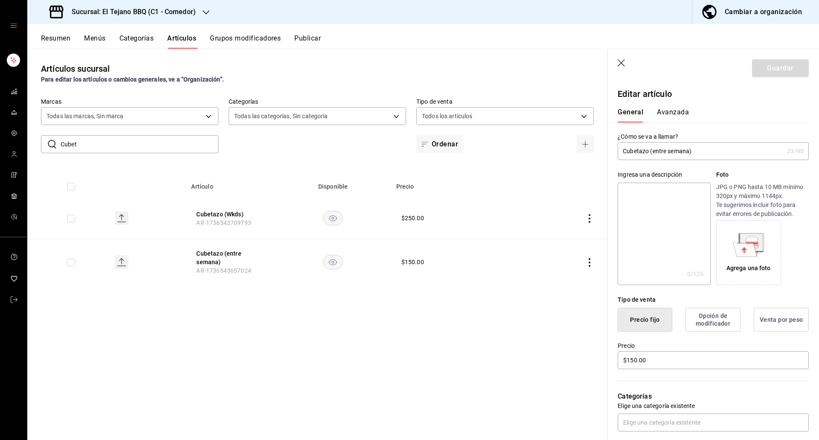
drag, startPoint x: 651, startPoint y: 151, endPoint x: 731, endPoint y: 148, distance: 80.2
click at [731, 148] on input "Cubetazo (entre semana)" at bounding box center [700, 150] width 166 height 17
type input "Cubetazo Happy Hour"
click at [770, 75] on button "Guardar" at bounding box center [780, 68] width 57 height 18
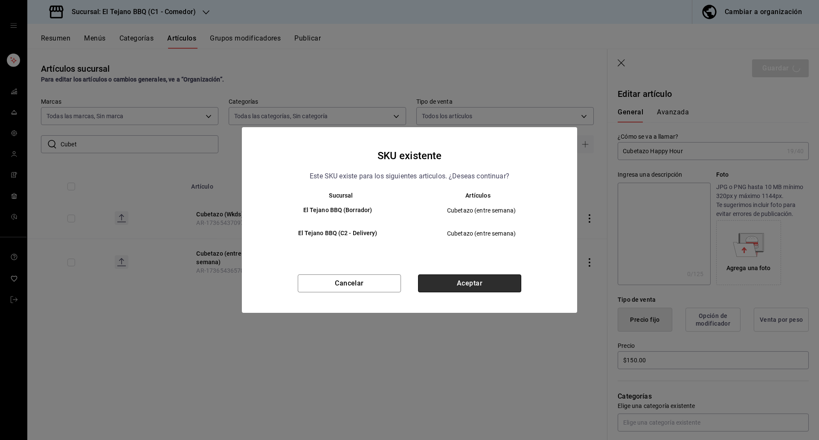
click at [457, 279] on button "Aceptar" at bounding box center [469, 283] width 103 height 18
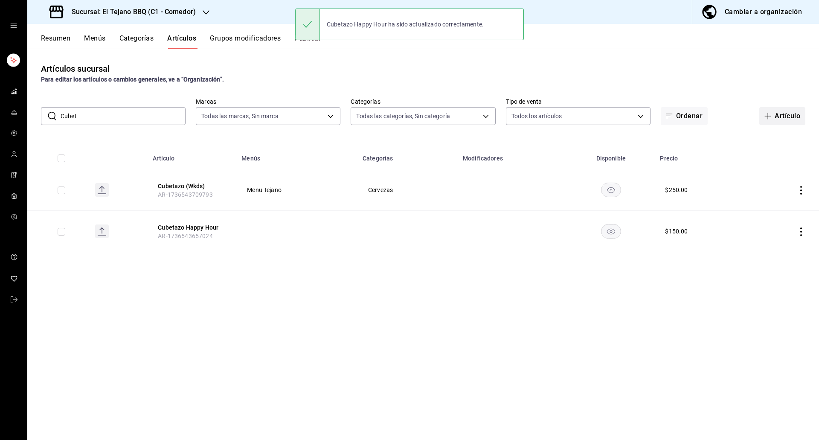
click at [774, 114] on button "Artículo" at bounding box center [782, 116] width 46 height 18
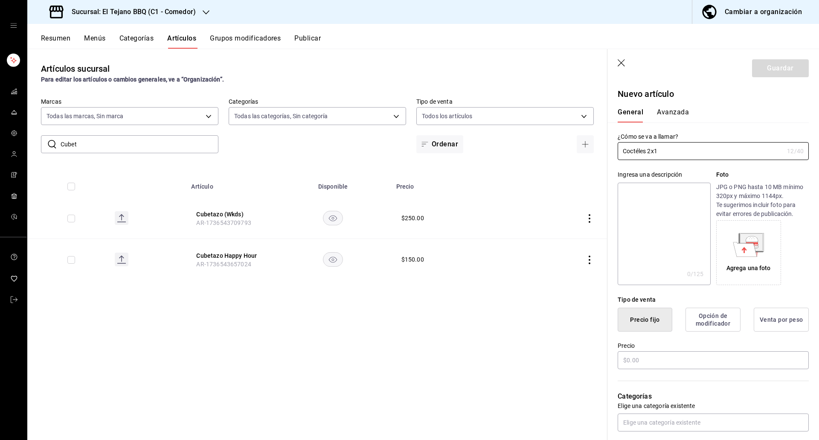
type input "Coctéles 2x1"
click at [637, 242] on textarea at bounding box center [663, 233] width 93 height 102
type textarea "H"
type textarea "x"
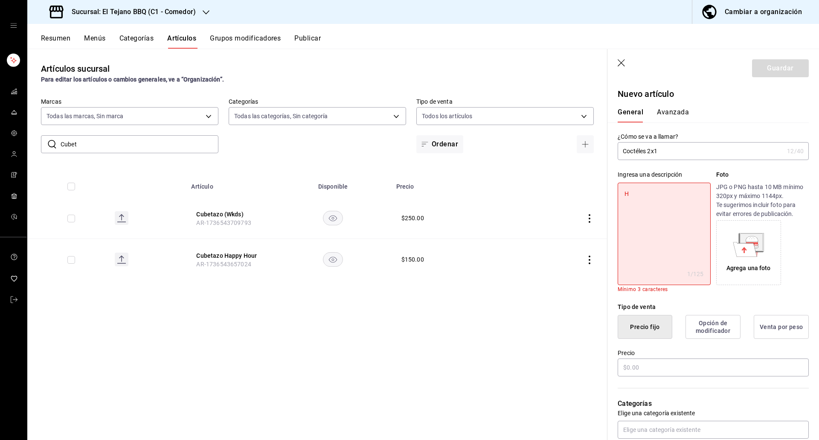
type textarea "Ha"
type textarea "x"
type textarea "Hap"
type textarea "x"
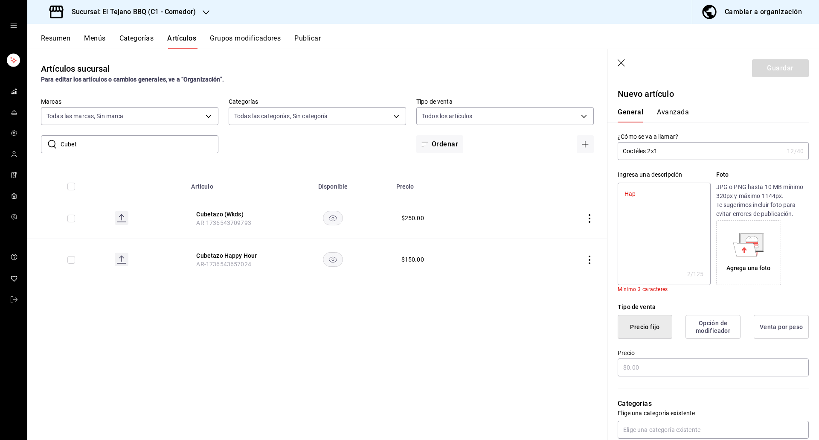
type textarea "Happ"
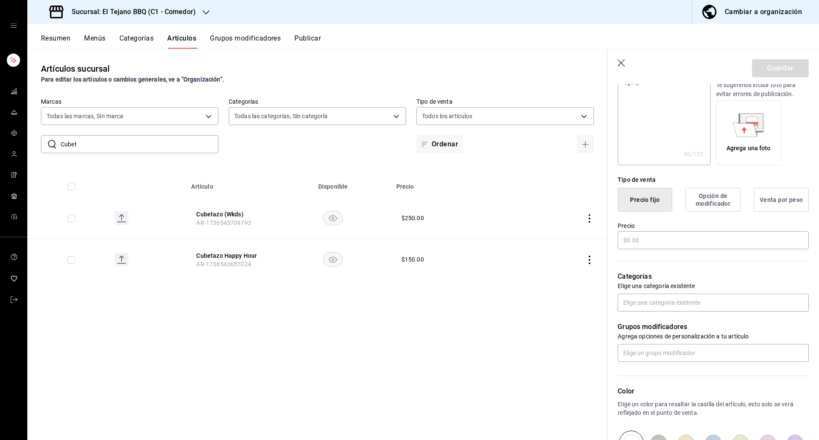
scroll to position [122, 0]
click at [667, 235] on input "text" at bounding box center [712, 238] width 191 height 18
click at [766, 67] on button "Guardar" at bounding box center [780, 68] width 57 height 18
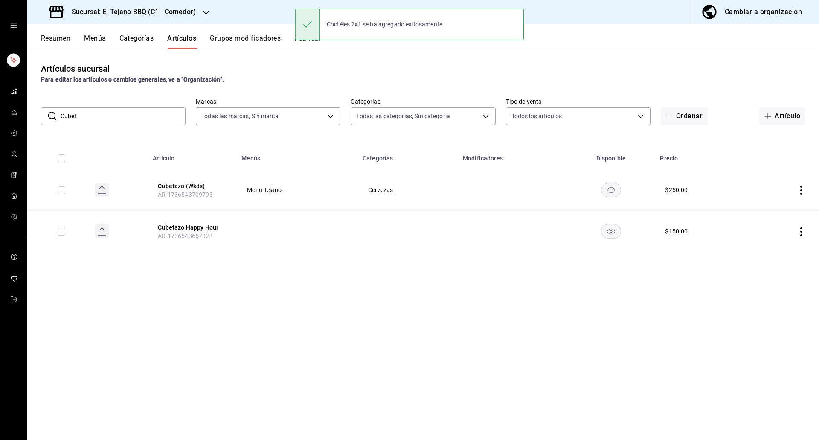
click at [237, 39] on button "Grupos modificadores" at bounding box center [245, 41] width 71 height 14
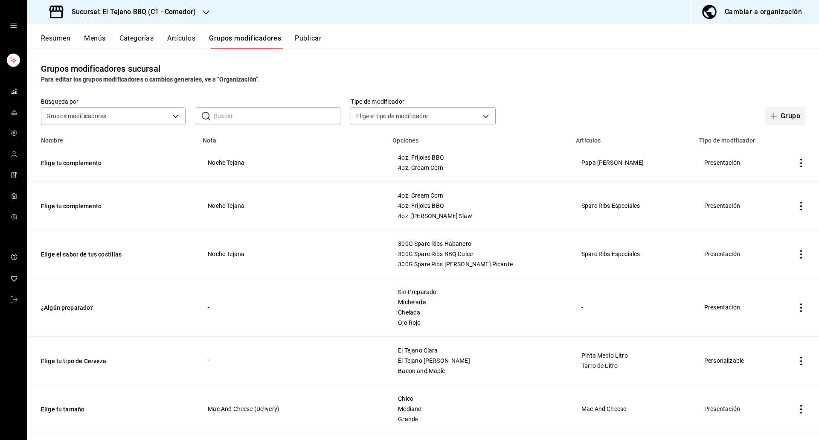
click at [791, 117] on button "Grupo" at bounding box center [785, 116] width 40 height 18
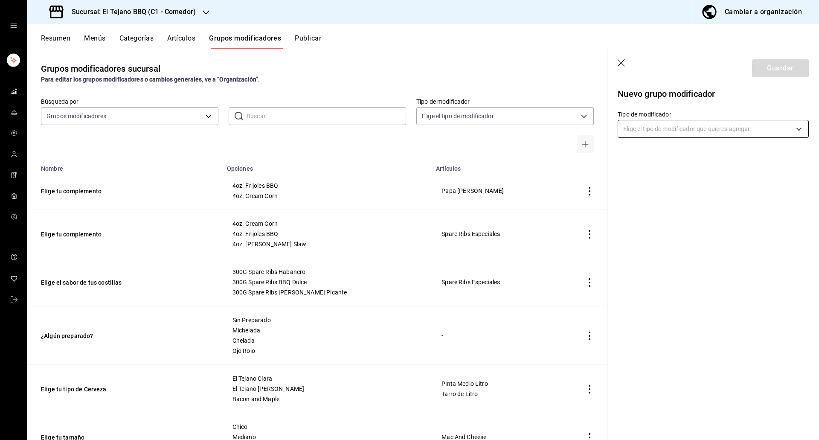
click at [703, 129] on body "Sucursal: El Tejano BBQ (C1 - Comedor) Cambiar a organización Resumen Menús Cat…" at bounding box center [409, 220] width 819 height 440
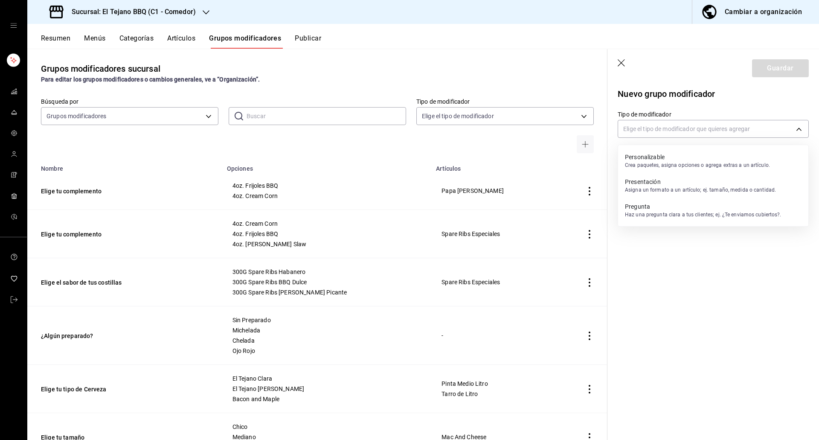
click at [678, 162] on p "Crea paquetes, asigna opciones o agrega extras a un artículo." at bounding box center [697, 165] width 145 height 8
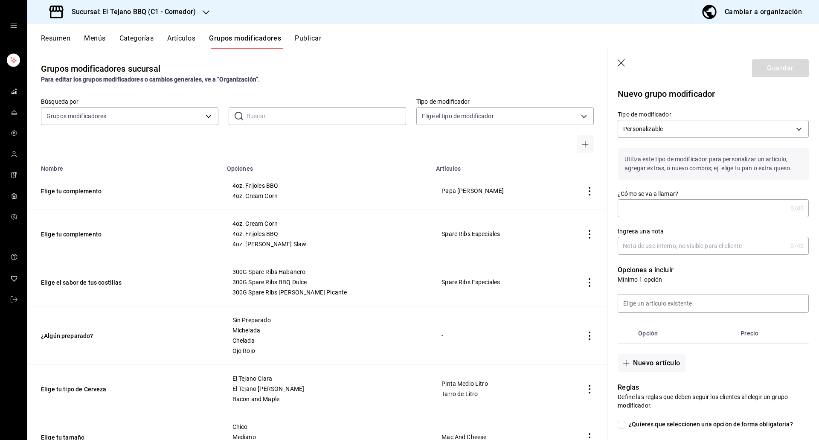
click at [644, 200] on input "¿Cómo se va a llamar?" at bounding box center [701, 208] width 169 height 17
click at [637, 246] on input "Ingresa una nota" at bounding box center [701, 245] width 169 height 17
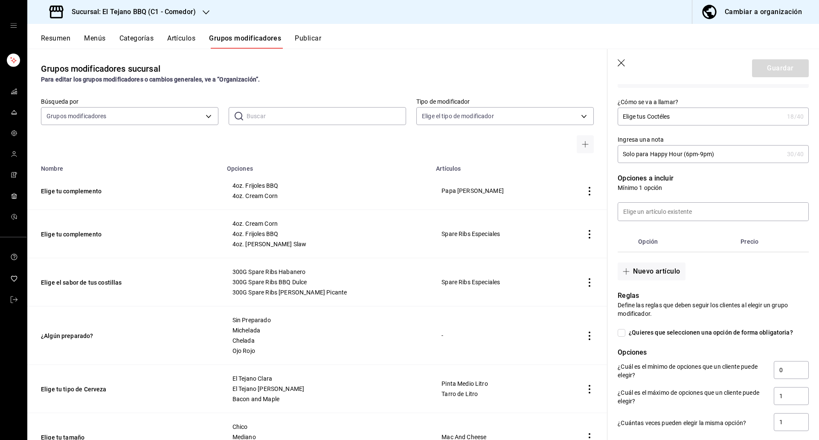
scroll to position [92, 0]
click at [651, 213] on input at bounding box center [713, 211] width 190 height 18
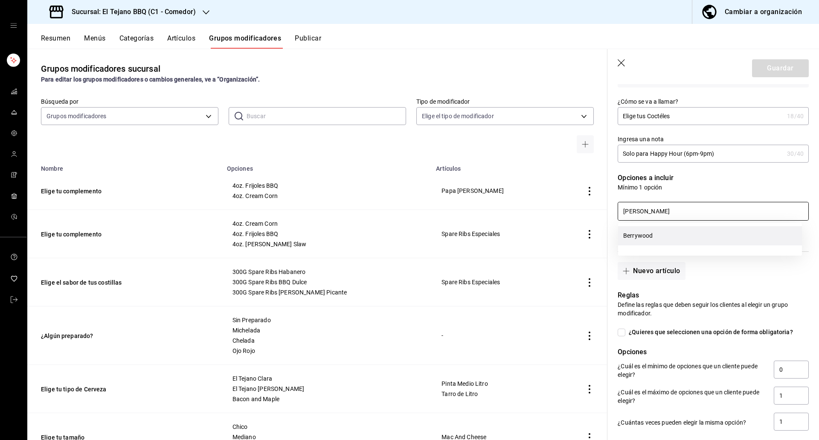
click at [667, 235] on li "Berrywood" at bounding box center [710, 235] width 184 height 19
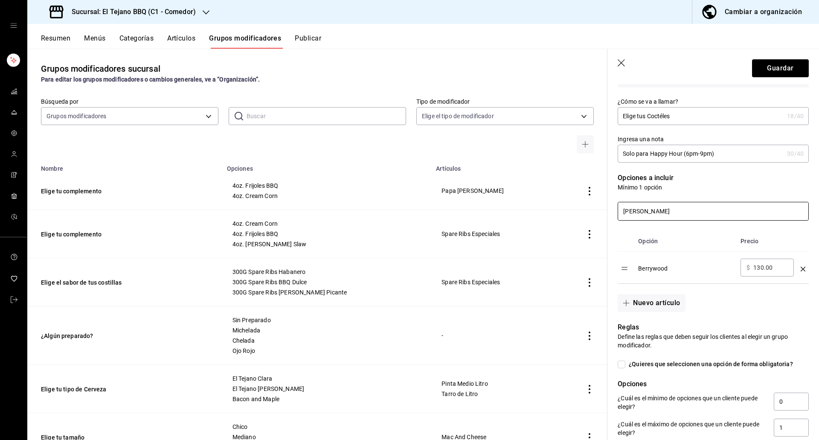
drag, startPoint x: 654, startPoint y: 210, endPoint x: 603, endPoint y: 210, distance: 51.2
click at [603, 210] on main "Grupos modificadores sucursal Para editar los grupos modificadores o cambios ge…" at bounding box center [422, 244] width 791 height 391
click at [640, 229] on li "Texan Blood" at bounding box center [710, 235] width 184 height 19
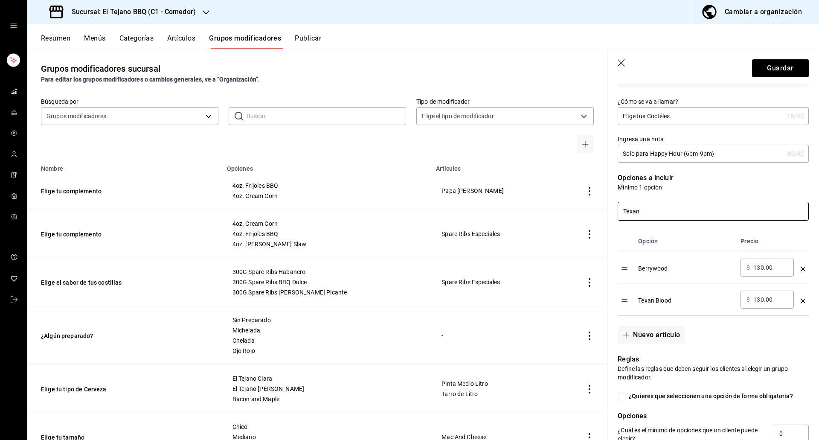
drag, startPoint x: 646, startPoint y: 213, endPoint x: 608, endPoint y: 210, distance: 38.5
click at [608, 210] on div "Texan" at bounding box center [707, 205] width 201 height 29
click at [671, 237] on li "Mezcalita Citrica" at bounding box center [710, 235] width 184 height 19
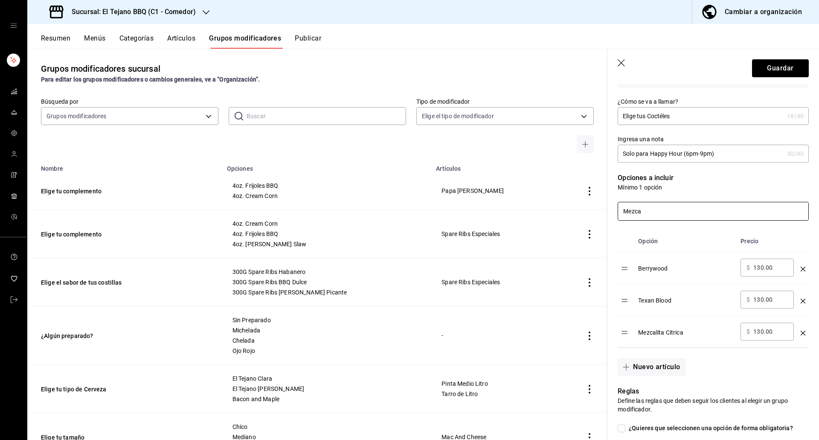
drag, startPoint x: 650, startPoint y: 211, endPoint x: 592, endPoint y: 209, distance: 58.0
click at [592, 209] on main "Grupos modificadores sucursal Para editar los grupos modificadores o cambios ge…" at bounding box center [422, 244] width 791 height 391
click at [660, 236] on li "Cowboy Sunset" at bounding box center [710, 235] width 184 height 19
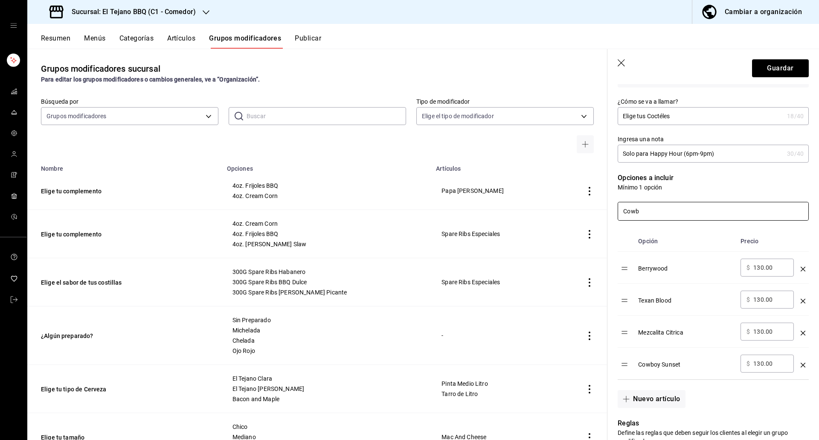
drag, startPoint x: 658, startPoint y: 207, endPoint x: 602, endPoint y: 208, distance: 56.7
click at [602, 208] on main "Grupos modificadores sucursal Para editar los grupos modificadores o cambios ge…" at bounding box center [422, 244] width 791 height 391
click at [642, 236] on li "Forajido" at bounding box center [710, 235] width 184 height 19
drag, startPoint x: 633, startPoint y: 208, endPoint x: 594, endPoint y: 209, distance: 38.8
click at [594, 209] on main "Grupos modificadores sucursal Para editar los grupos modificadores o cambios ge…" at bounding box center [422, 244] width 791 height 391
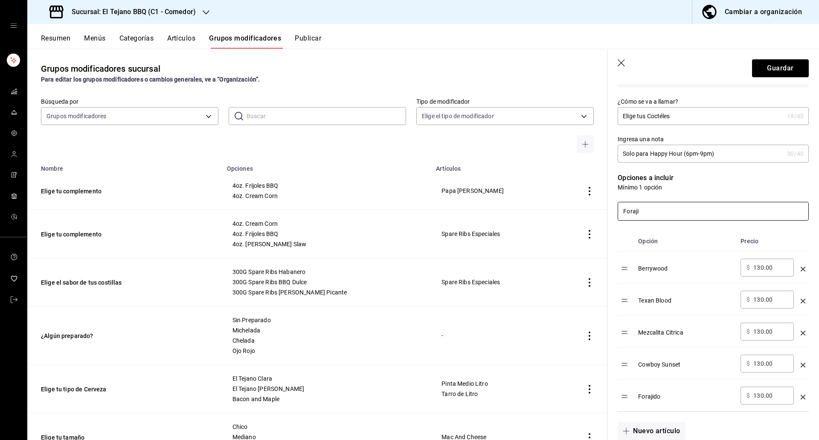
drag, startPoint x: 642, startPoint y: 208, endPoint x: 579, endPoint y: 210, distance: 62.3
click at [579, 210] on main "Grupos modificadores sucursal Para editar los grupos modificadores o cambios ge…" at bounding box center [422, 244] width 791 height 391
click at [651, 238] on li "[US_STATE] Caramel" at bounding box center [710, 235] width 184 height 19
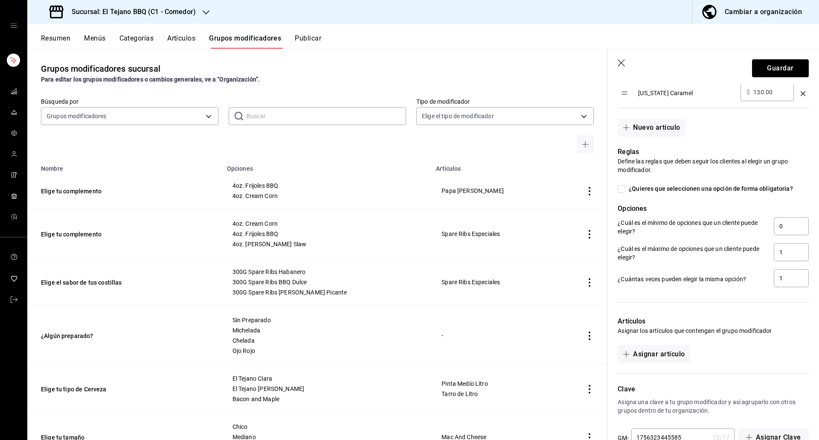
scroll to position [428, 0]
drag, startPoint x: 780, startPoint y: 229, endPoint x: 764, endPoint y: 229, distance: 16.2
click at [764, 229] on div "¿Cuál es el mínimo de opciones que un cliente puede elegir? 0" at bounding box center [712, 226] width 191 height 19
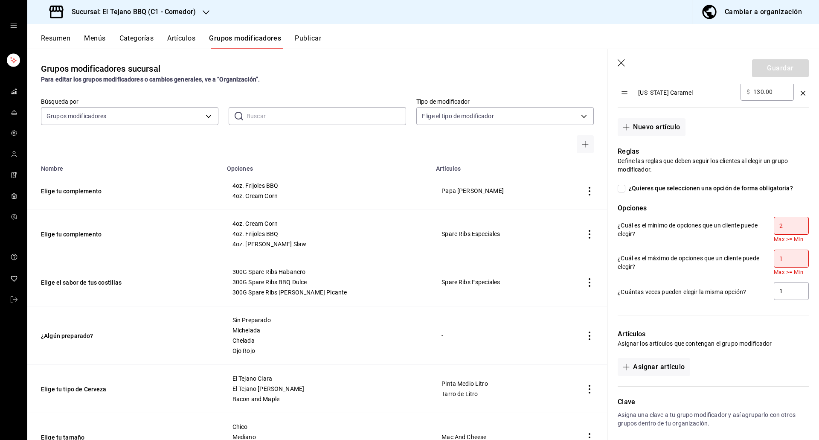
drag, startPoint x: 786, startPoint y: 263, endPoint x: 755, endPoint y: 263, distance: 30.3
click at [755, 263] on div "¿Cuál es el máximo de opciones que un cliente puede elegir? 1 Max >= Min" at bounding box center [712, 262] width 191 height 26
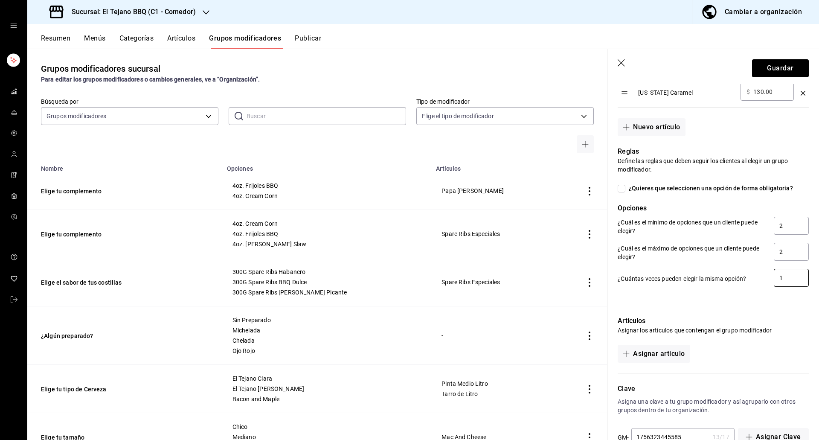
drag, startPoint x: 789, startPoint y: 273, endPoint x: 759, endPoint y: 273, distance: 29.4
click at [759, 273] on div "¿Cuántas veces pueden elegir la misma opción? 1" at bounding box center [712, 278] width 191 height 19
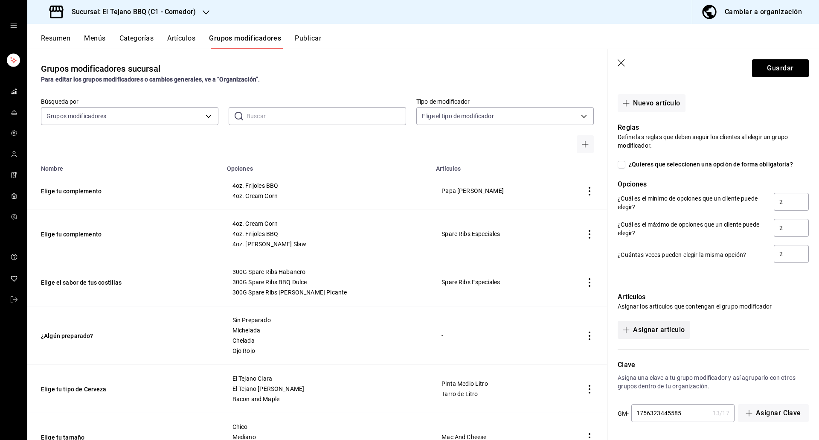
click at [663, 327] on button "Asignar artículo" at bounding box center [653, 330] width 72 height 18
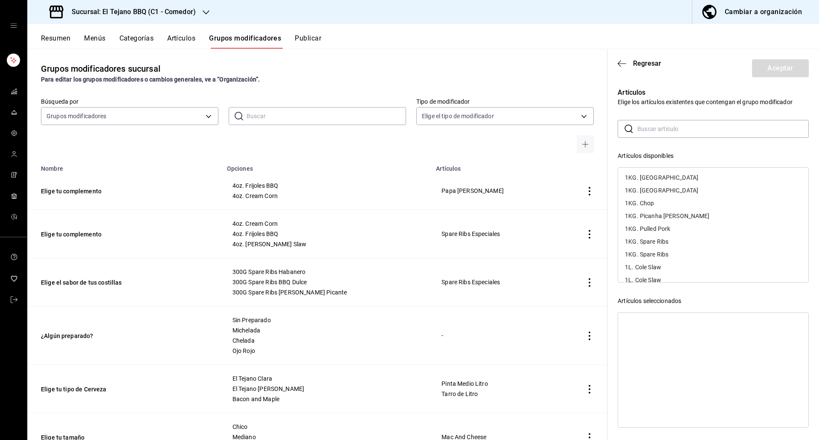
click at [661, 130] on input "text" at bounding box center [722, 128] width 171 height 17
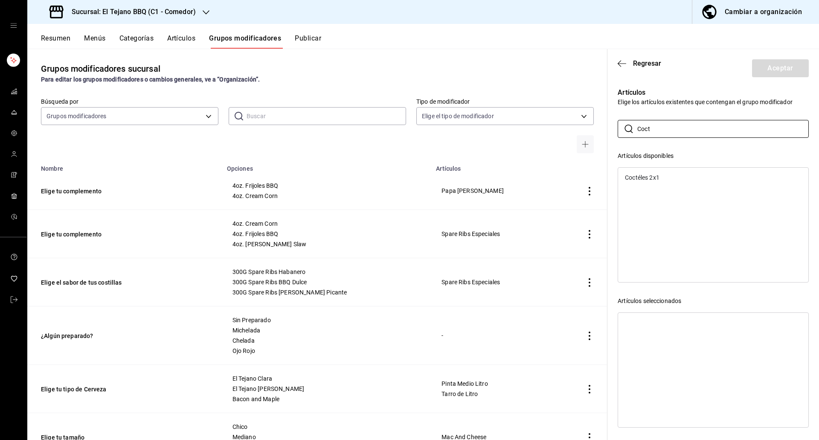
click at [651, 175] on div "Coctéles 2x1" at bounding box center [642, 177] width 35 height 6
click at [756, 71] on button "Aceptar" at bounding box center [780, 68] width 57 height 18
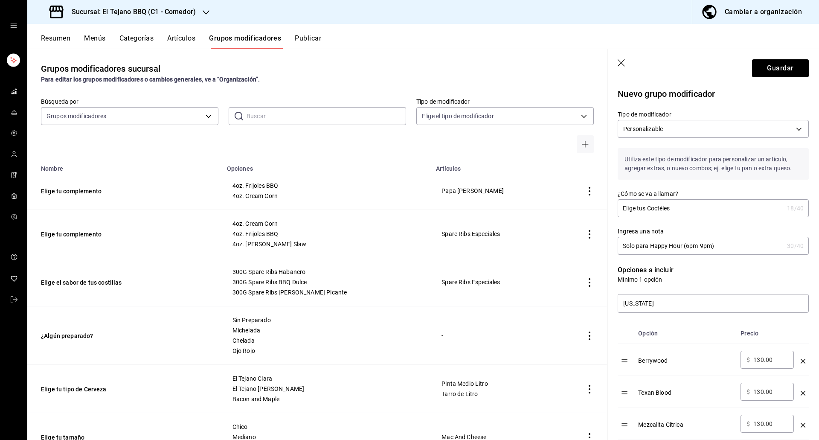
scroll to position [167, 0]
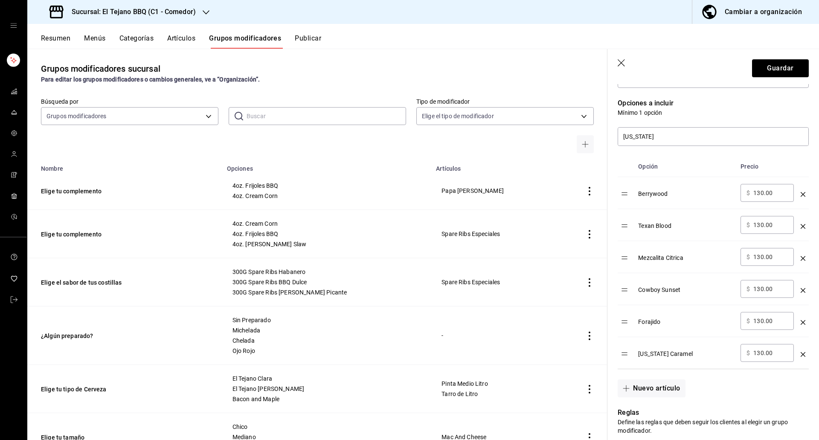
click at [755, 356] on input "130.00" at bounding box center [770, 352] width 35 height 9
click at [770, 318] on input "130.00" at bounding box center [770, 320] width 35 height 9
click at [759, 293] on input "130.00" at bounding box center [770, 288] width 35 height 9
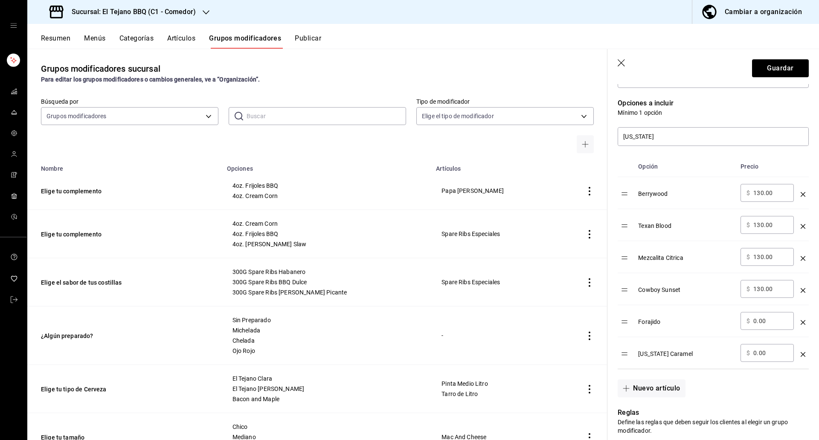
click at [759, 293] on input "130.00" at bounding box center [770, 288] width 35 height 9
click at [758, 260] on input "130.00" at bounding box center [770, 256] width 35 height 9
click at [773, 220] on div "​ $ 130.00 ​" at bounding box center [766, 225] width 53 height 18
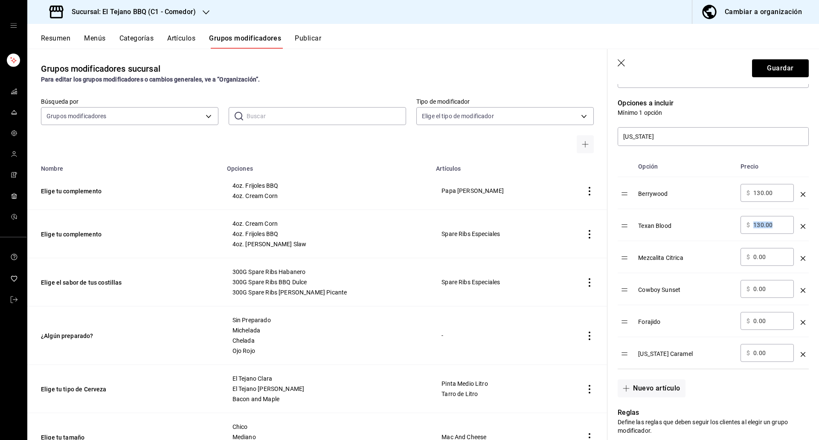
click at [762, 226] on input "130.00" at bounding box center [770, 224] width 35 height 9
click at [753, 191] on input "130.00" at bounding box center [770, 192] width 35 height 9
click at [758, 158] on th "Precio" at bounding box center [767, 166] width 60 height 21
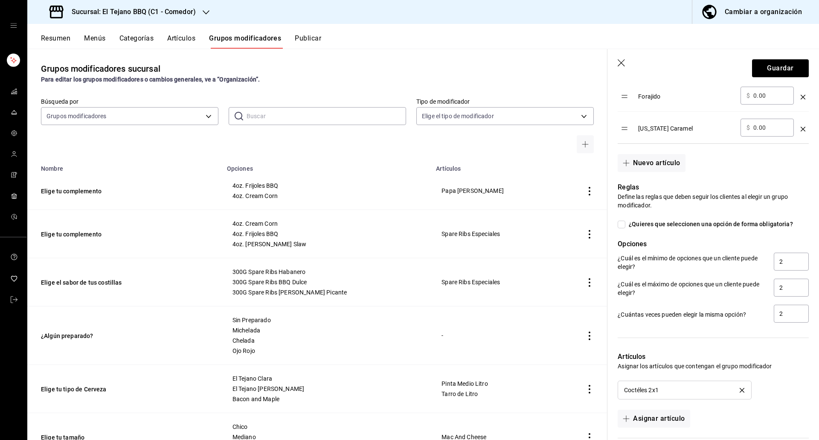
scroll to position [481, 0]
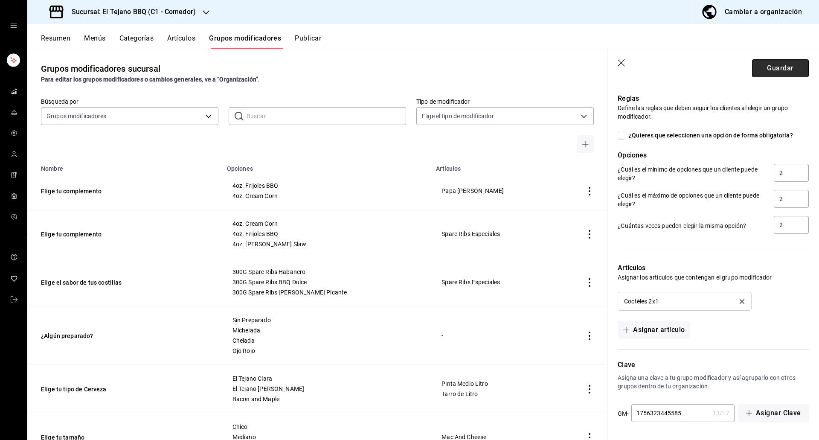
click at [770, 74] on button "Guardar" at bounding box center [780, 68] width 57 height 18
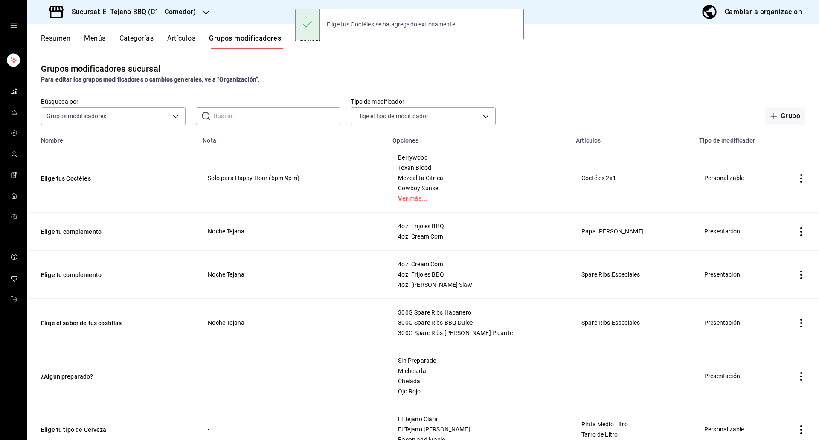
click at [189, 41] on button "Artículos" at bounding box center [181, 41] width 28 height 14
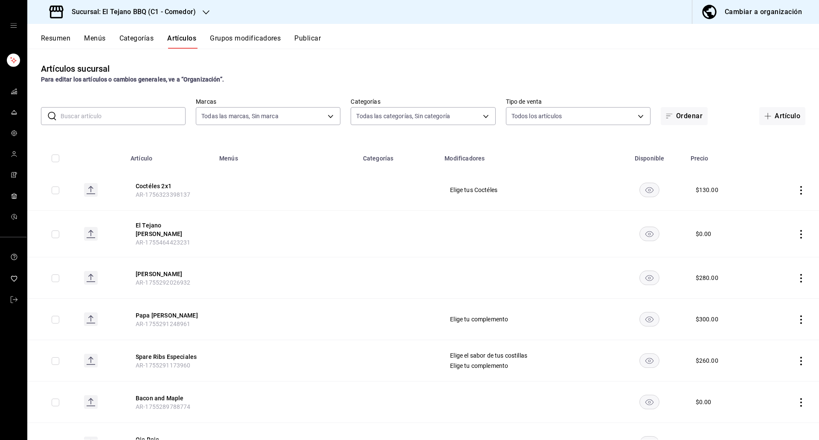
click at [139, 39] on button "Categorías" at bounding box center [136, 41] width 35 height 14
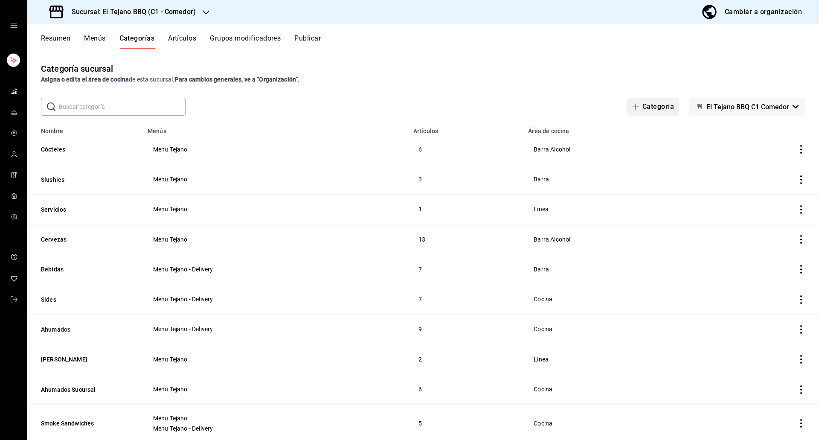
click at [631, 99] on button "Categoría" at bounding box center [653, 107] width 52 height 18
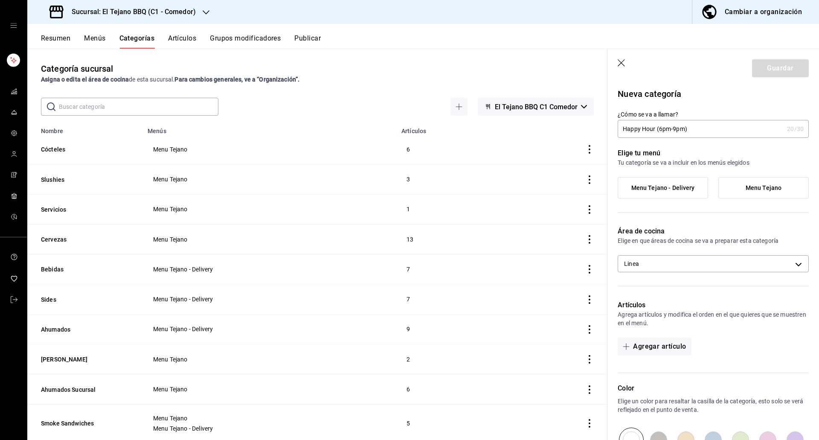
click at [750, 197] on label "Menu Tejano" at bounding box center [763, 187] width 90 height 20
click at [0, 0] on input "Menu Tejano" at bounding box center [0, 0] width 0 height 0
click at [677, 267] on body "Sucursal: El Tejano BBQ (C1 - Comedor) Cambiar a organización Resumen Menús Cat…" at bounding box center [409, 220] width 819 height 440
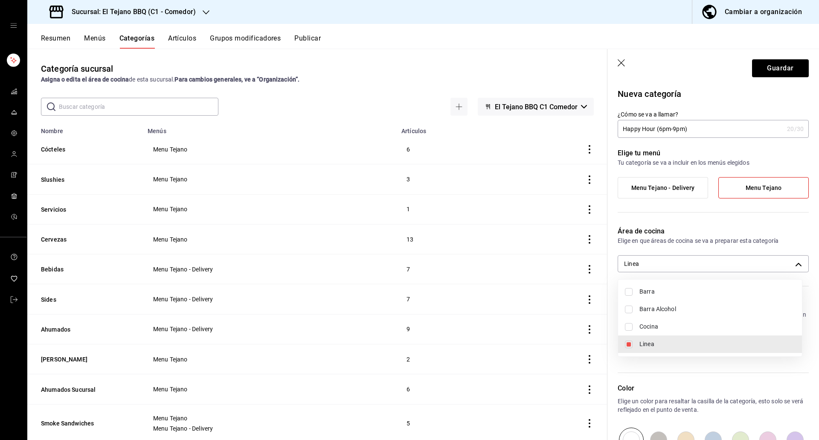
click at [675, 304] on li "Barra Alcohol" at bounding box center [710, 308] width 184 height 17
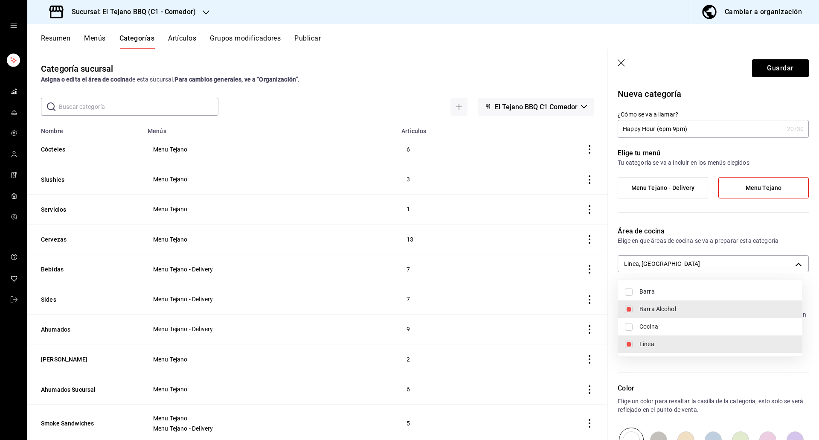
click at [634, 353] on ul "Barra Barra Alcohol Cocina Linea" at bounding box center [710, 317] width 184 height 77
click at [650, 343] on span "Linea" at bounding box center [717, 343] width 156 height 9
click at [688, 234] on div at bounding box center [409, 220] width 819 height 440
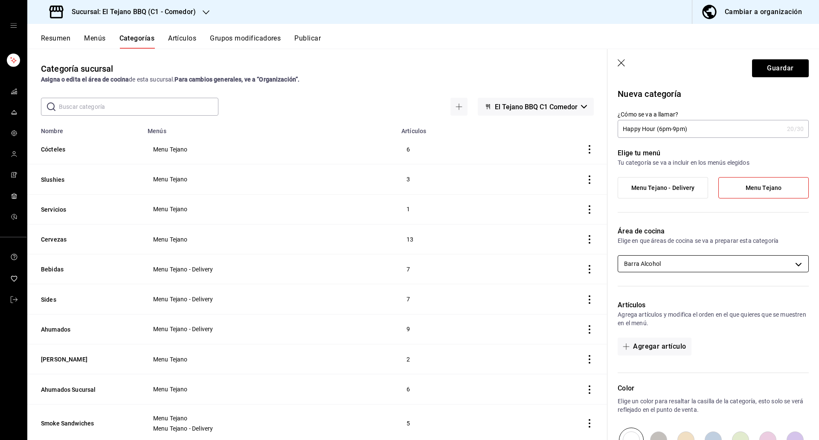
scroll to position [28, 0]
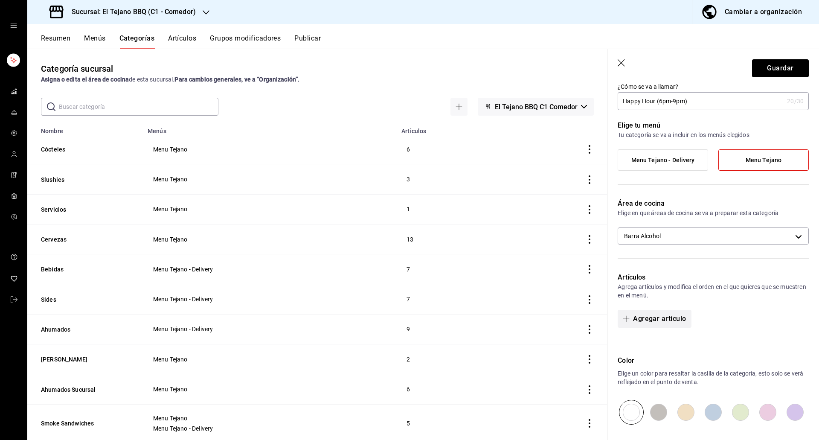
click at [669, 315] on button "Agregar artículo" at bounding box center [653, 319] width 73 height 18
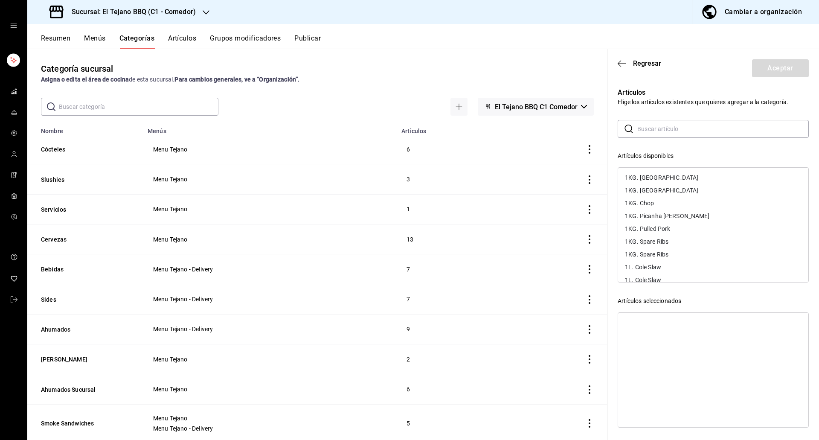
click at [670, 125] on input "text" at bounding box center [722, 128] width 171 height 17
click at [671, 191] on div "Cubetazo Happy Hour" at bounding box center [655, 190] width 60 height 6
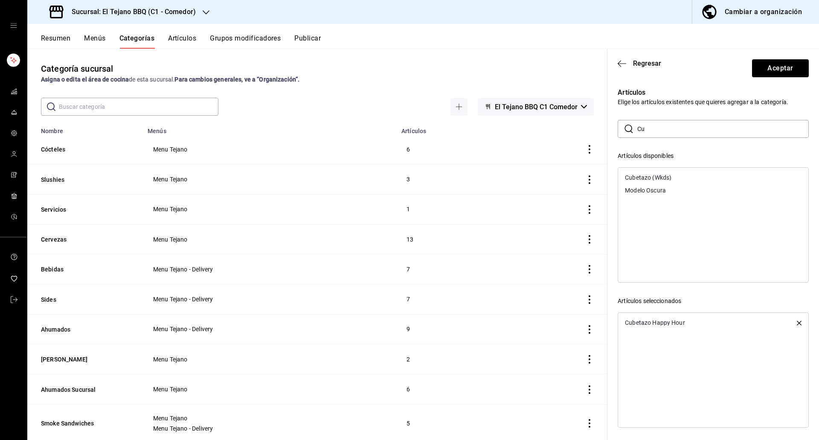
click at [675, 133] on input "Cu" at bounding box center [722, 128] width 171 height 17
click at [657, 228] on div "Coctéles 2x1" at bounding box center [642, 229] width 35 height 6
click at [791, 72] on button "Aceptar" at bounding box center [780, 68] width 57 height 18
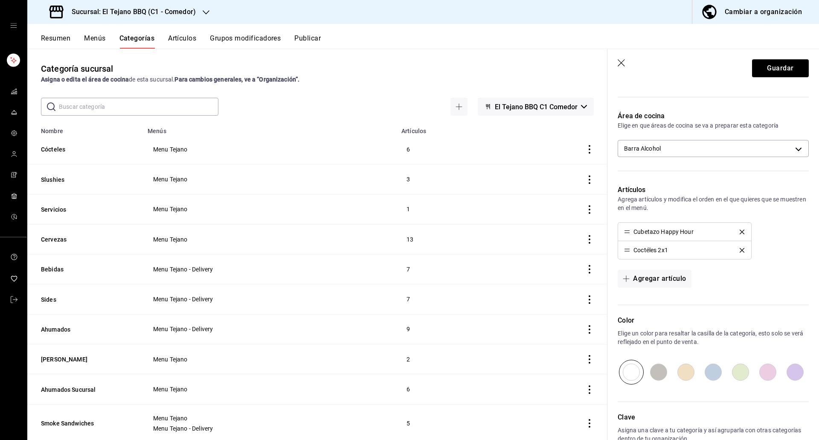
scroll to position [168, 0]
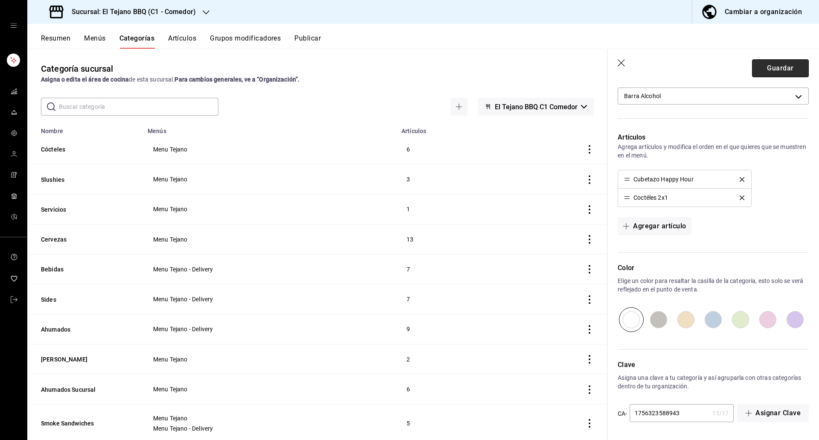
click at [766, 67] on button "Guardar" at bounding box center [780, 68] width 57 height 18
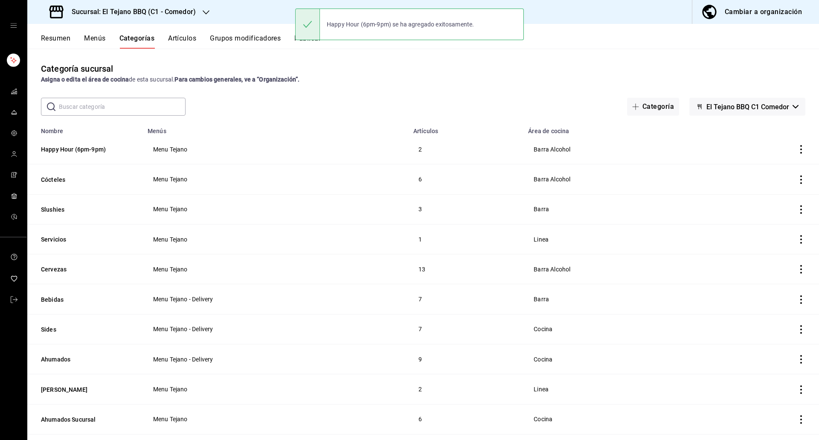
click at [96, 38] on button "Menús" at bounding box center [94, 41] width 21 height 14
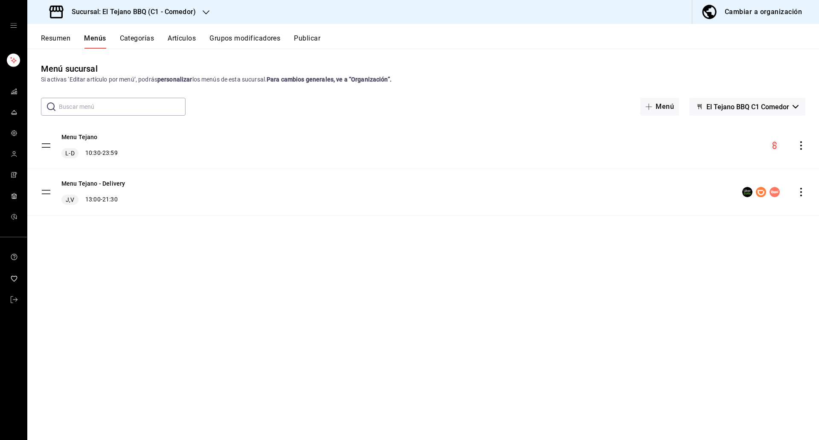
click at [800, 141] on icon "actions" at bounding box center [800, 145] width 9 height 9
click at [734, 168] on span "Editar" at bounding box center [733, 165] width 104 height 9
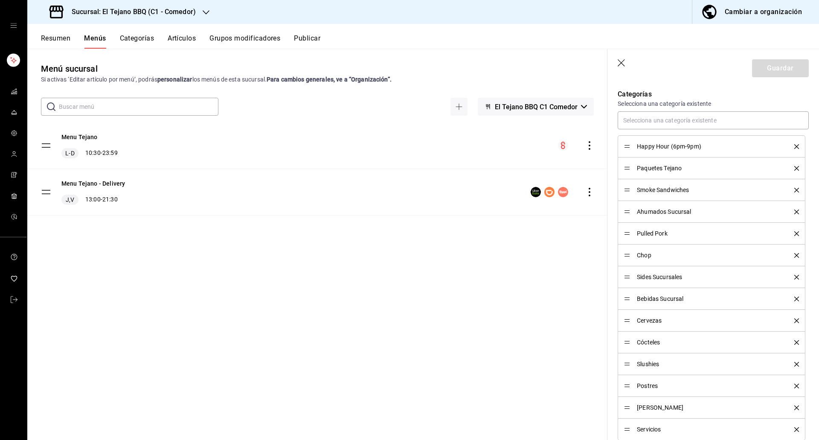
scroll to position [234, 0]
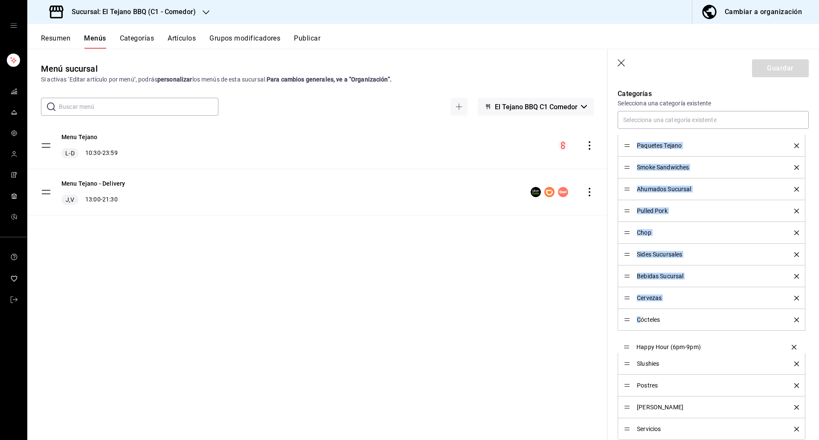
drag, startPoint x: 627, startPoint y: 148, endPoint x: 642, endPoint y: 347, distance: 200.5
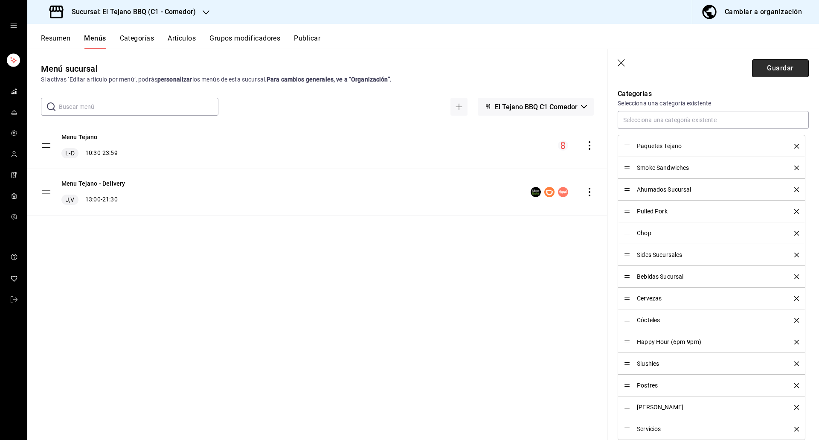
click at [782, 64] on button "Guardar" at bounding box center [780, 68] width 57 height 18
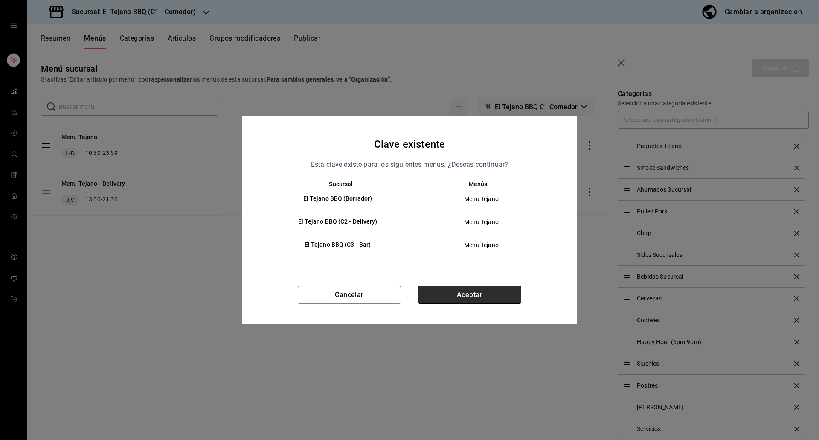
click at [486, 287] on button "Aceptar" at bounding box center [469, 295] width 103 height 18
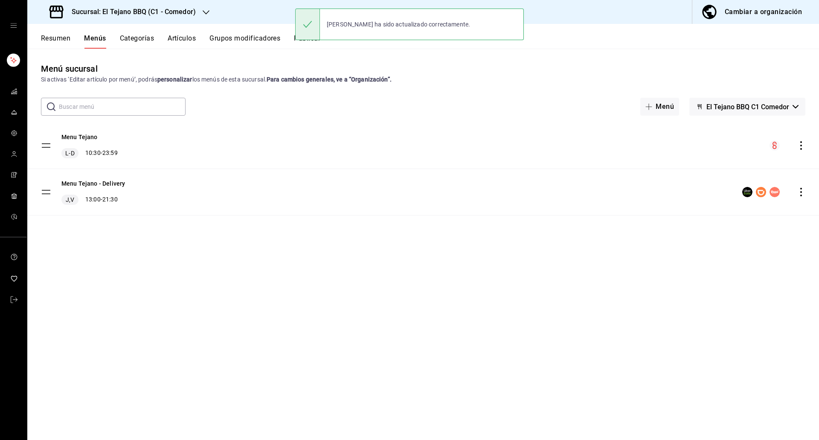
click at [312, 45] on button "Publicar" at bounding box center [307, 41] width 26 height 14
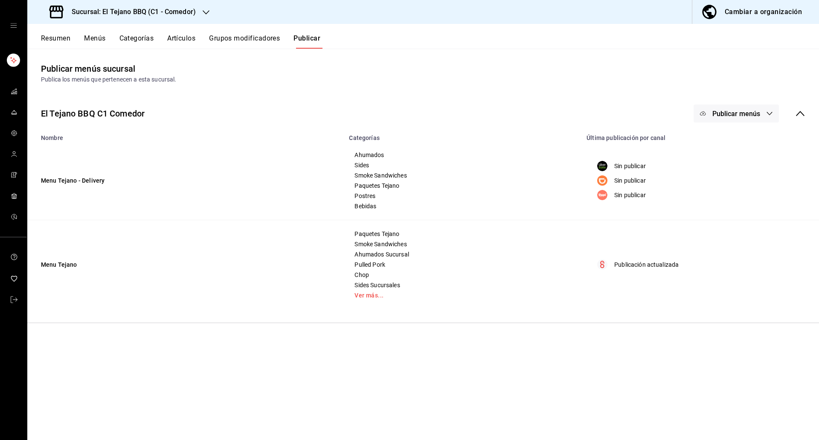
click at [741, 108] on button "Publicar menús" at bounding box center [735, 113] width 85 height 18
click at [729, 214] on span "Punto de venta" at bounding box center [748, 212] width 41 height 9
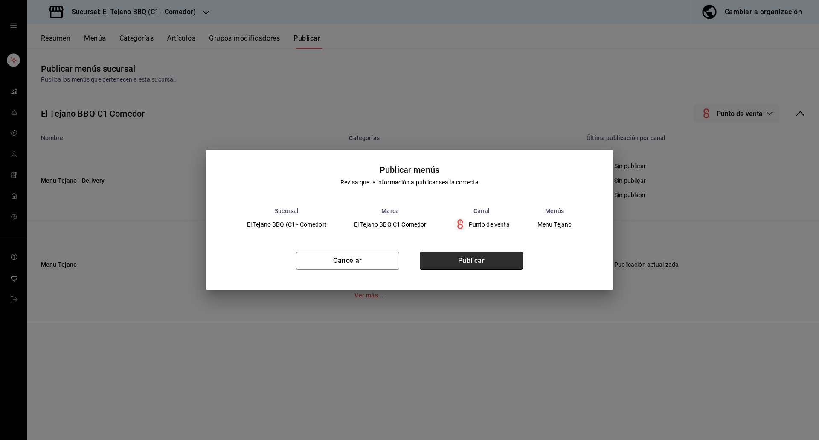
click at [478, 268] on button "Publicar" at bounding box center [471, 261] width 103 height 18
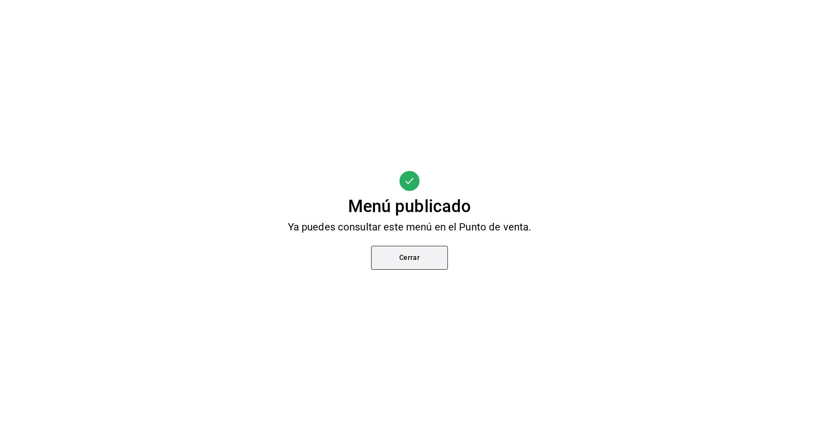
click at [388, 264] on button "Cerrar" at bounding box center [409, 258] width 77 height 24
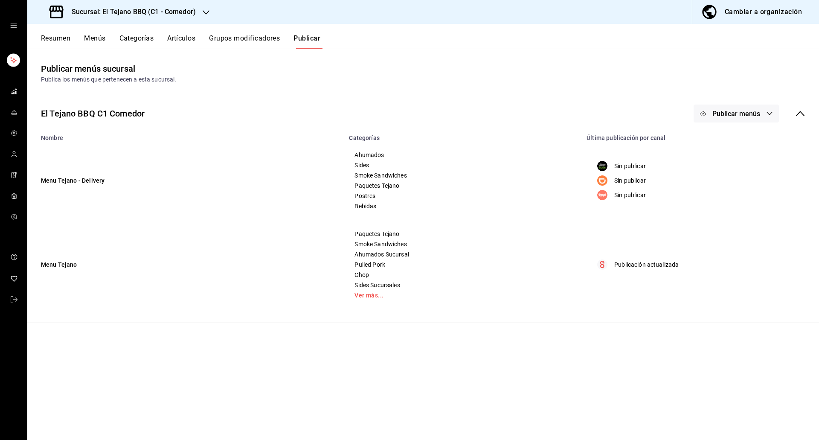
click at [86, 37] on button "Menús" at bounding box center [94, 41] width 21 height 14
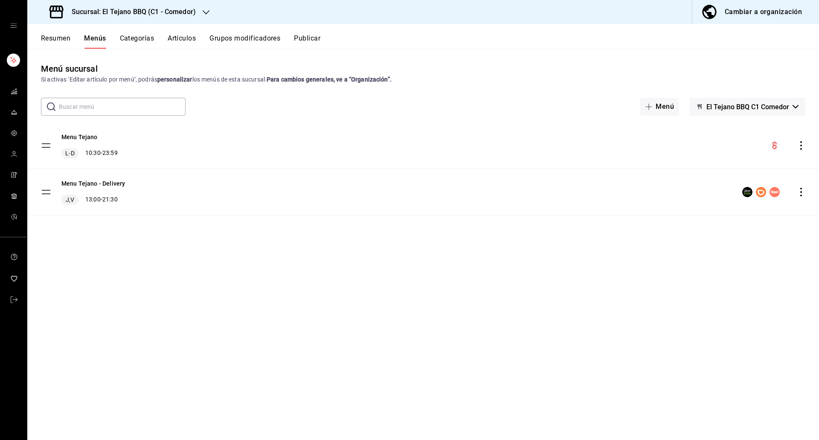
click at [57, 43] on button "Resumen" at bounding box center [55, 41] width 29 height 14
